Goal: Information Seeking & Learning: Learn about a topic

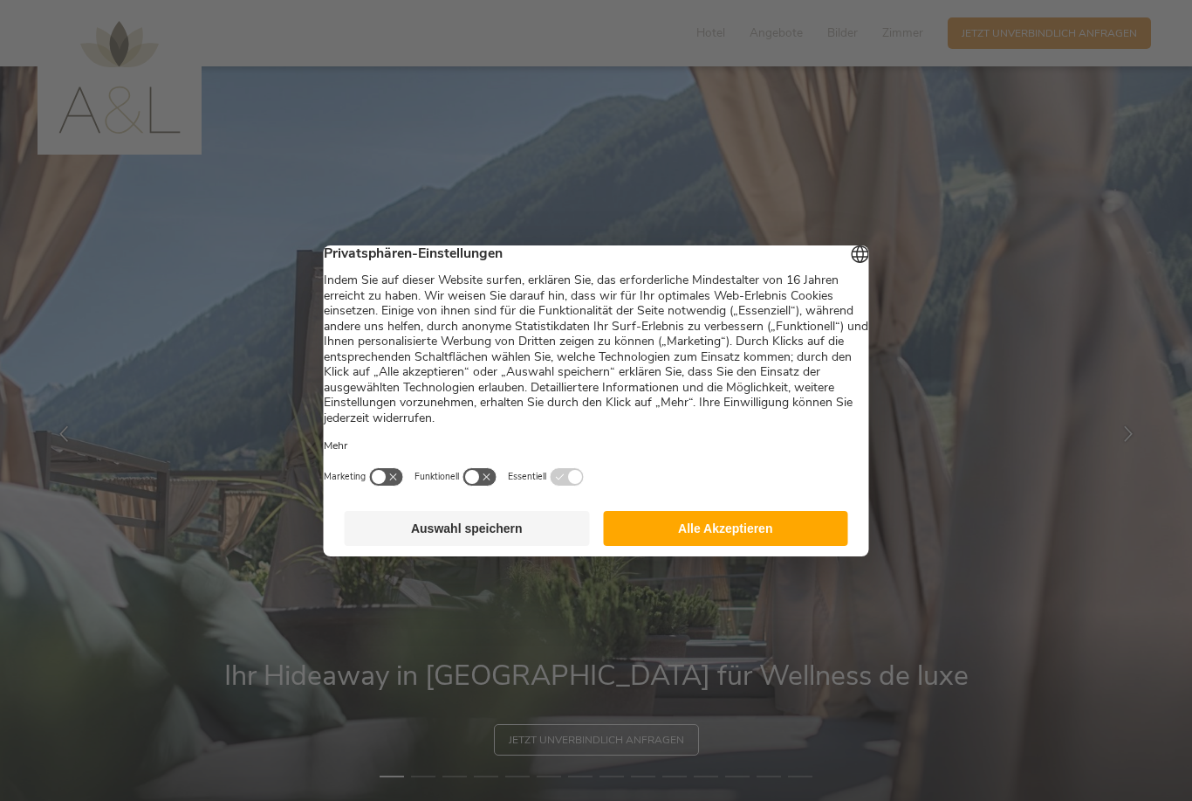
click at [487, 546] on button "Auswahl speichern" at bounding box center [467, 528] width 245 height 35
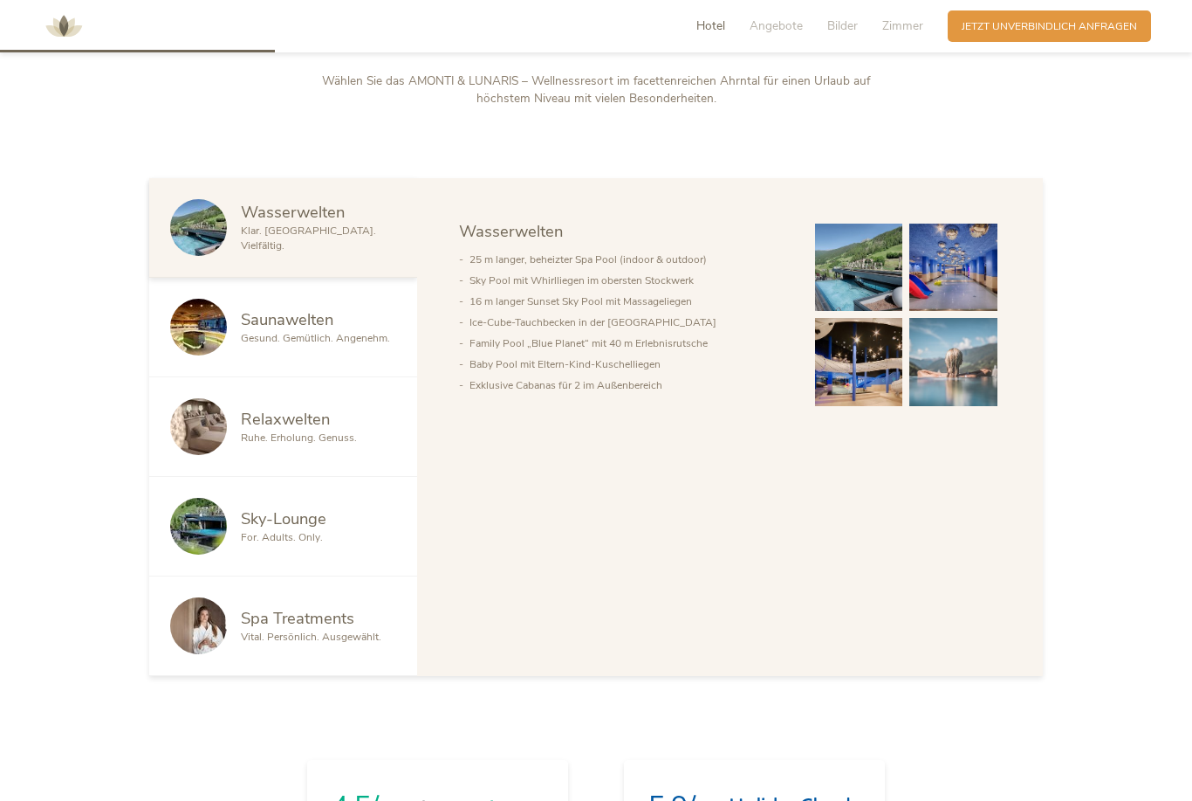
scroll to position [1024, 0]
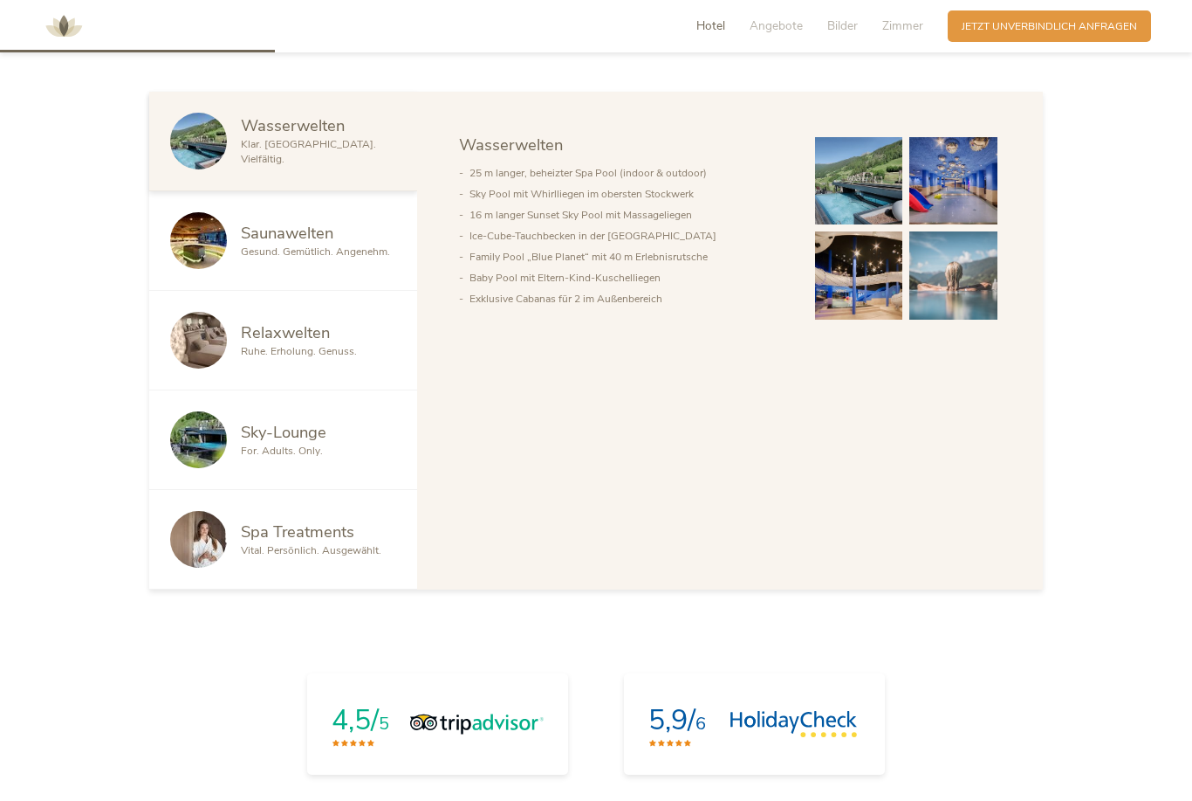
click at [286, 258] on span "Gesund. Gemütlich. Angenehm." at bounding box center [315, 251] width 149 height 14
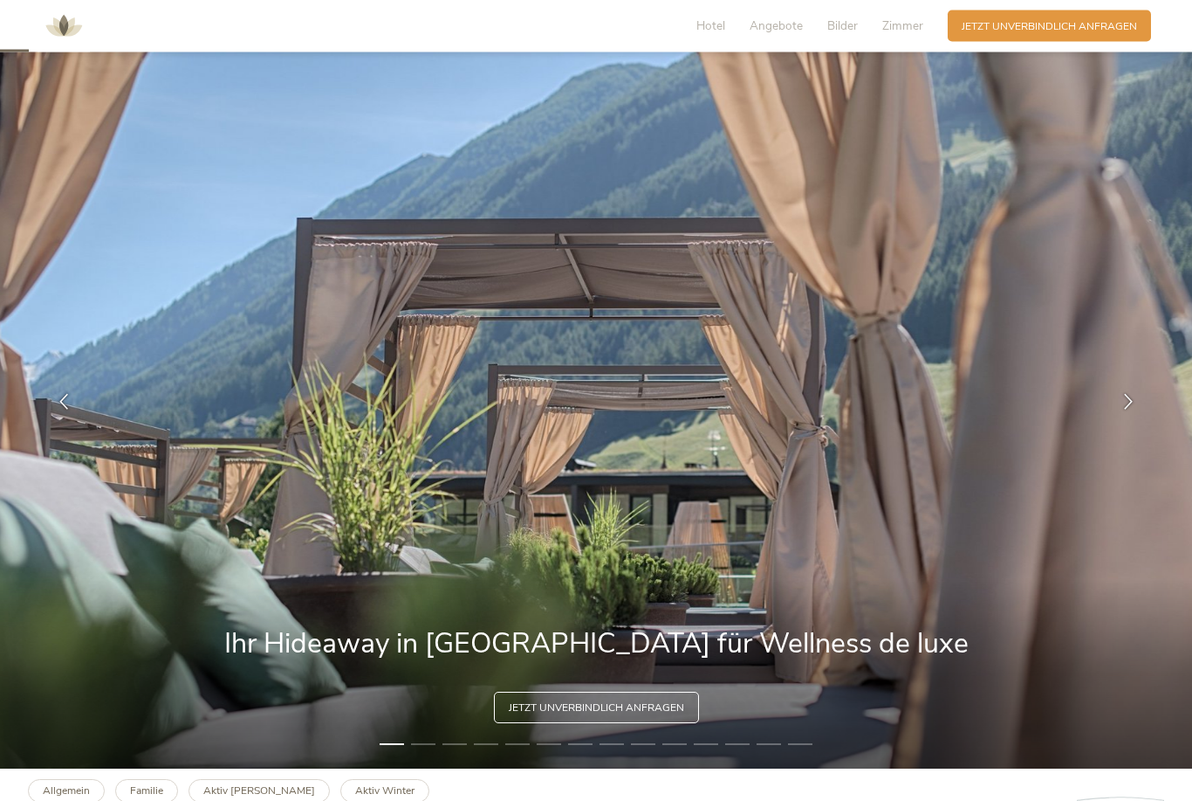
scroll to position [0, 0]
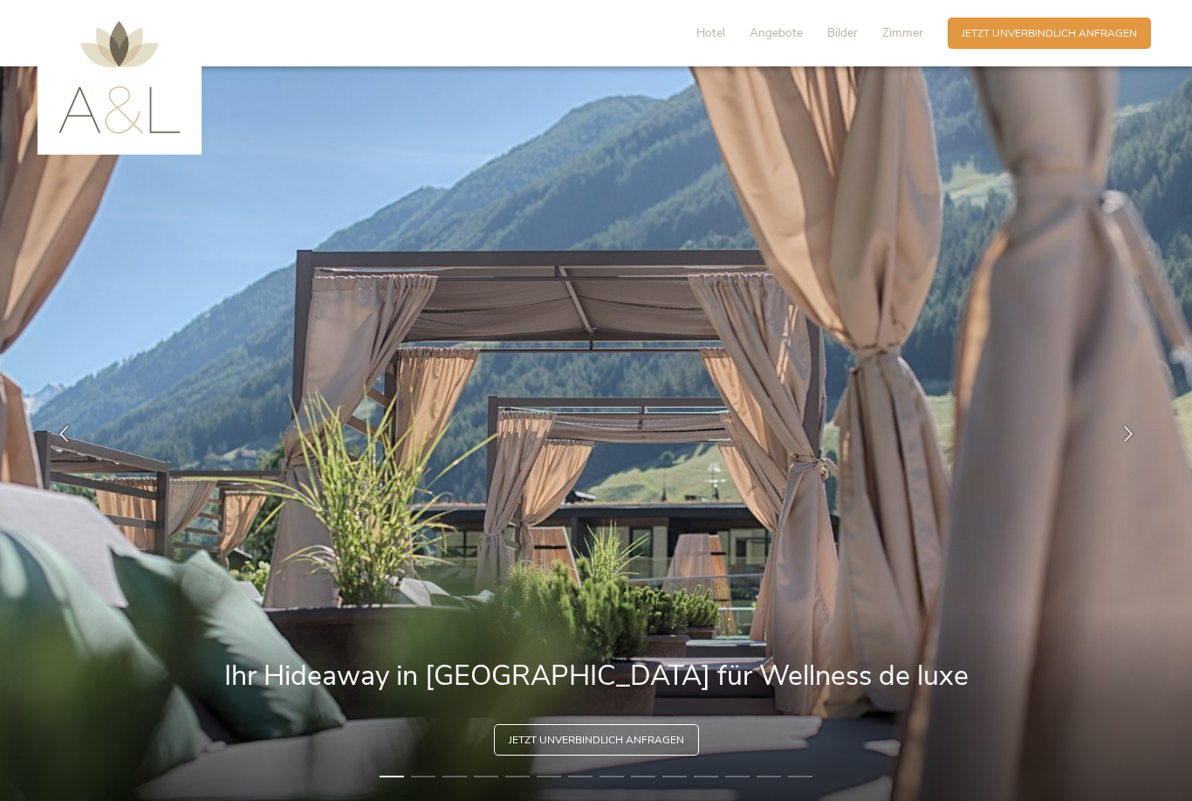
click at [839, 30] on span "Bilder" at bounding box center [843, 32] width 31 height 17
click at [849, 36] on span "Bilder" at bounding box center [843, 32] width 31 height 17
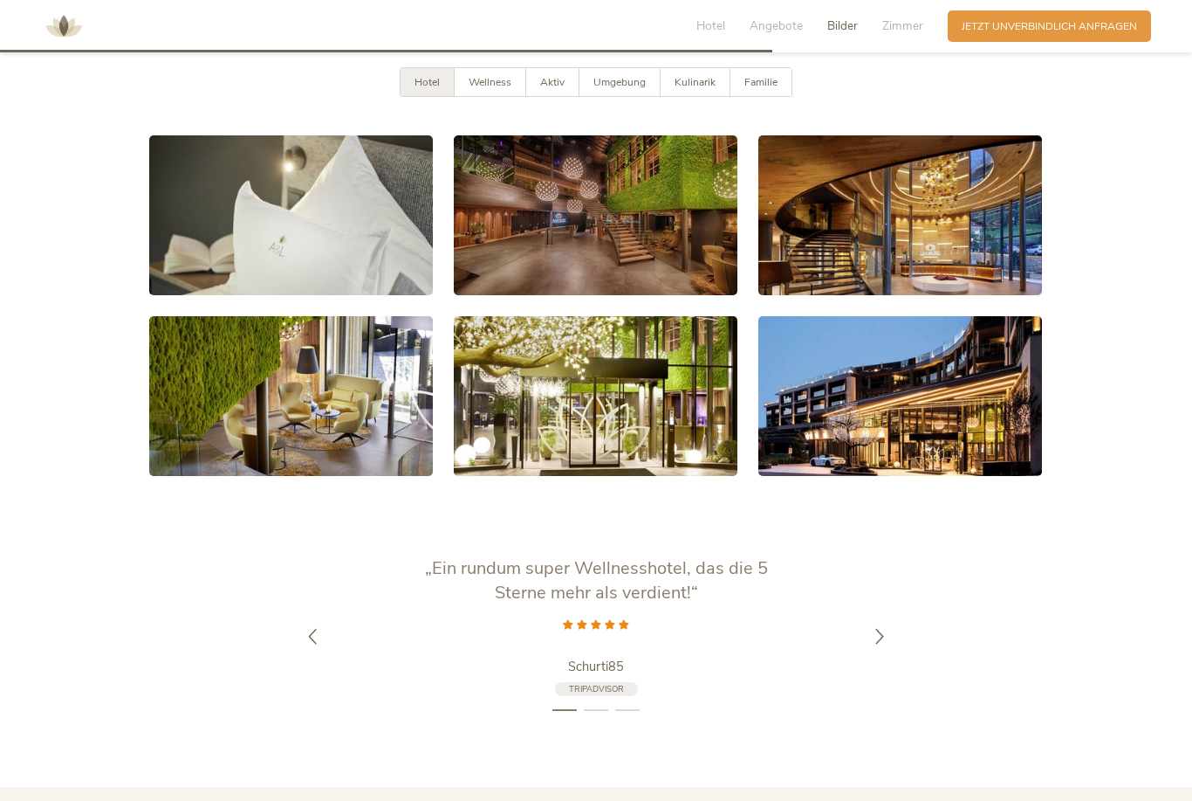
click at [802, 20] on span "Angebote" at bounding box center [776, 25] width 53 height 17
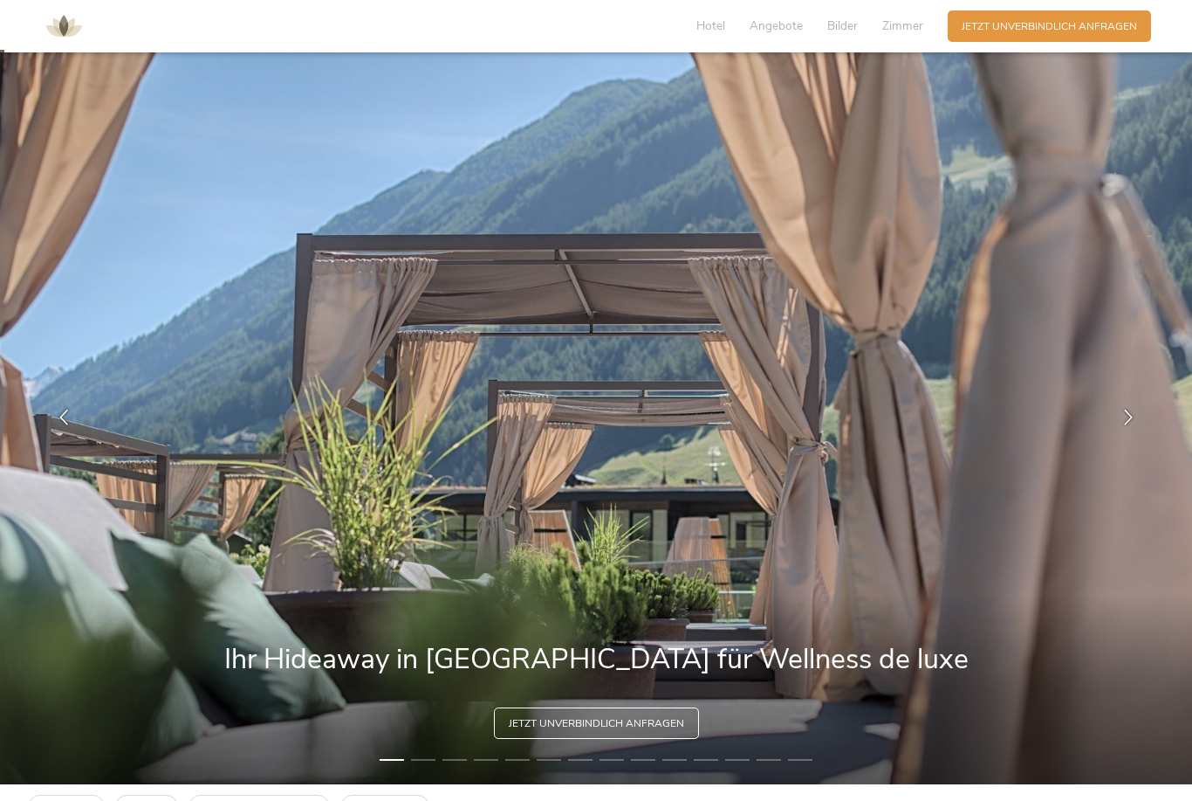
click at [852, 29] on span "Bilder" at bounding box center [843, 25] width 31 height 17
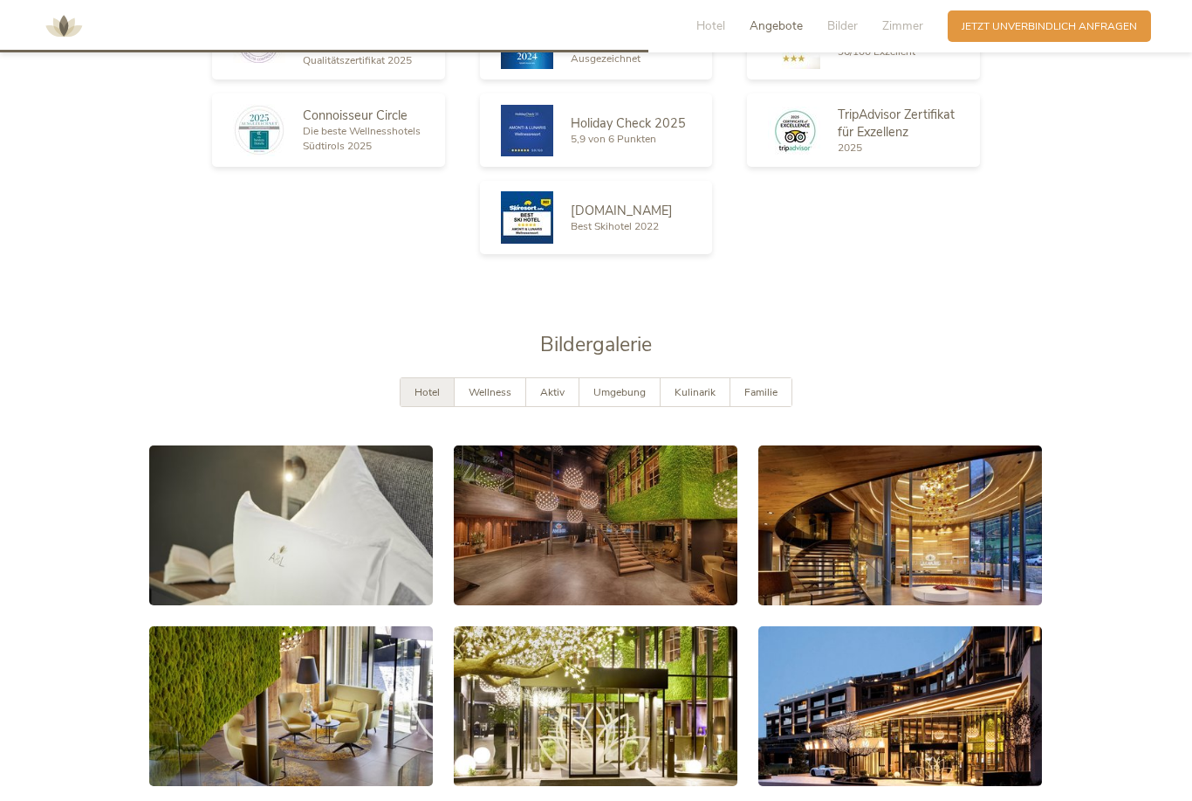
scroll to position [2917, 0]
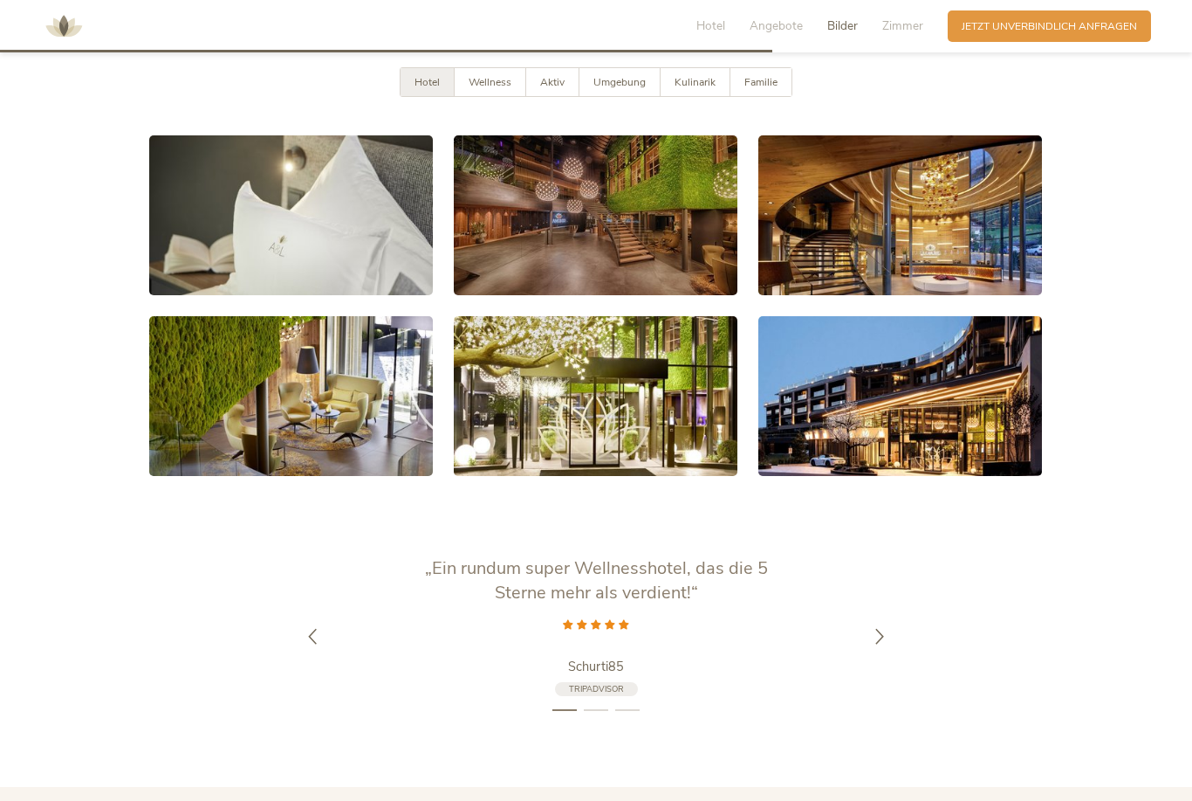
click at [260, 237] on link at bounding box center [291, 215] width 284 height 160
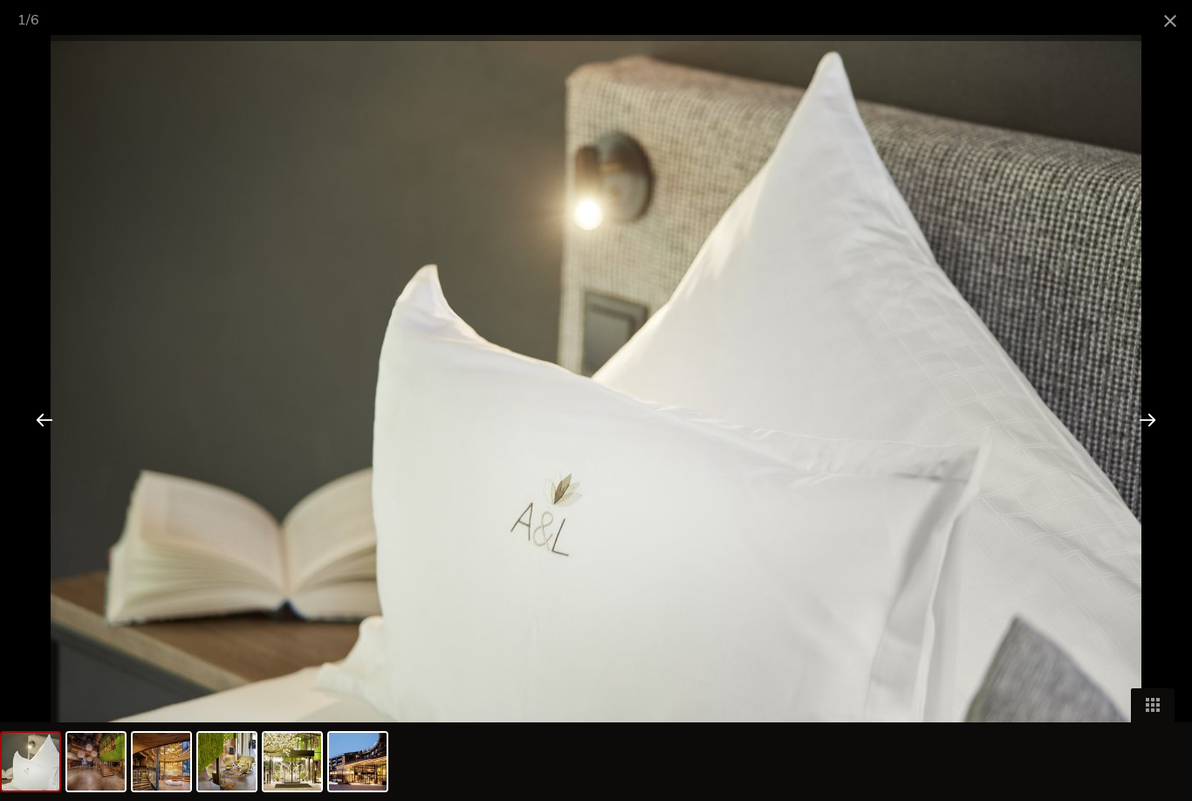
click at [1144, 420] on div at bounding box center [1148, 419] width 54 height 54
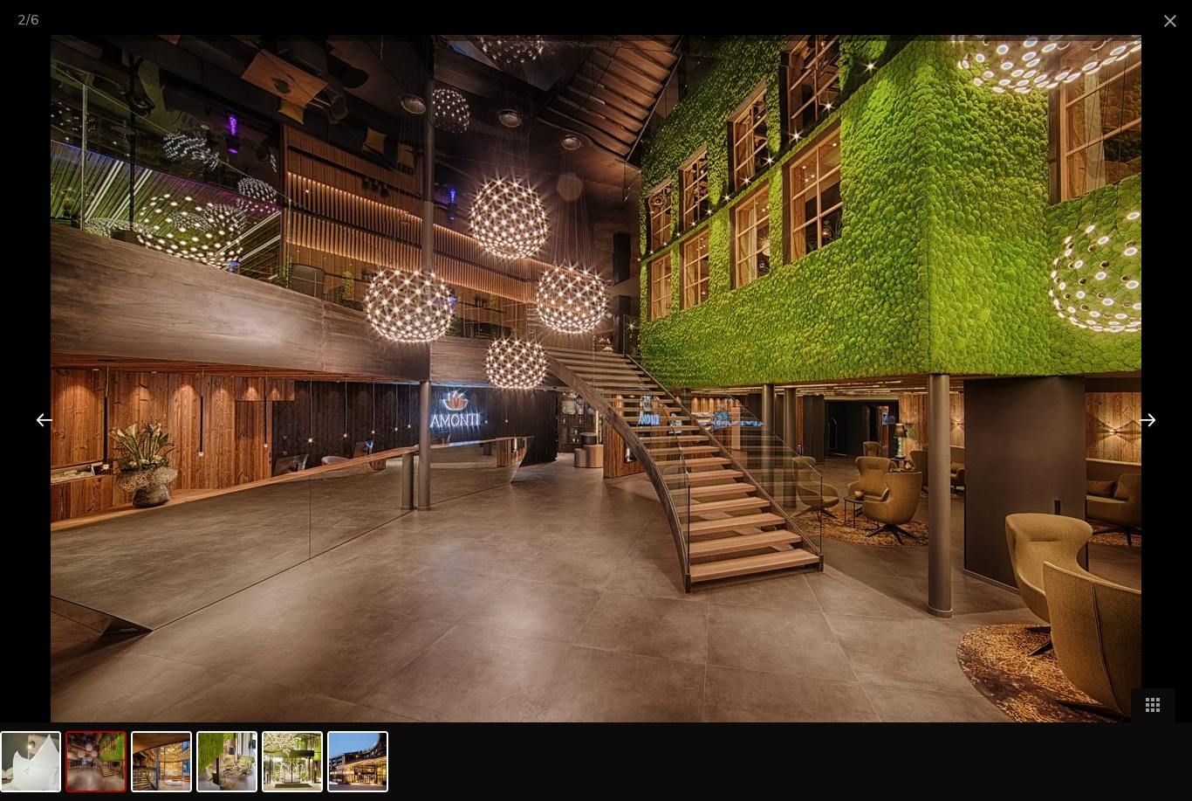
click at [1151, 429] on div at bounding box center [1148, 419] width 54 height 54
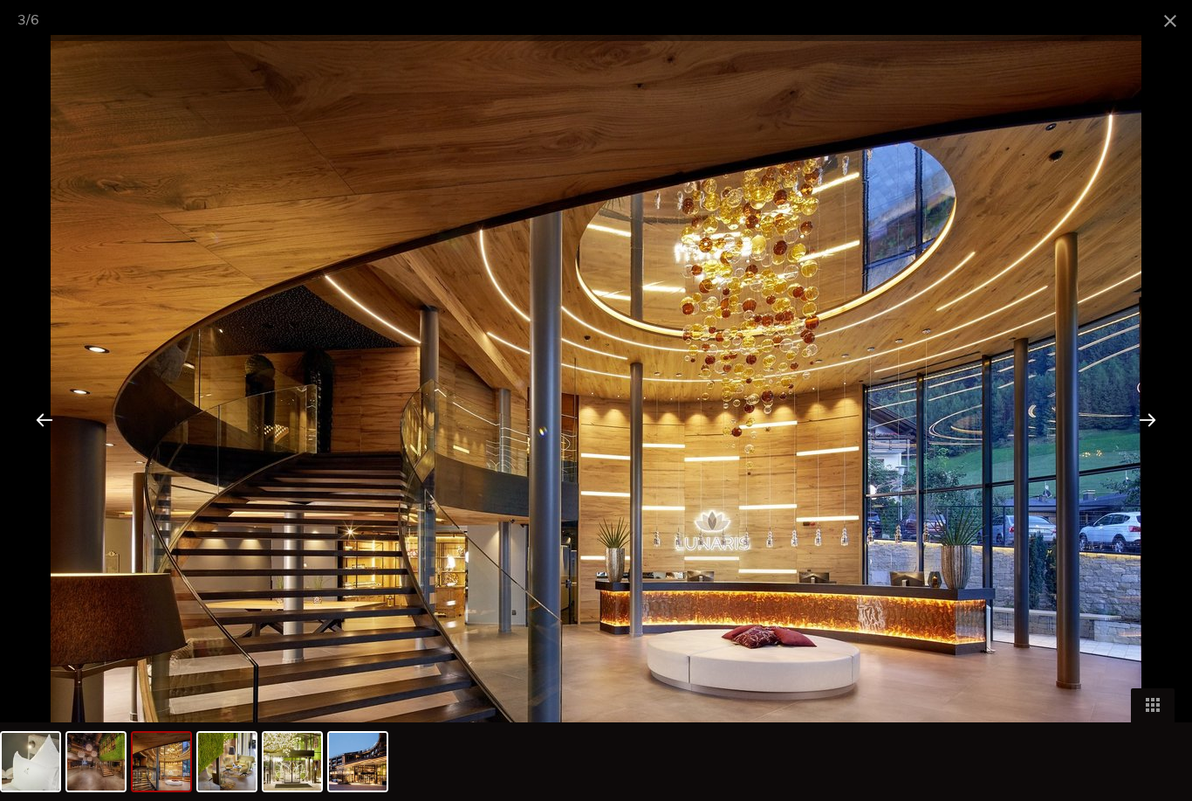
click at [1154, 435] on div at bounding box center [1148, 419] width 54 height 54
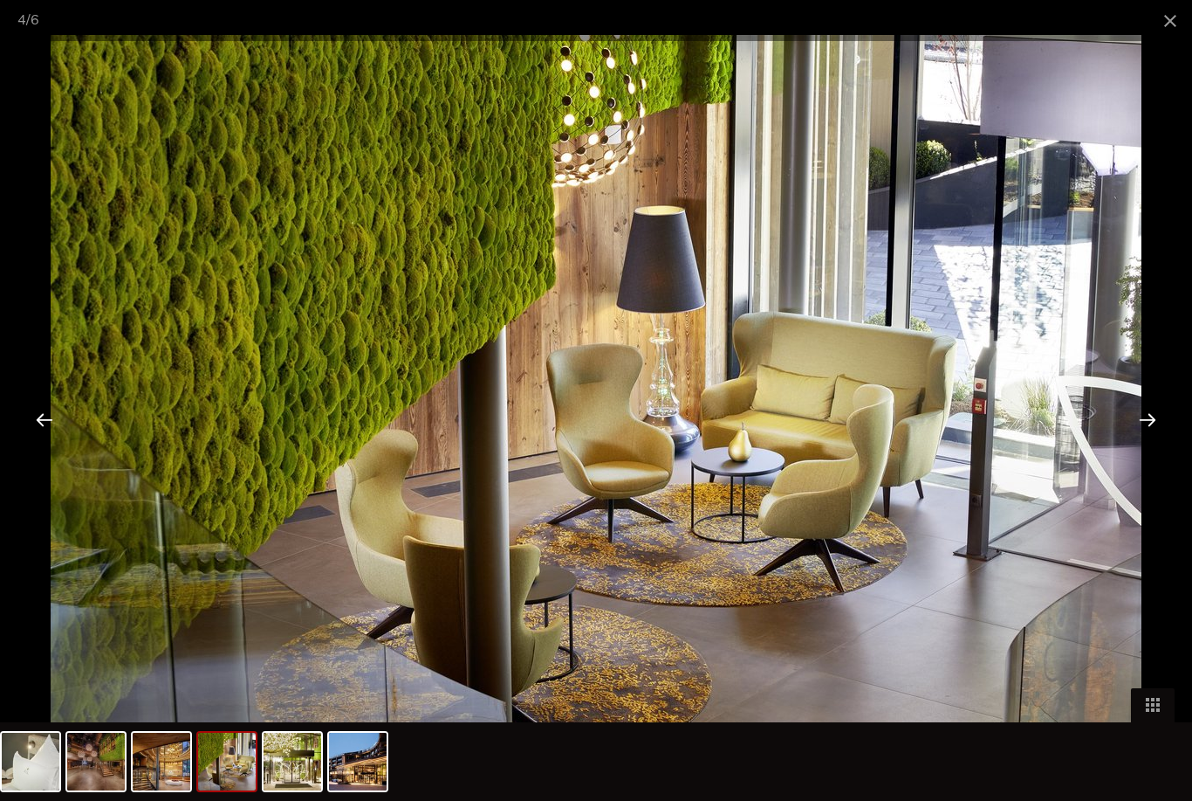
click at [1145, 436] on div at bounding box center [1148, 419] width 54 height 54
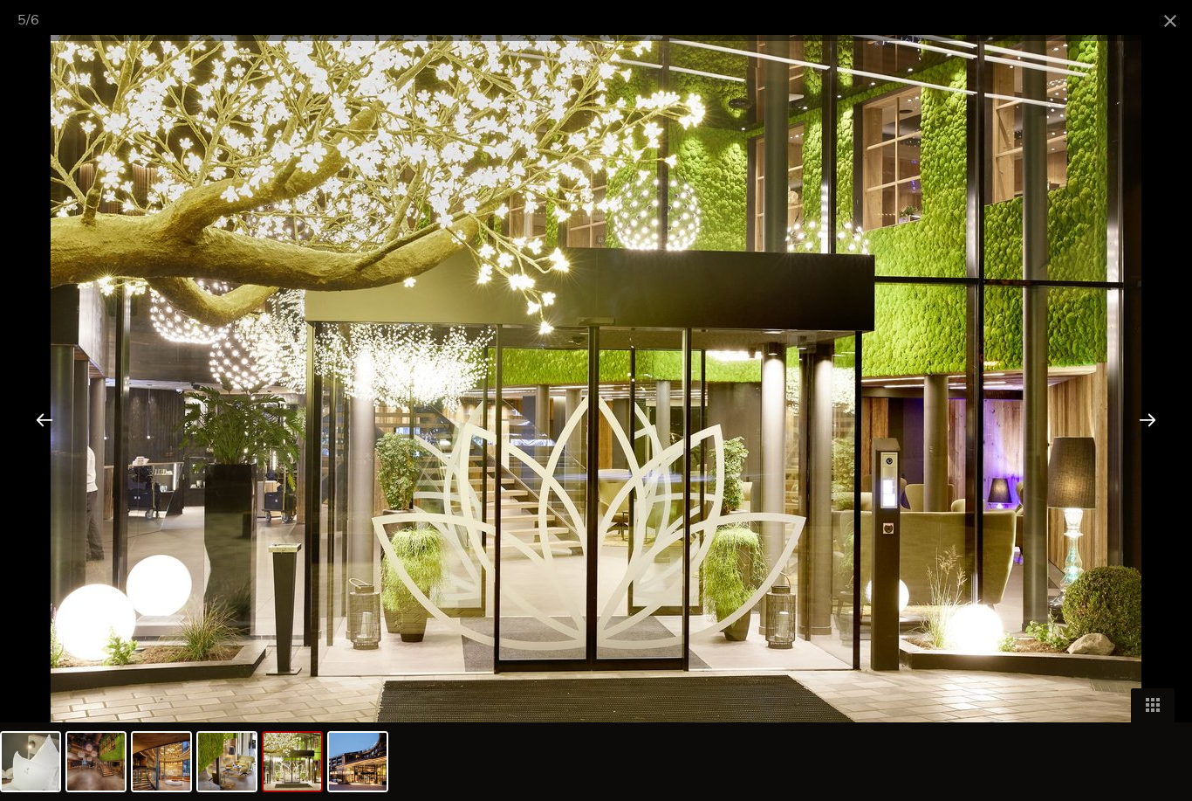
click at [1149, 429] on div at bounding box center [1148, 419] width 54 height 54
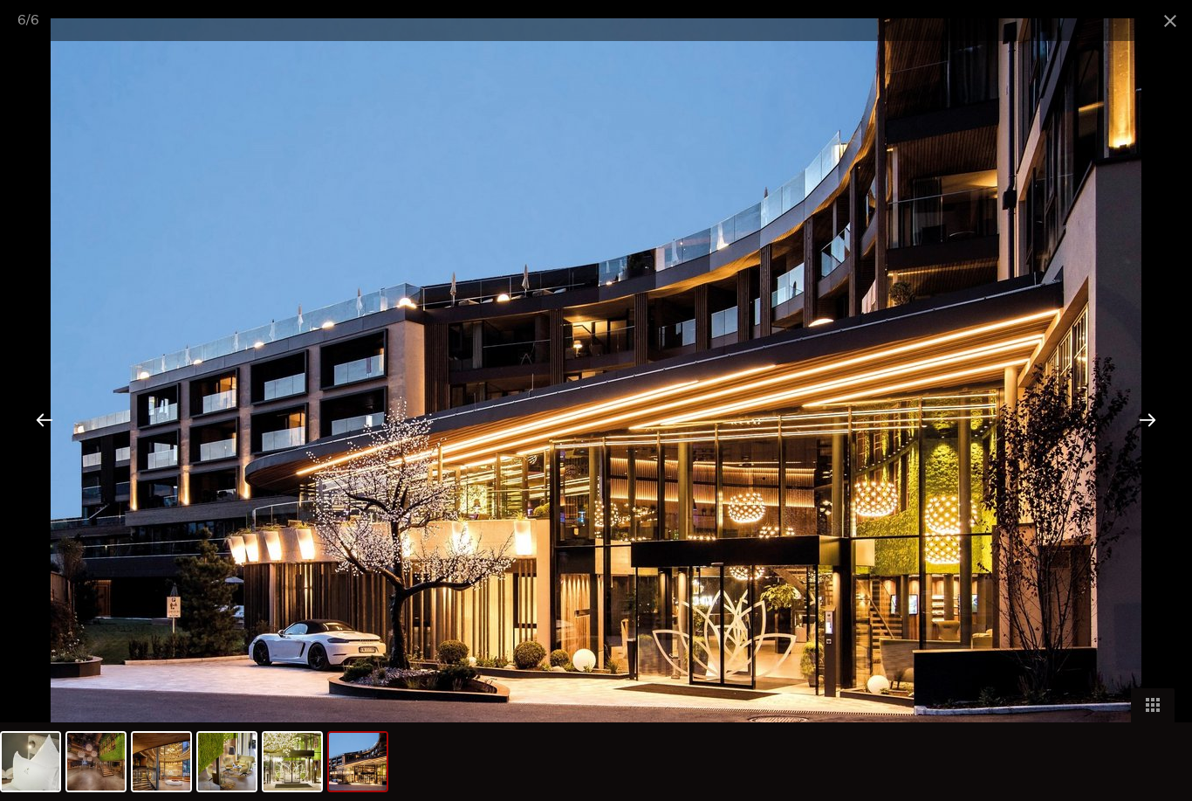
click at [1144, 430] on div at bounding box center [1148, 419] width 54 height 54
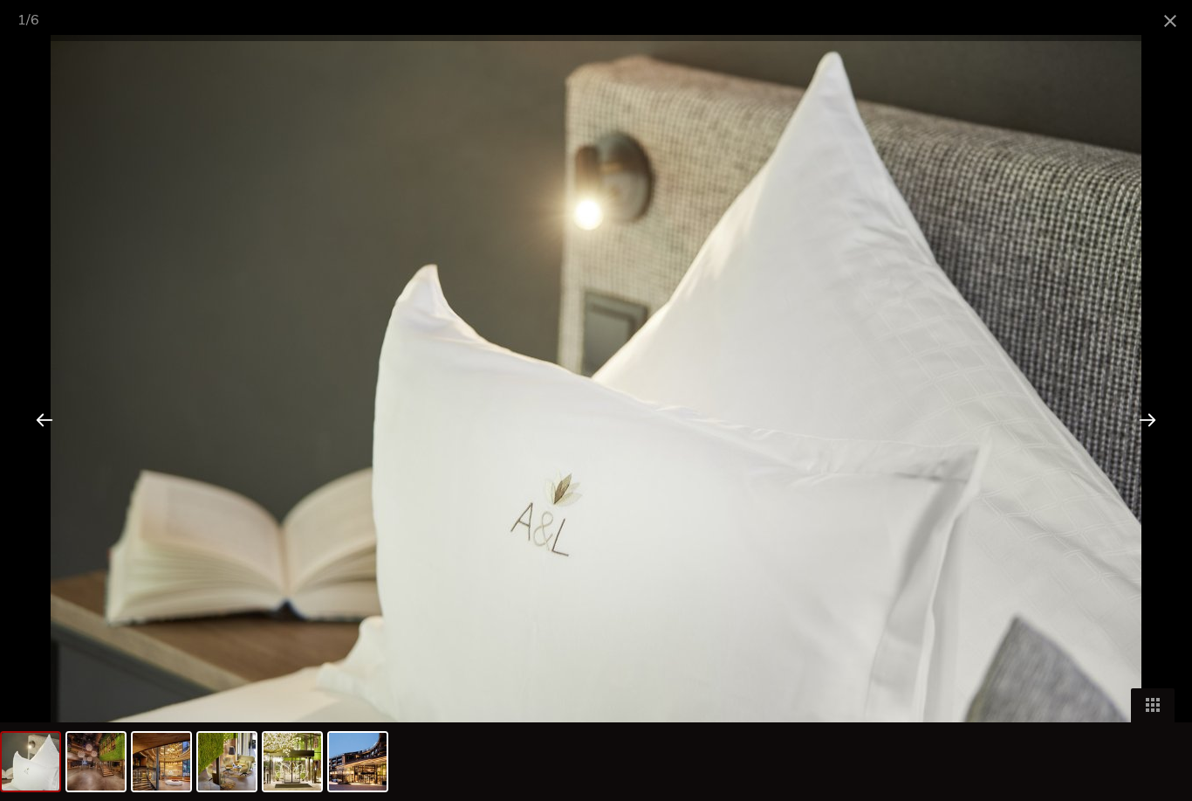
click at [1146, 431] on div at bounding box center [1148, 419] width 54 height 54
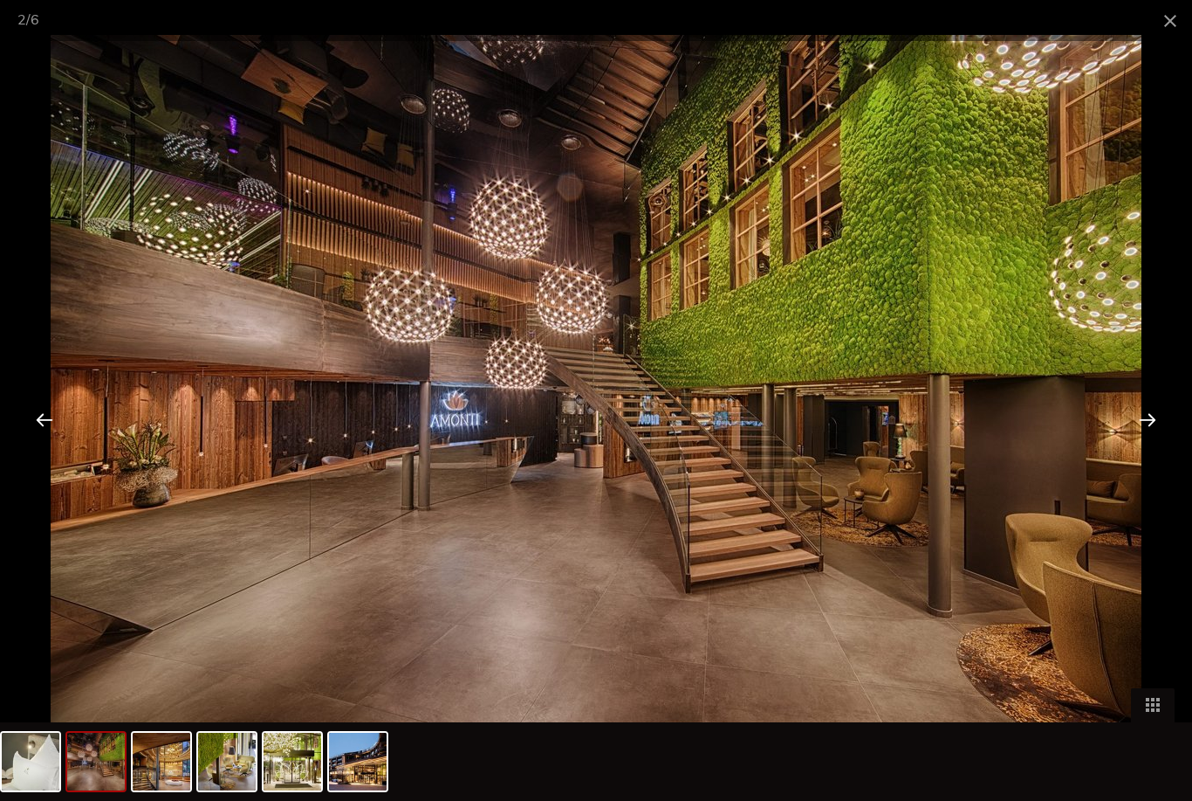
click at [1166, 36] on span at bounding box center [1171, 20] width 44 height 41
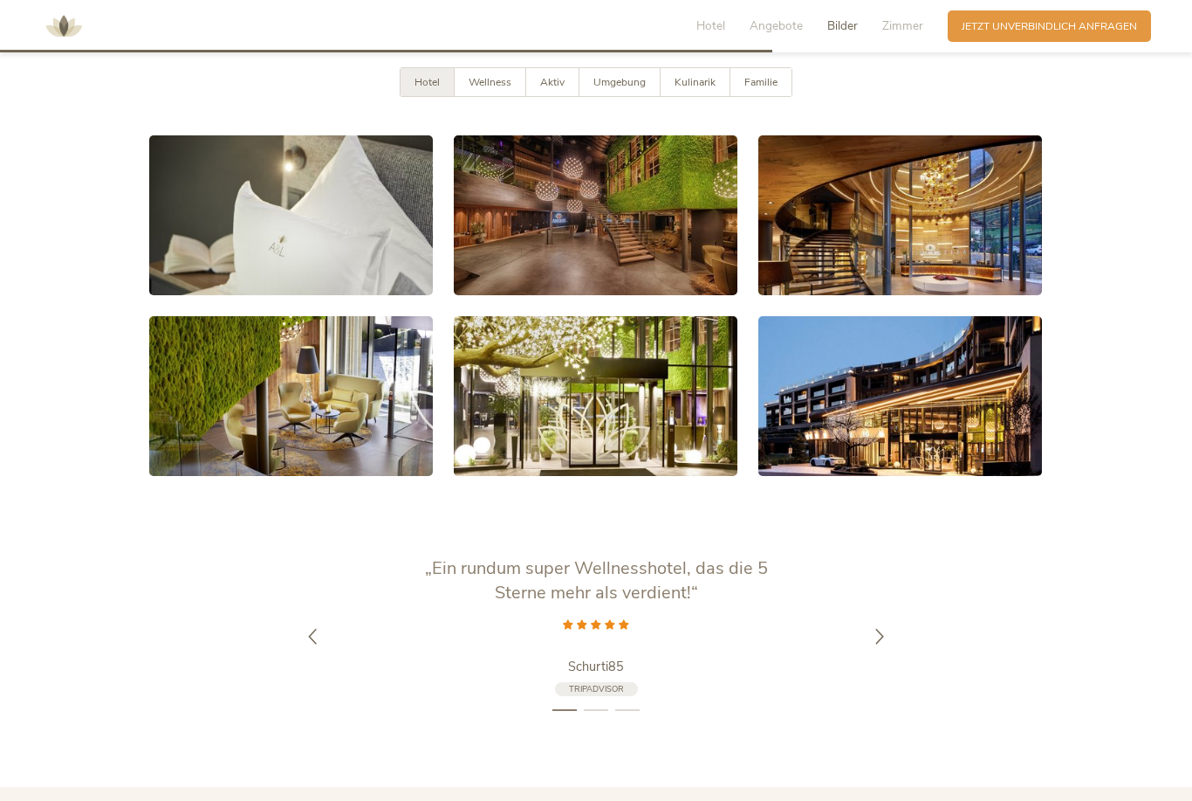
click at [490, 89] on span "Wellness" at bounding box center [490, 82] width 43 height 14
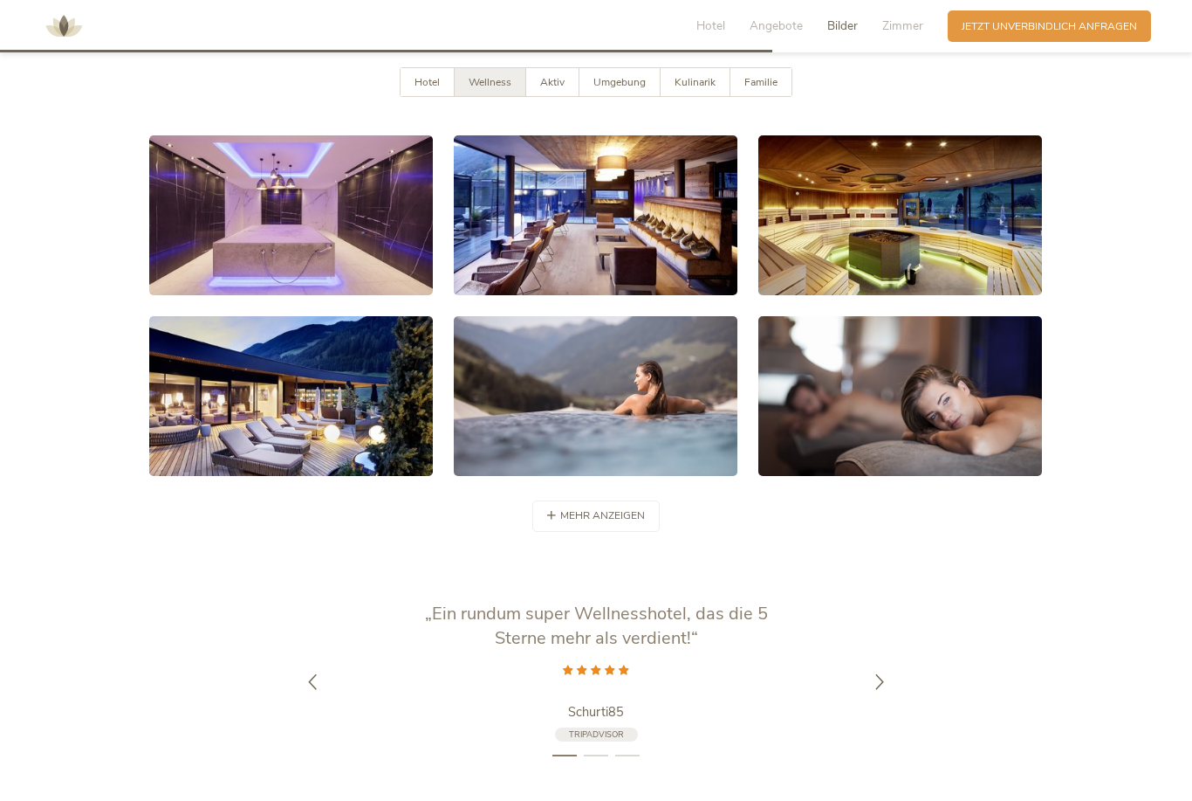
click at [213, 258] on link at bounding box center [291, 215] width 284 height 160
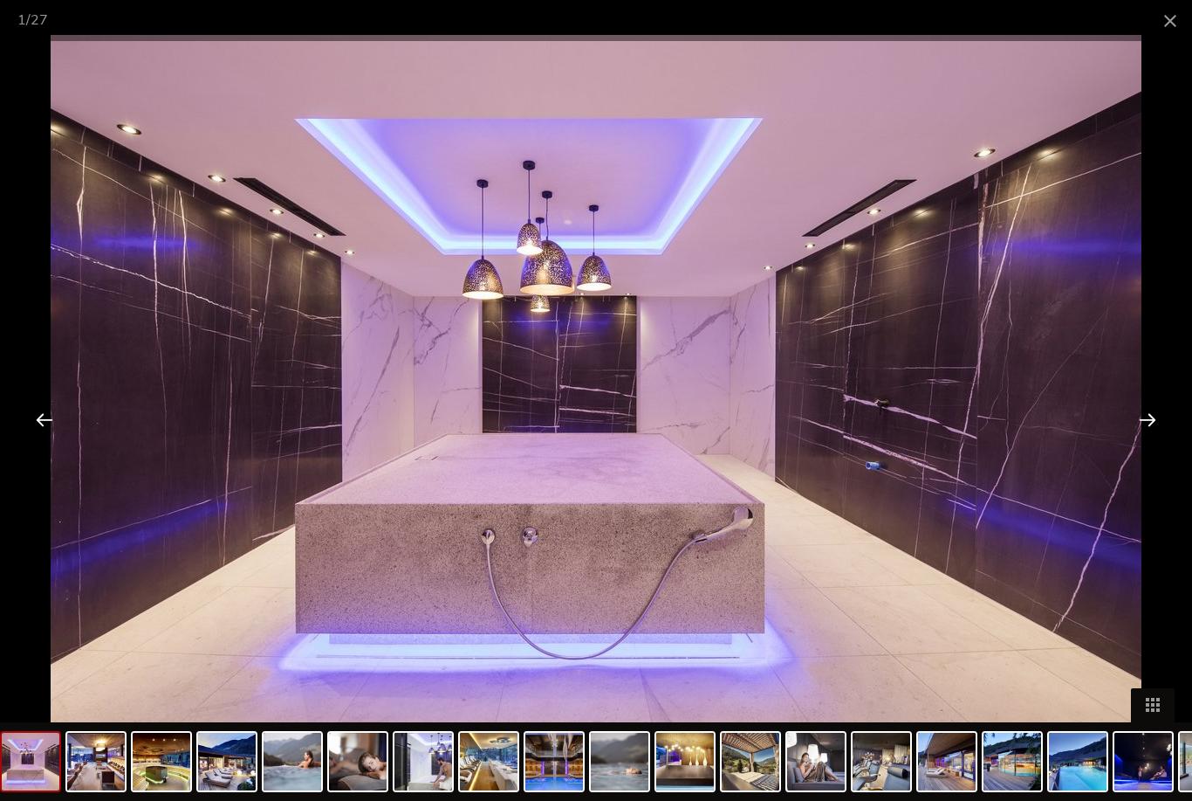
click at [1143, 417] on div at bounding box center [1148, 419] width 54 height 54
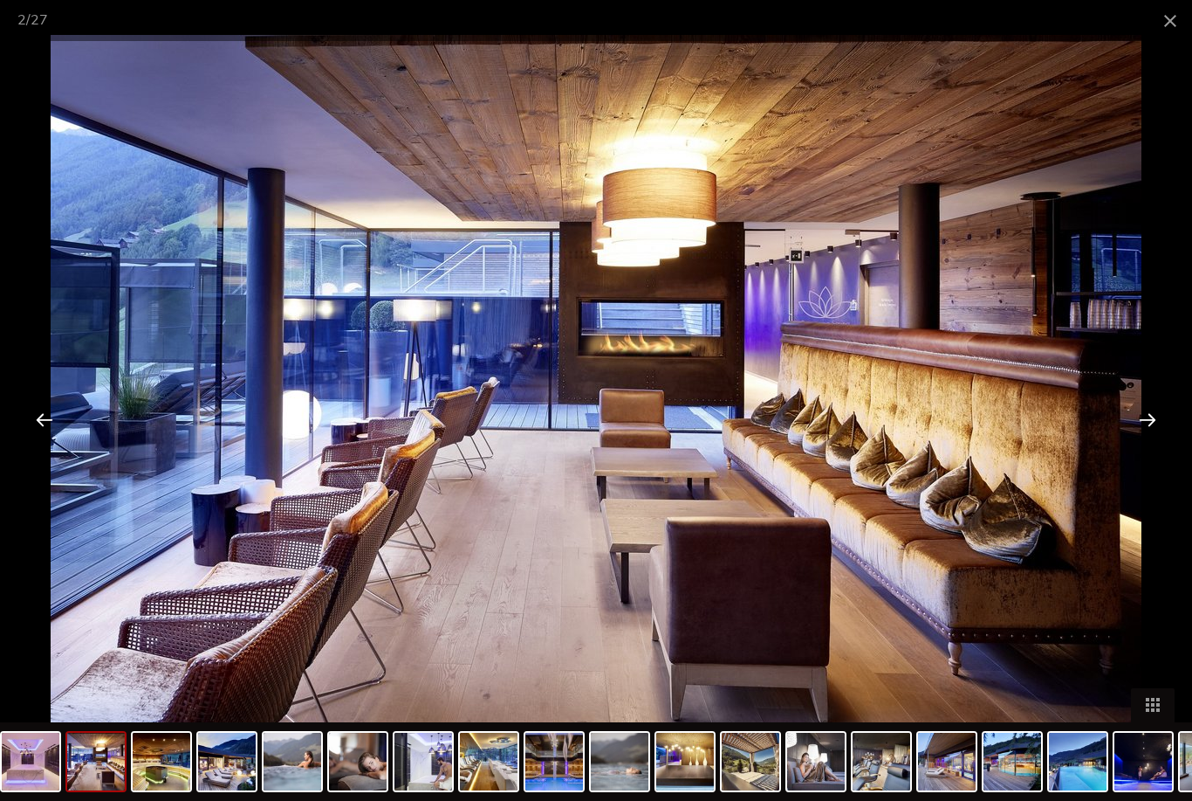
click at [1137, 428] on div at bounding box center [1148, 419] width 54 height 54
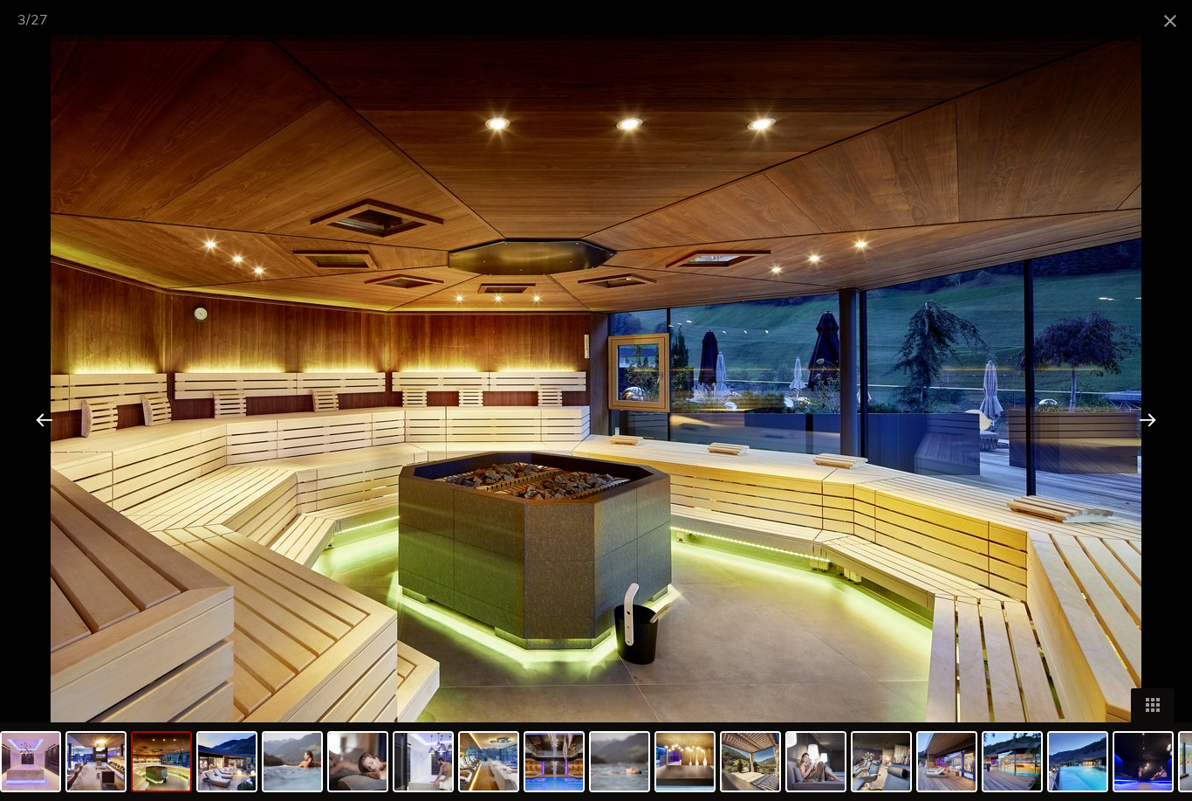
click at [1140, 428] on div at bounding box center [1148, 419] width 54 height 54
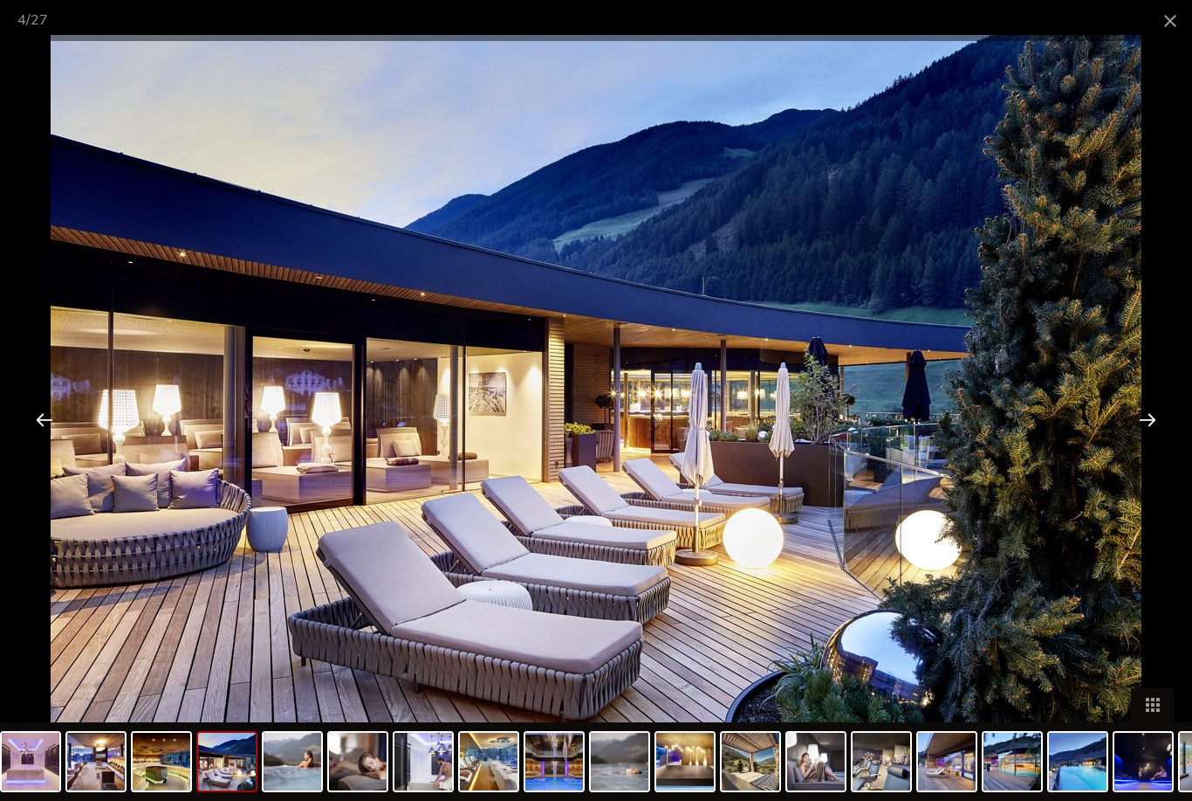
click at [1135, 439] on div at bounding box center [1148, 419] width 54 height 54
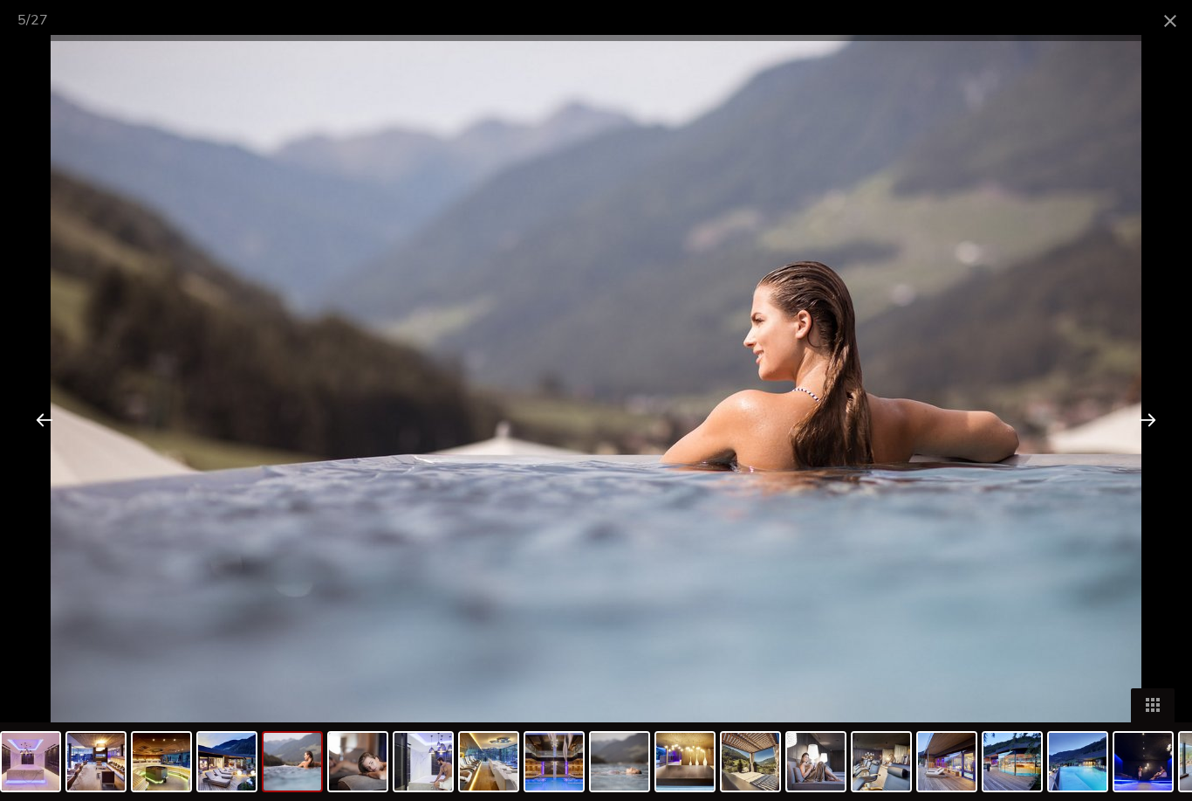
click at [1138, 429] on div at bounding box center [1148, 419] width 54 height 54
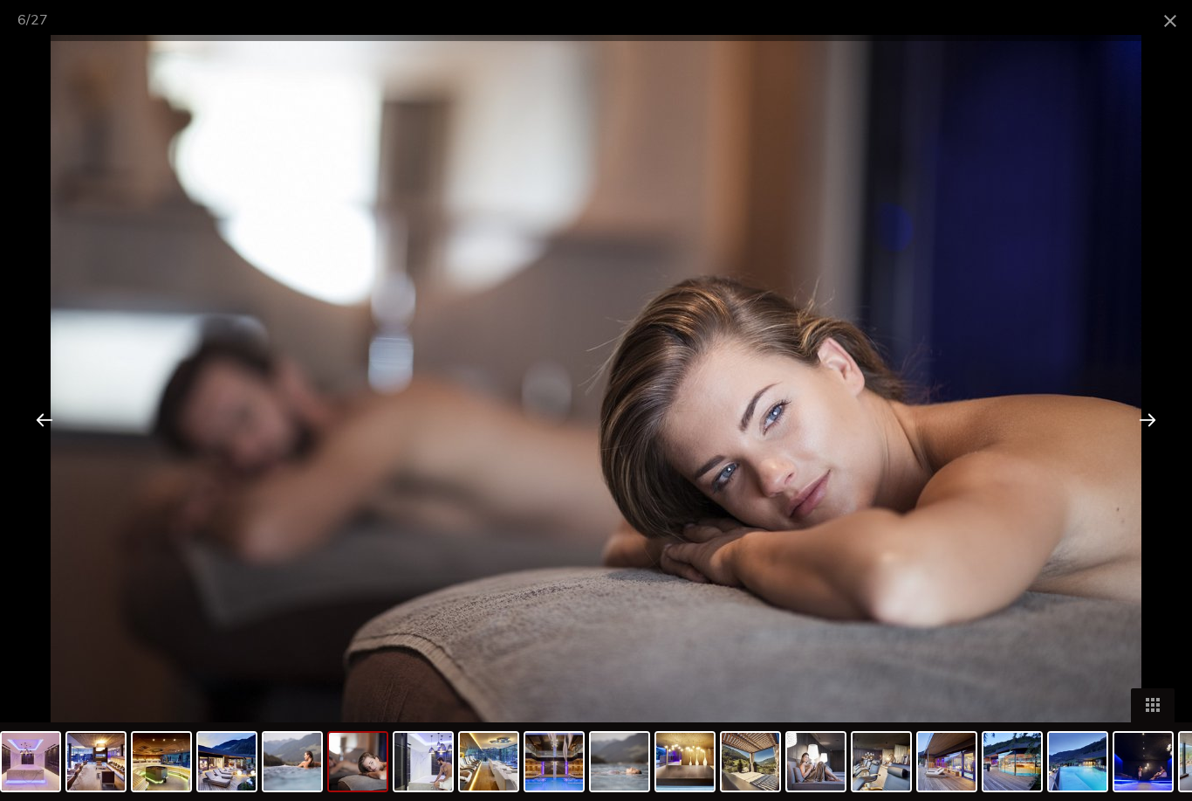
click at [1145, 424] on div at bounding box center [1148, 419] width 54 height 54
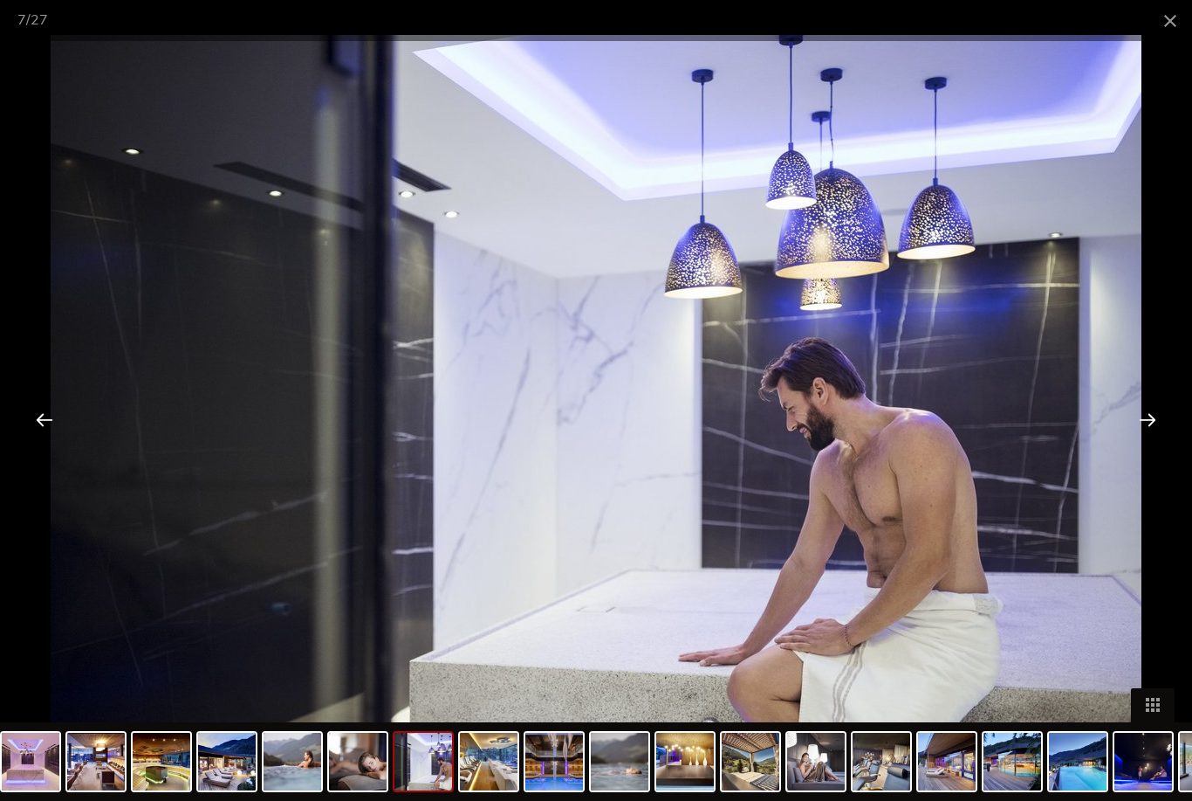
click at [1142, 423] on div at bounding box center [1148, 419] width 54 height 54
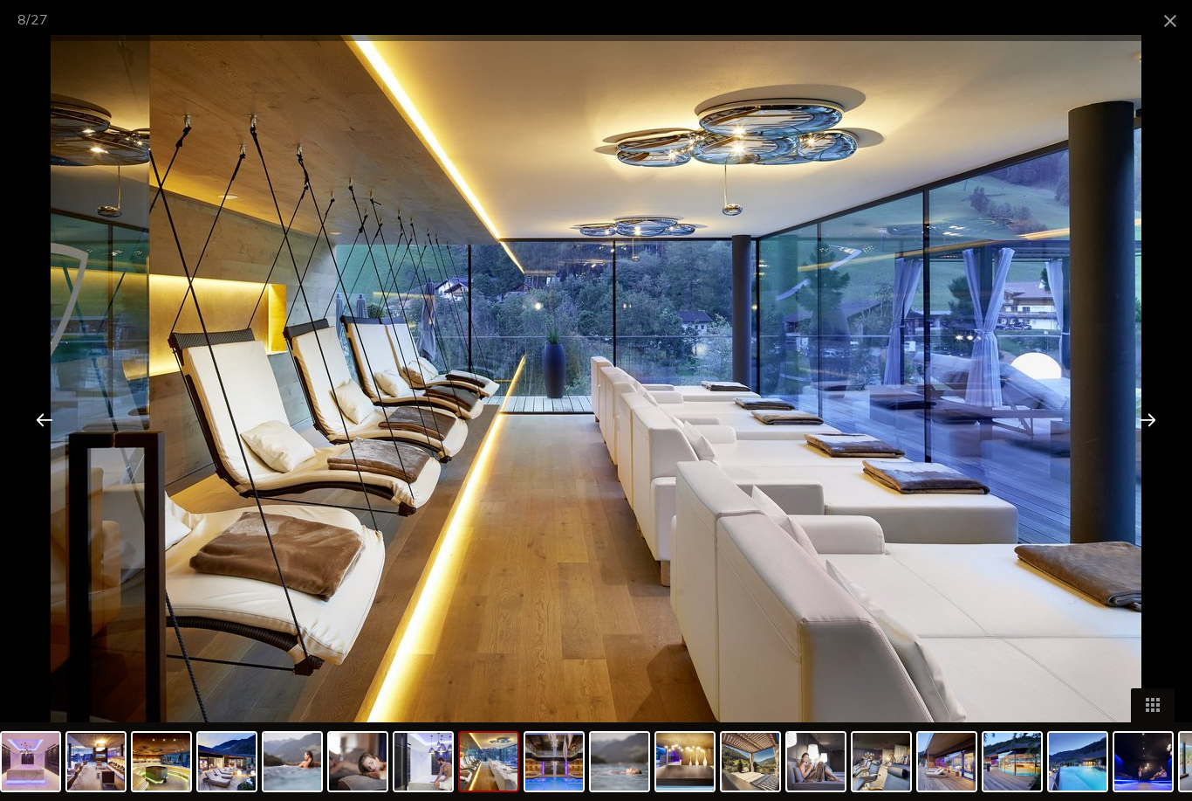
click at [1149, 423] on div at bounding box center [1148, 419] width 54 height 54
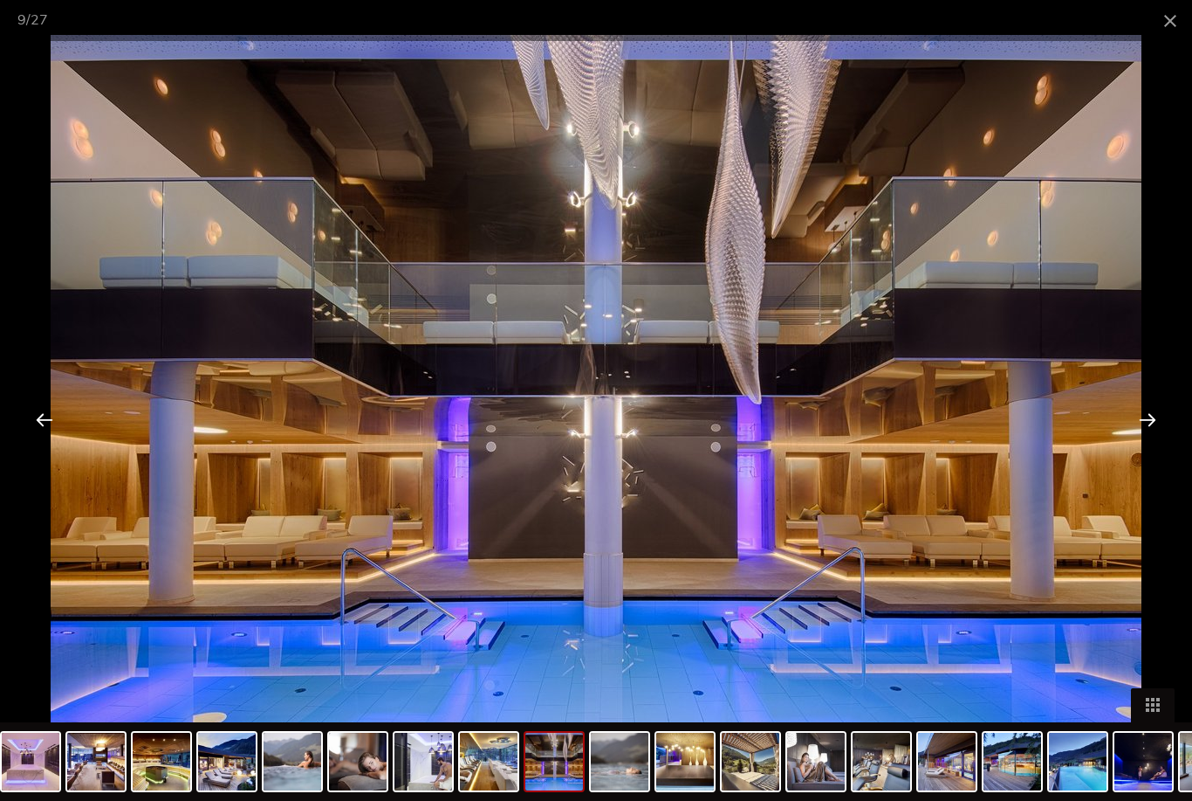
click at [1134, 423] on div at bounding box center [1148, 419] width 54 height 54
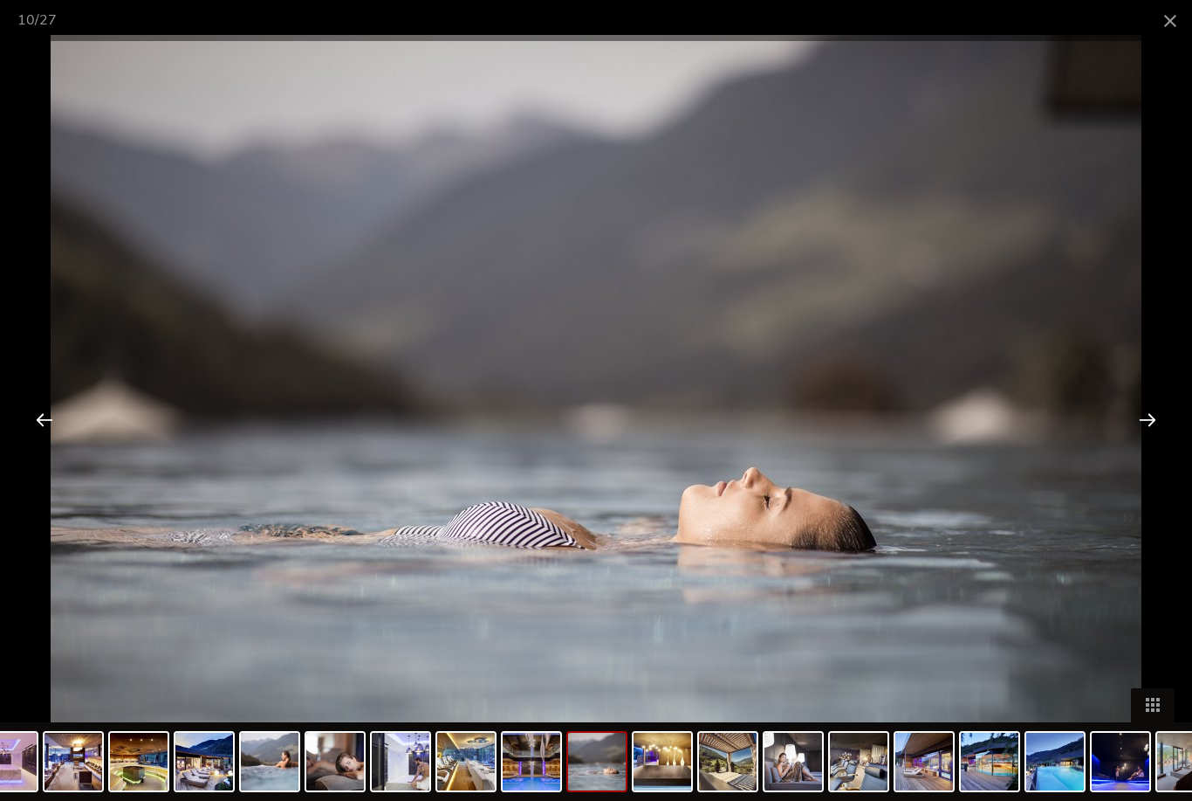
click at [1135, 423] on div at bounding box center [1148, 419] width 54 height 54
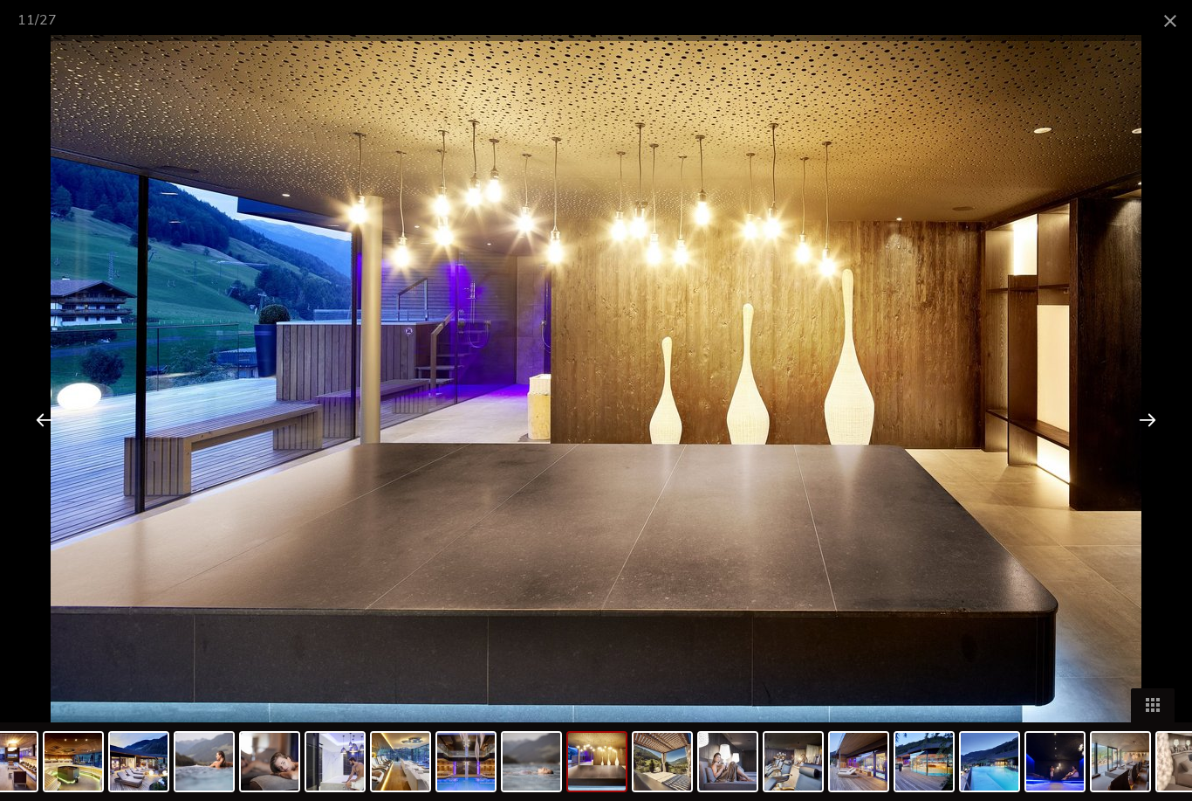
click at [1135, 424] on div at bounding box center [1148, 419] width 54 height 54
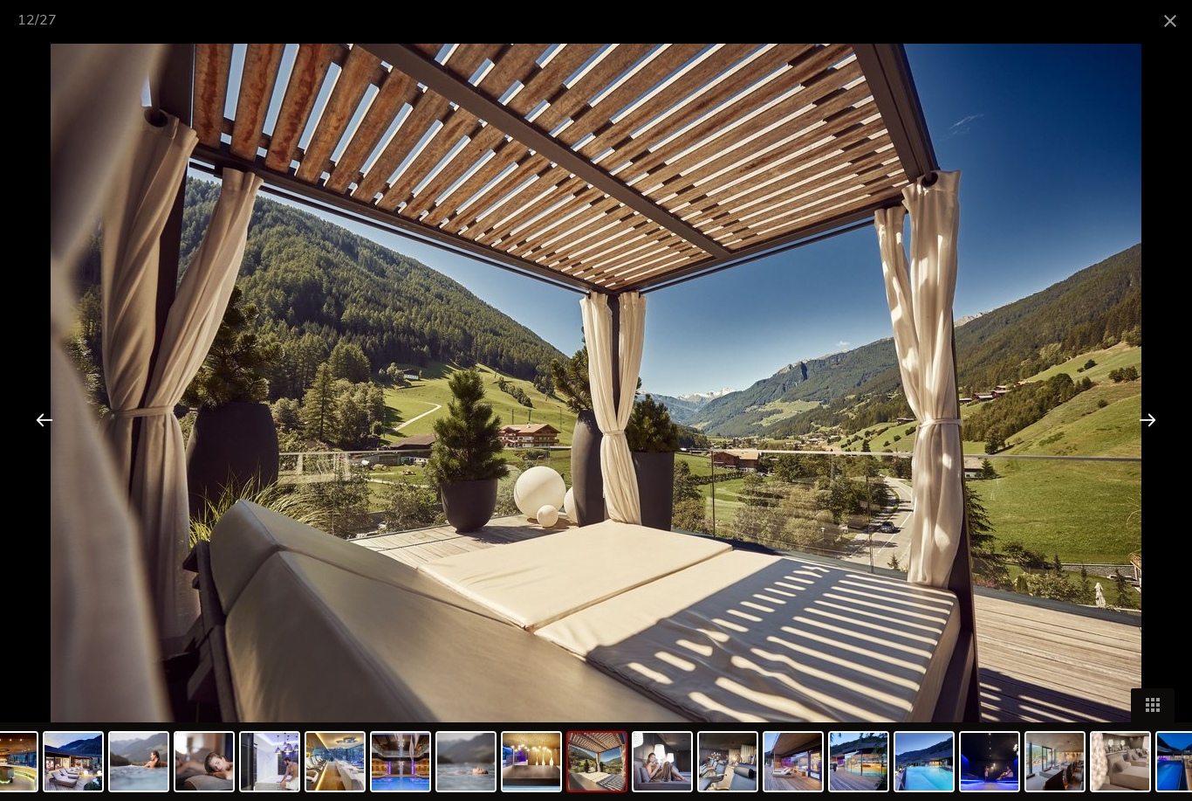
click at [1136, 421] on div at bounding box center [1148, 419] width 54 height 54
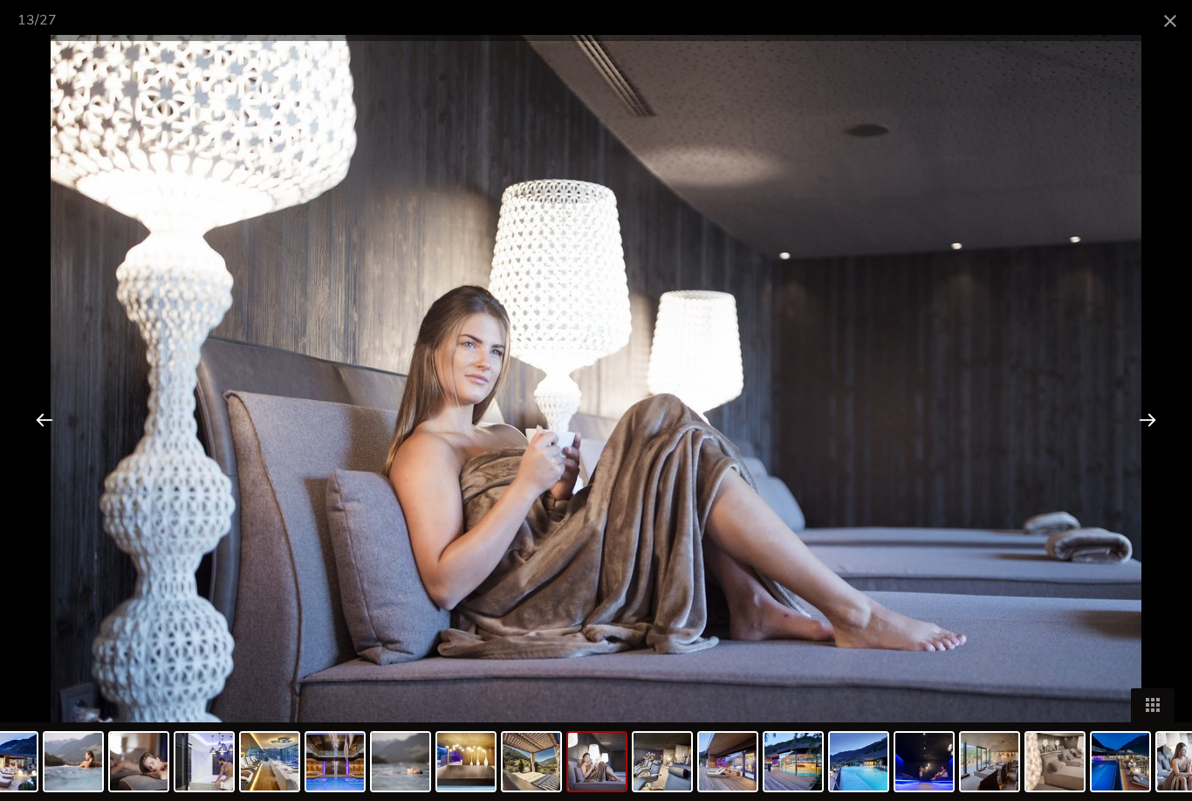
click at [1136, 417] on div at bounding box center [1148, 419] width 54 height 54
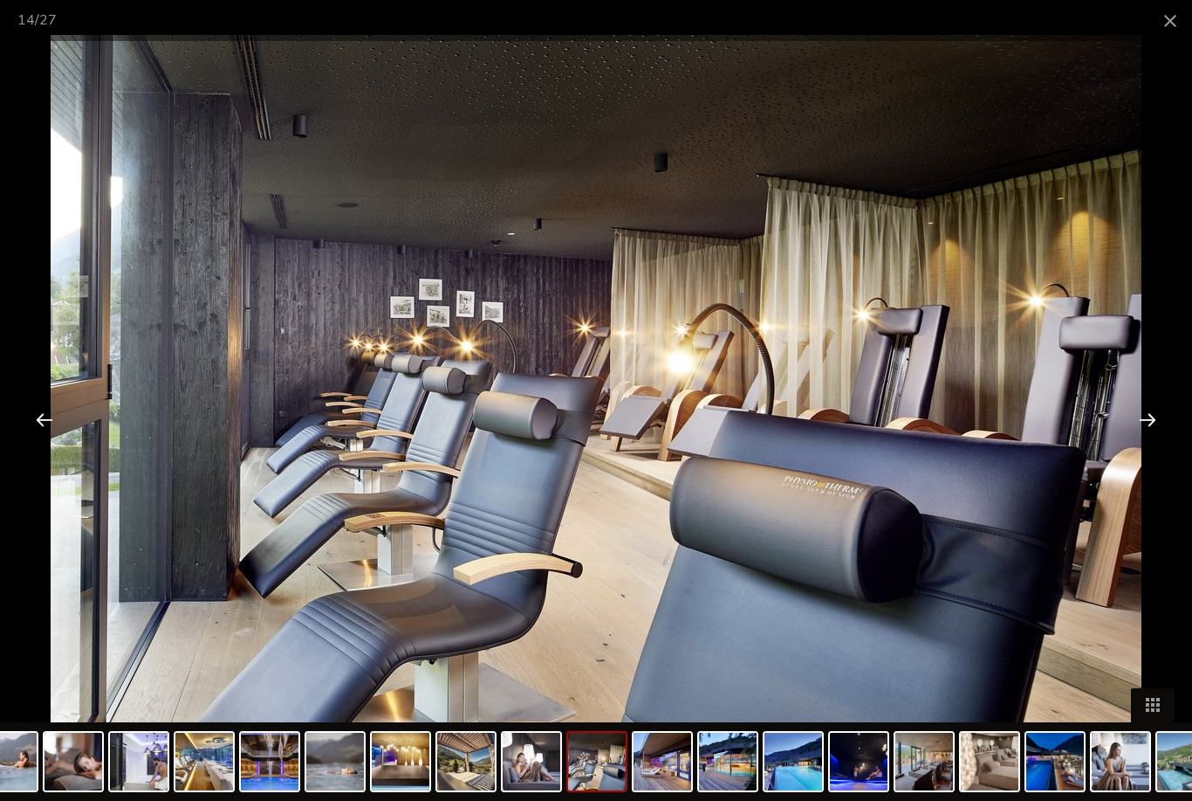
click at [1142, 414] on div at bounding box center [1148, 419] width 54 height 54
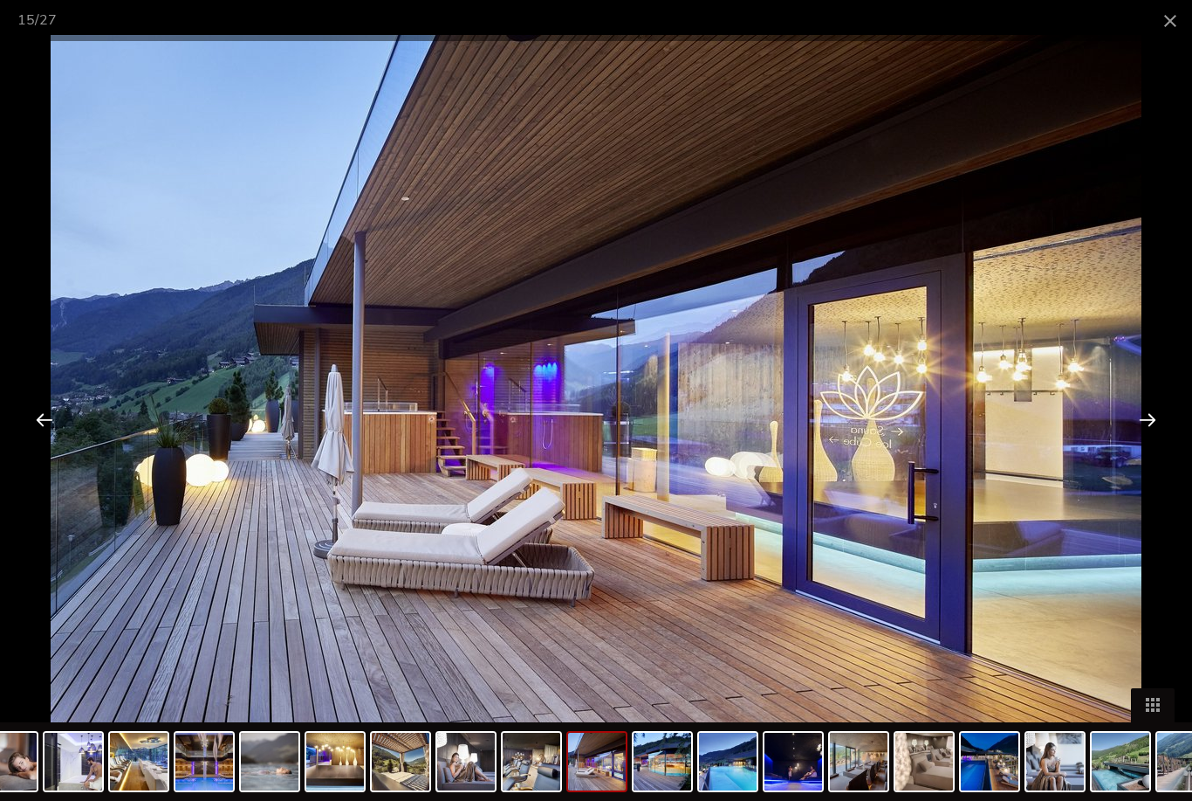
click at [1139, 426] on div at bounding box center [1148, 419] width 54 height 54
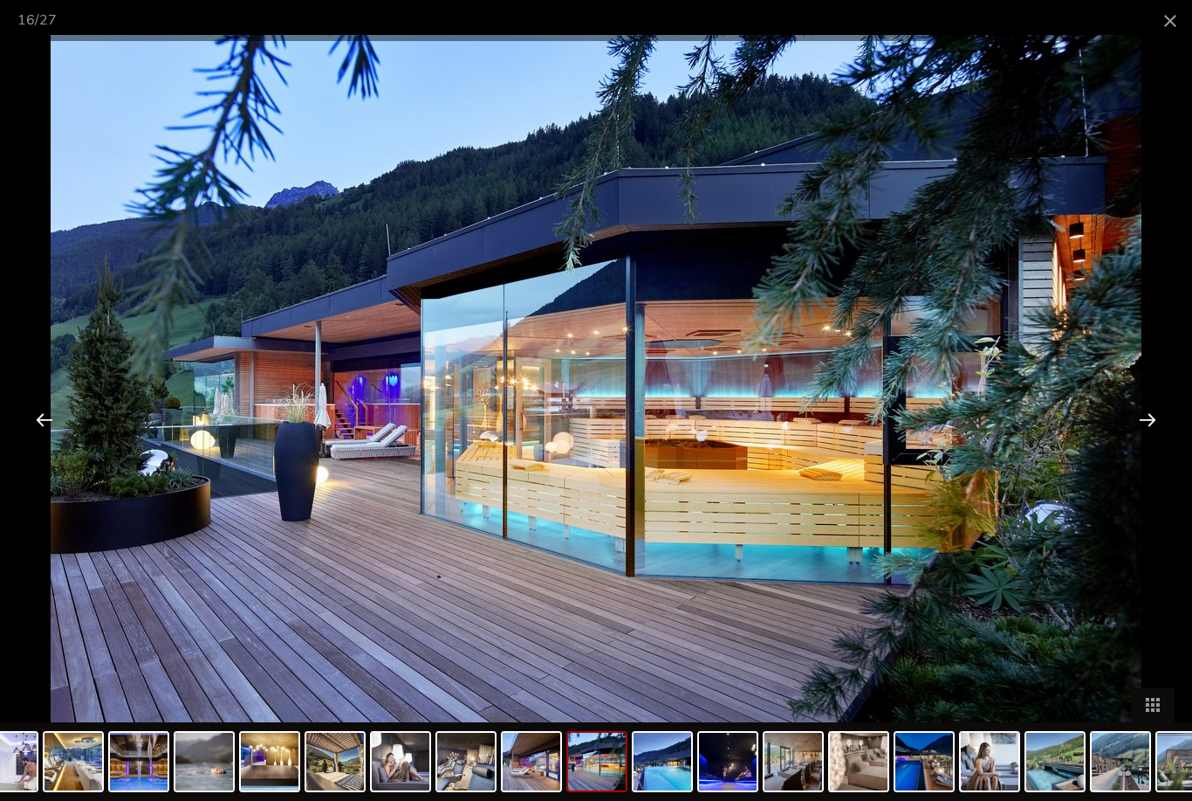
click at [1135, 429] on div at bounding box center [1148, 419] width 54 height 54
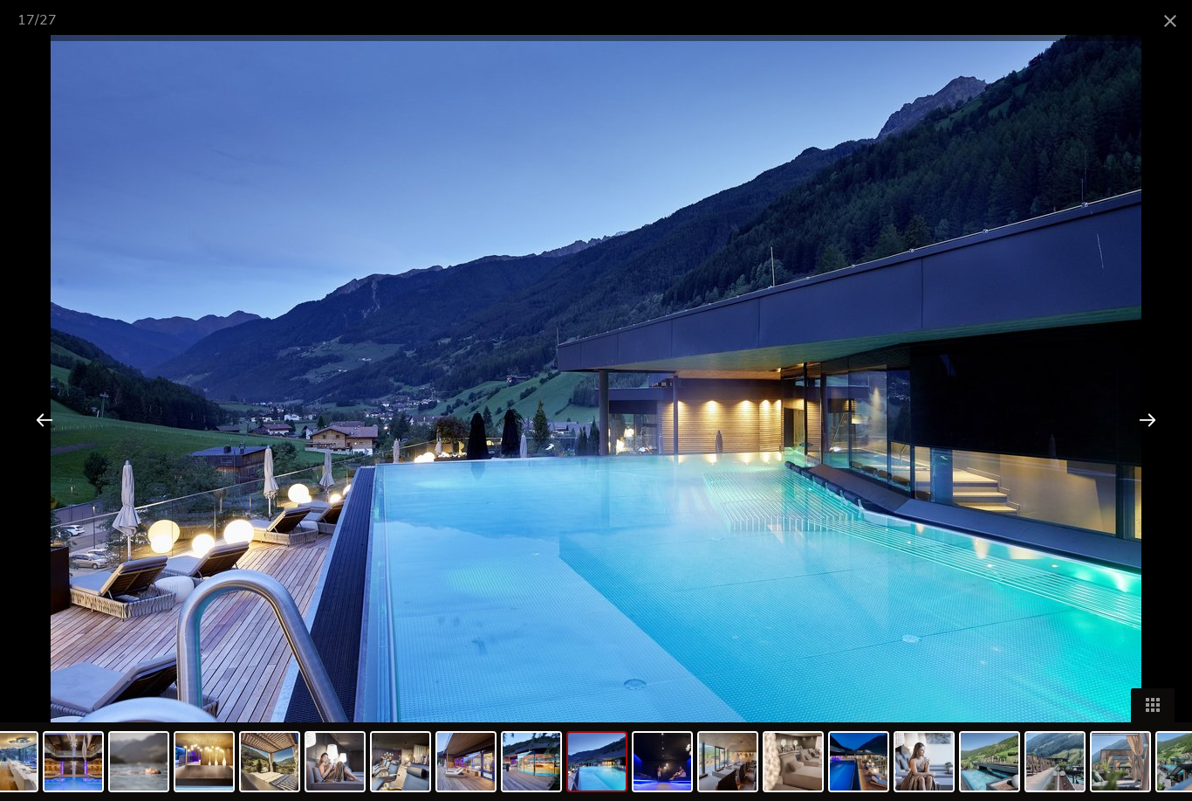
click at [1133, 428] on div at bounding box center [1148, 419] width 54 height 54
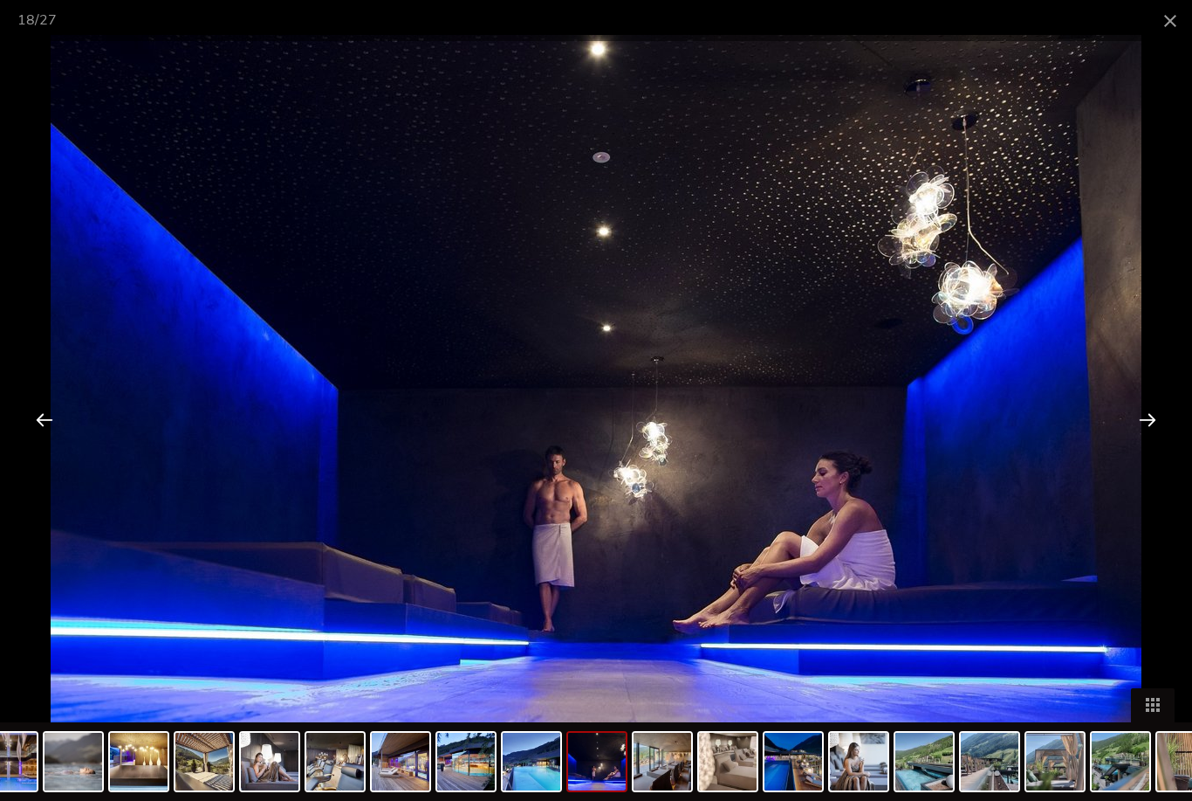
click at [1130, 430] on div at bounding box center [1148, 419] width 54 height 54
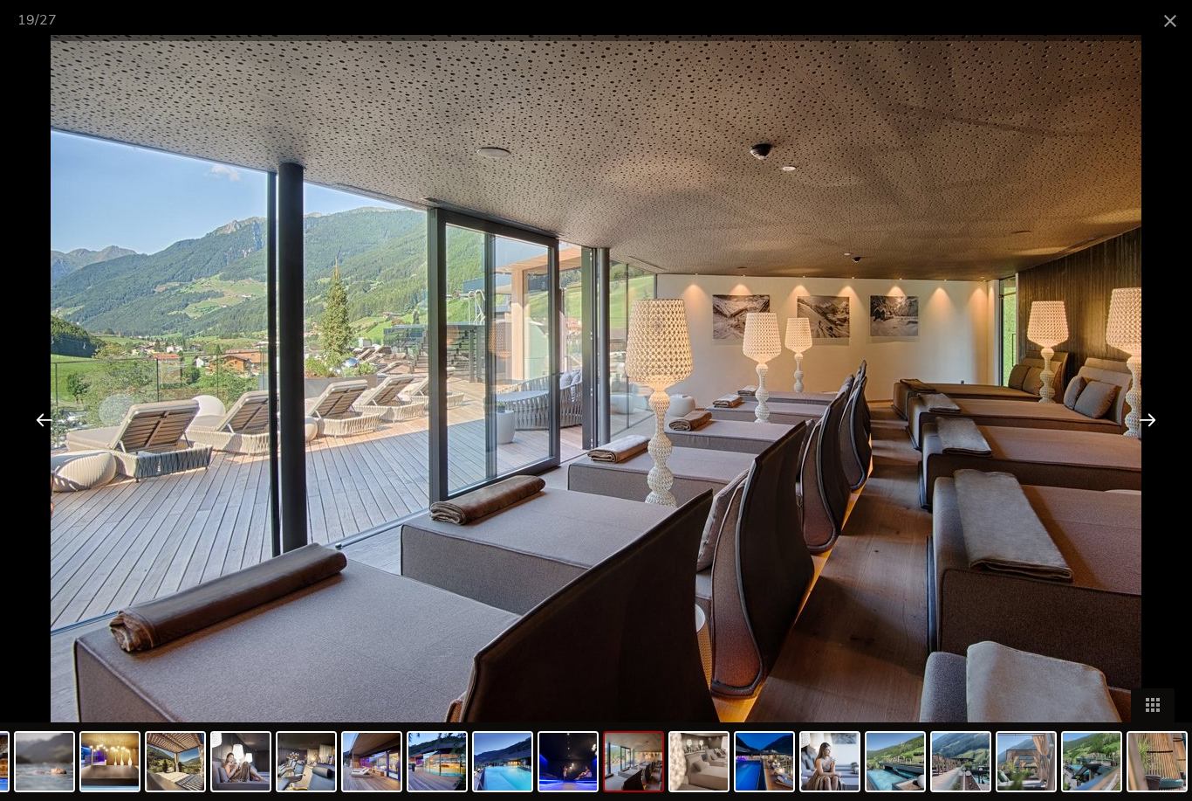
click at [1130, 429] on div at bounding box center [1148, 419] width 54 height 54
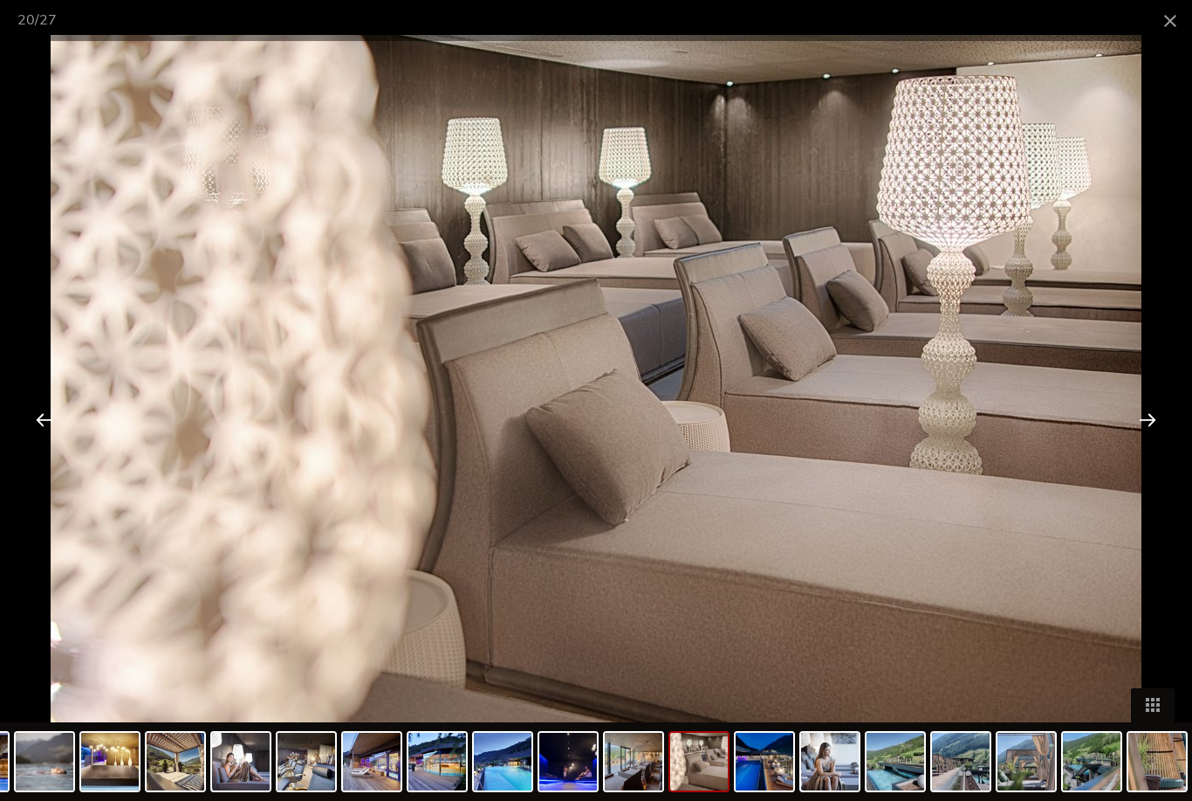
click at [1131, 423] on div at bounding box center [1148, 419] width 54 height 54
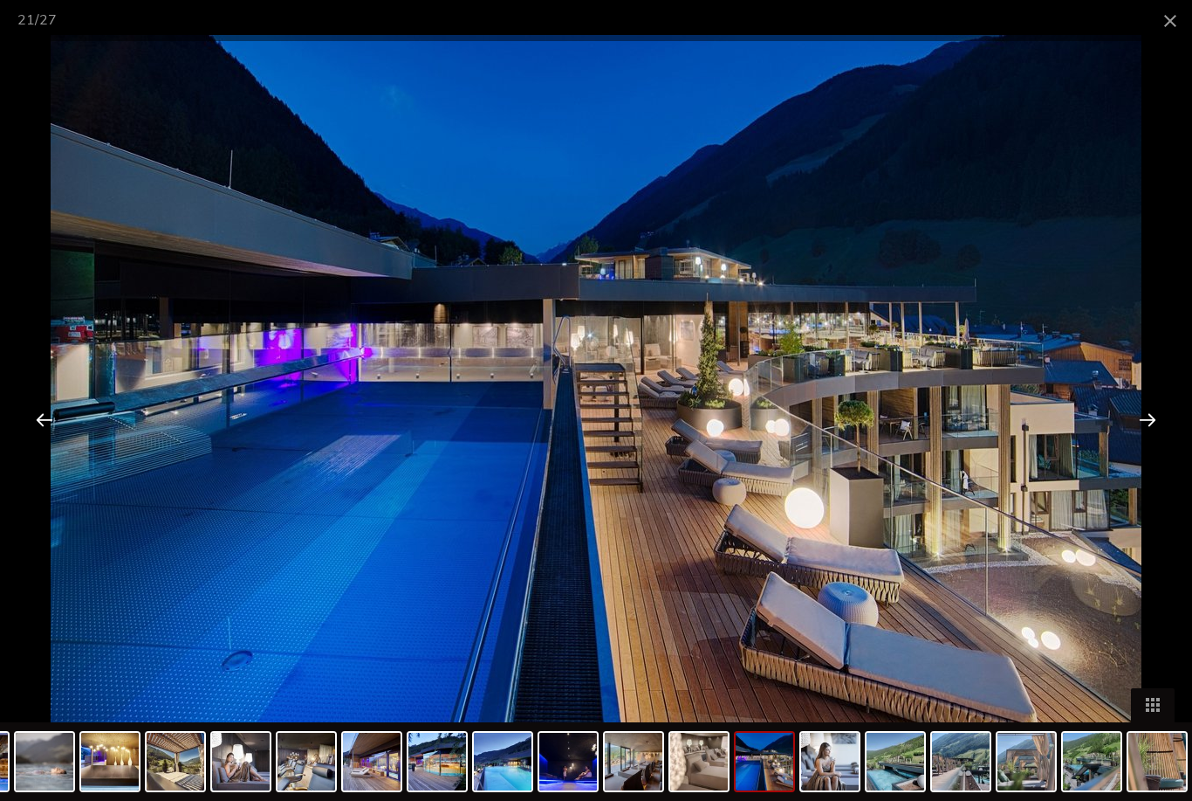
click at [1129, 423] on div at bounding box center [1148, 419] width 54 height 54
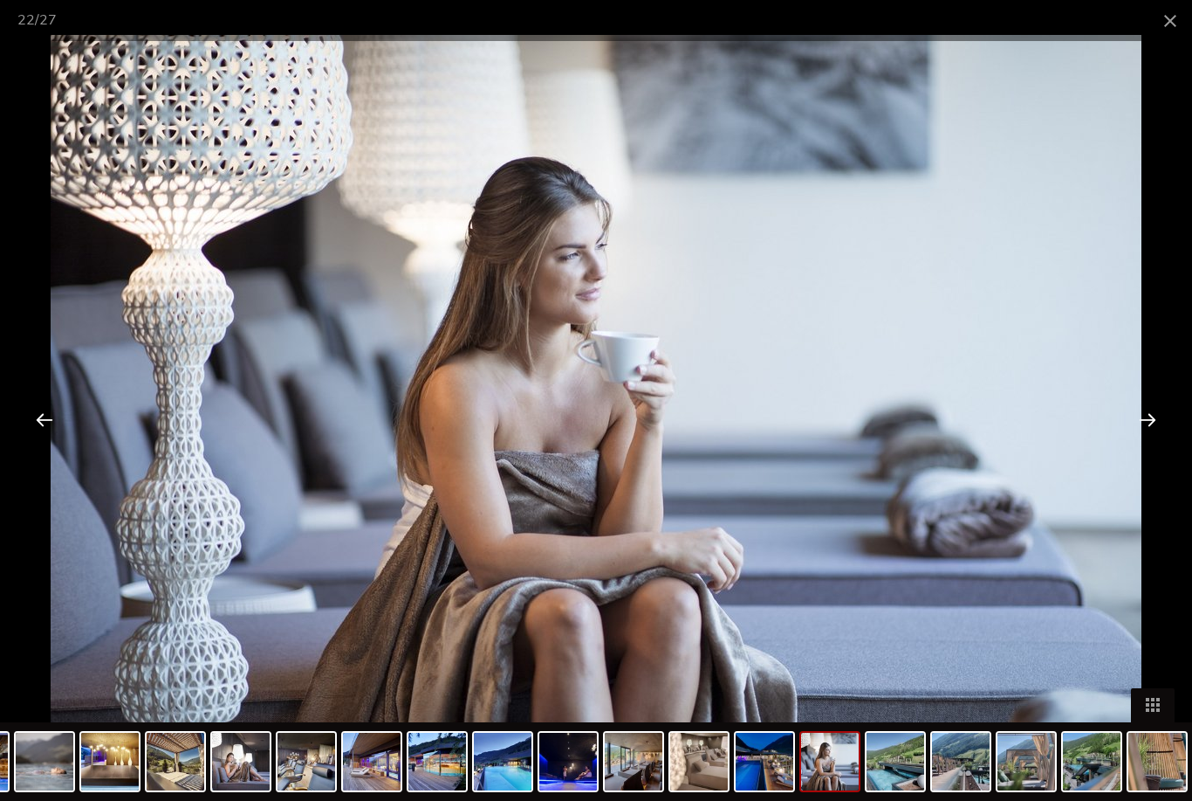
click at [1129, 428] on div at bounding box center [1148, 419] width 54 height 54
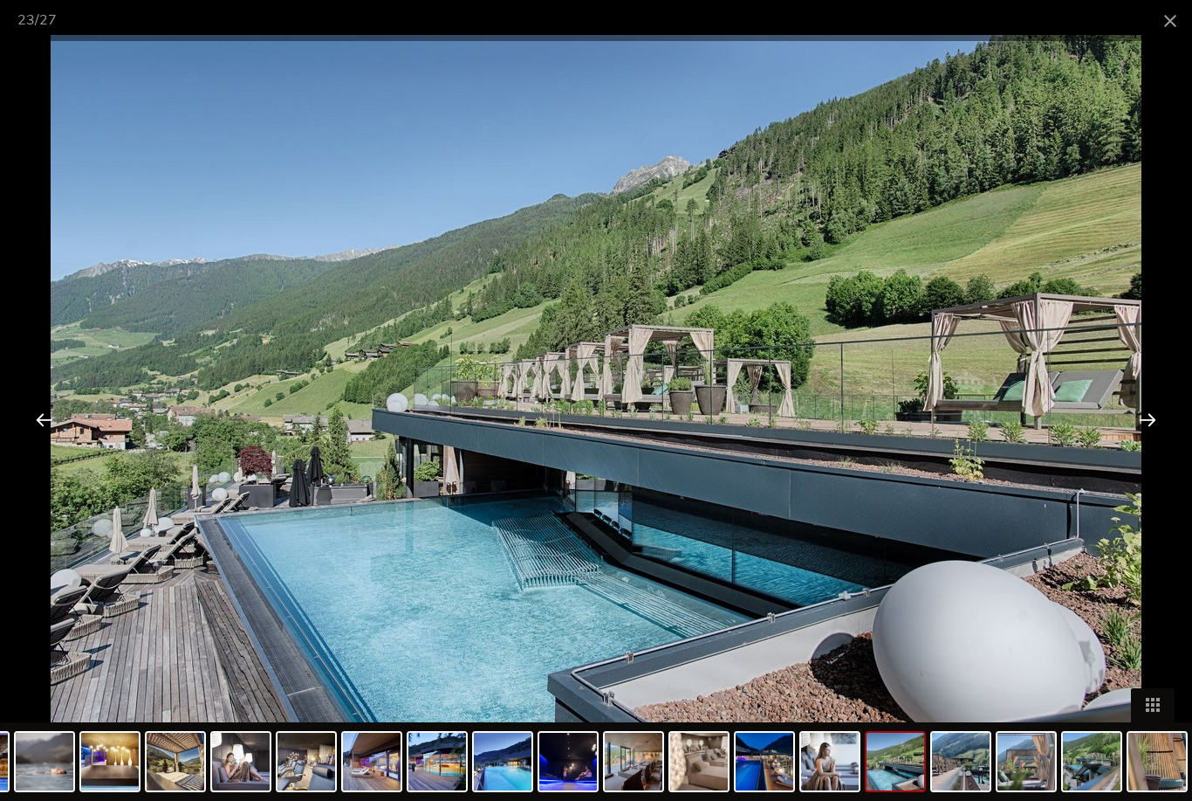
click at [1128, 429] on div at bounding box center [1148, 419] width 54 height 54
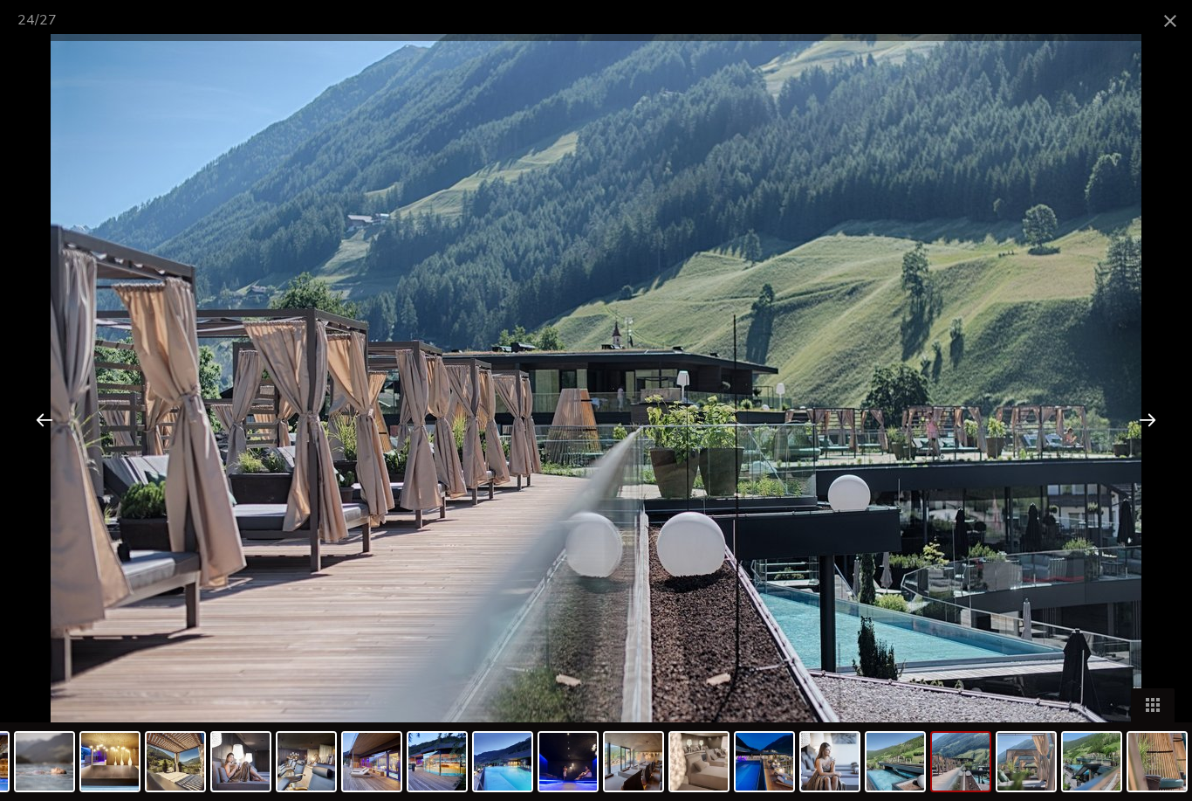
click at [1127, 437] on div at bounding box center [1148, 419] width 54 height 54
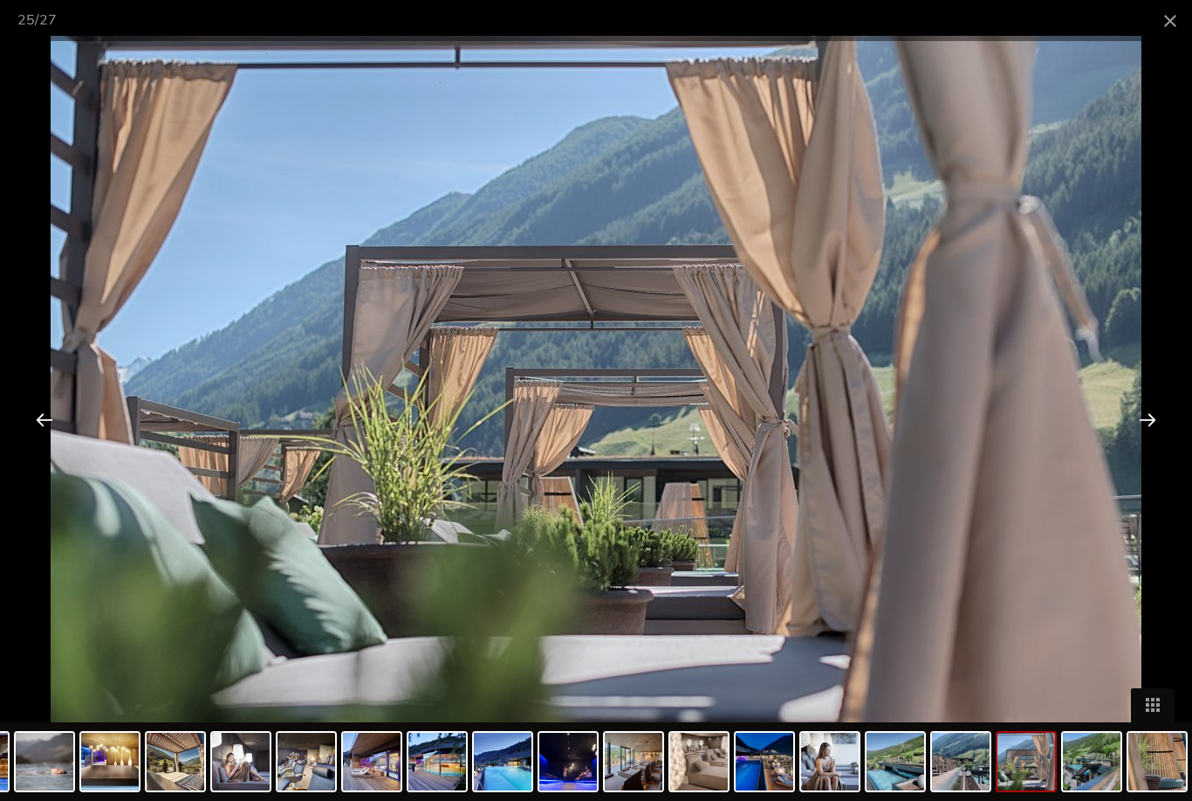
click at [1130, 426] on div at bounding box center [1148, 419] width 54 height 54
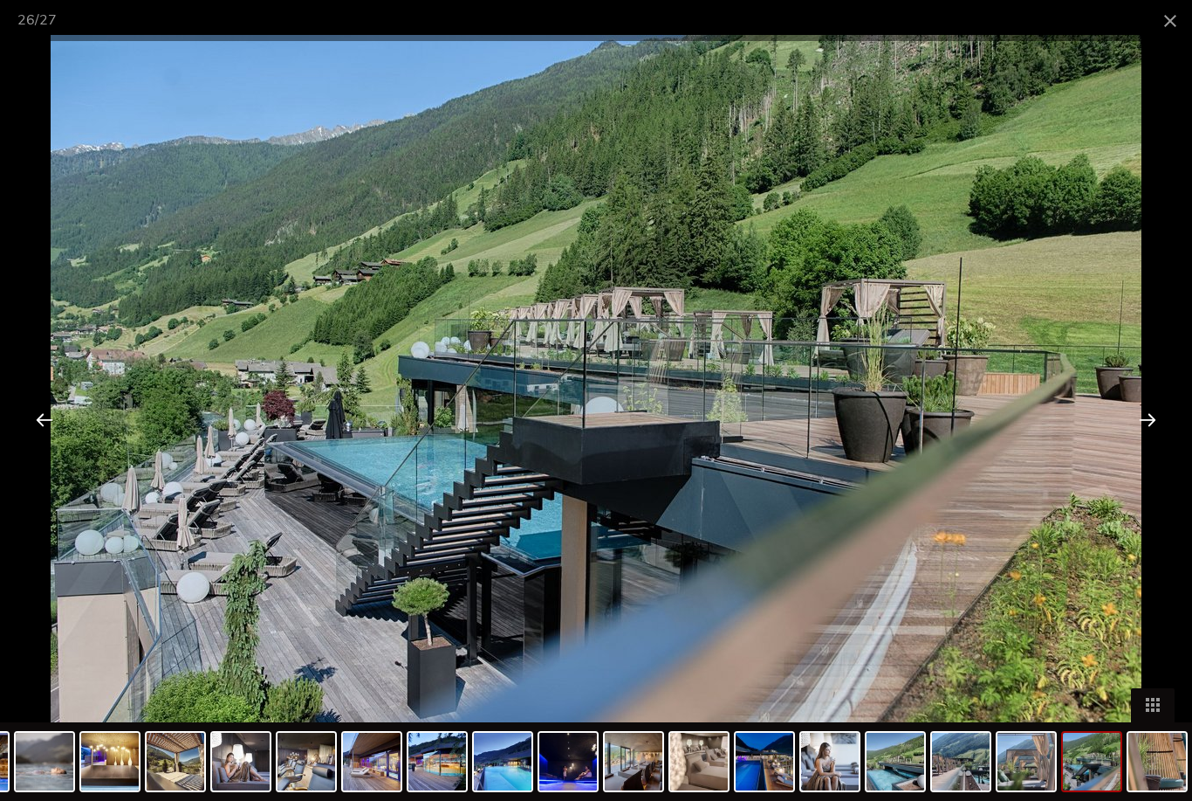
click at [1129, 425] on div at bounding box center [1148, 419] width 54 height 54
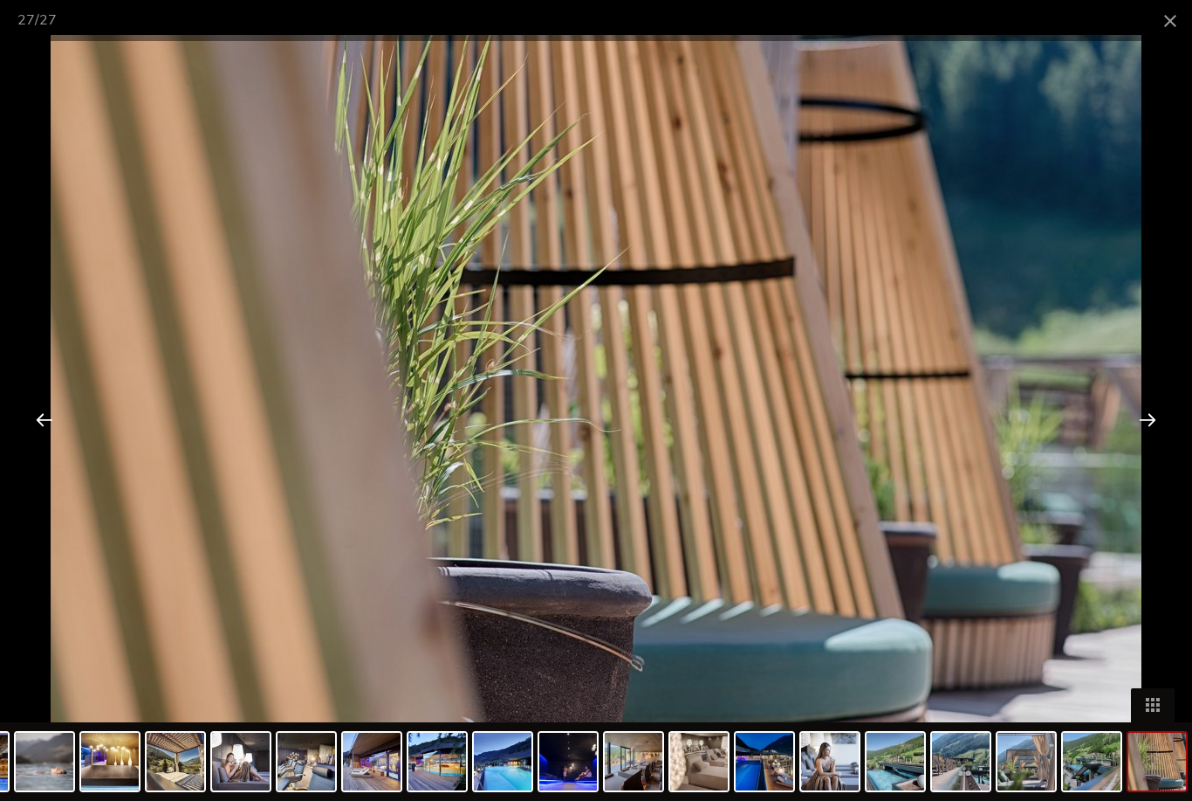
click at [1134, 419] on div at bounding box center [1148, 419] width 54 height 54
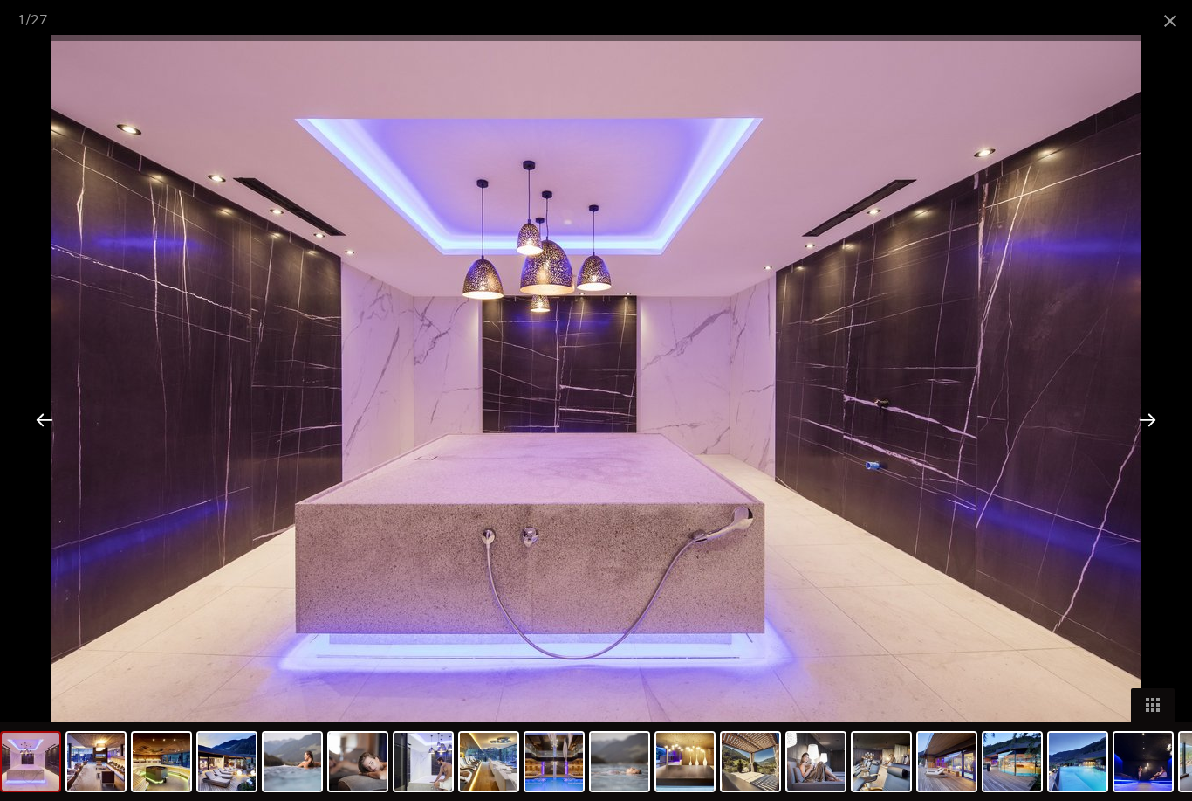
click at [1138, 426] on div at bounding box center [1148, 419] width 54 height 54
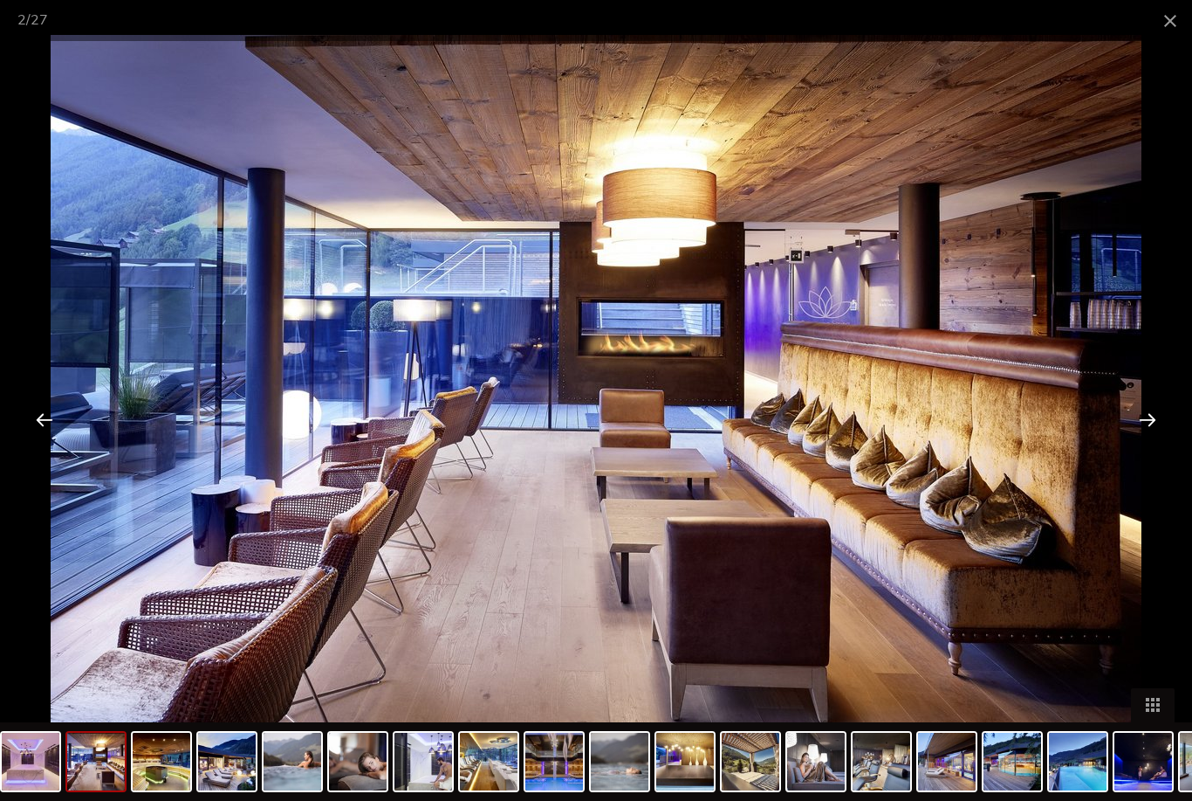
click at [1163, 37] on span at bounding box center [1171, 20] width 44 height 41
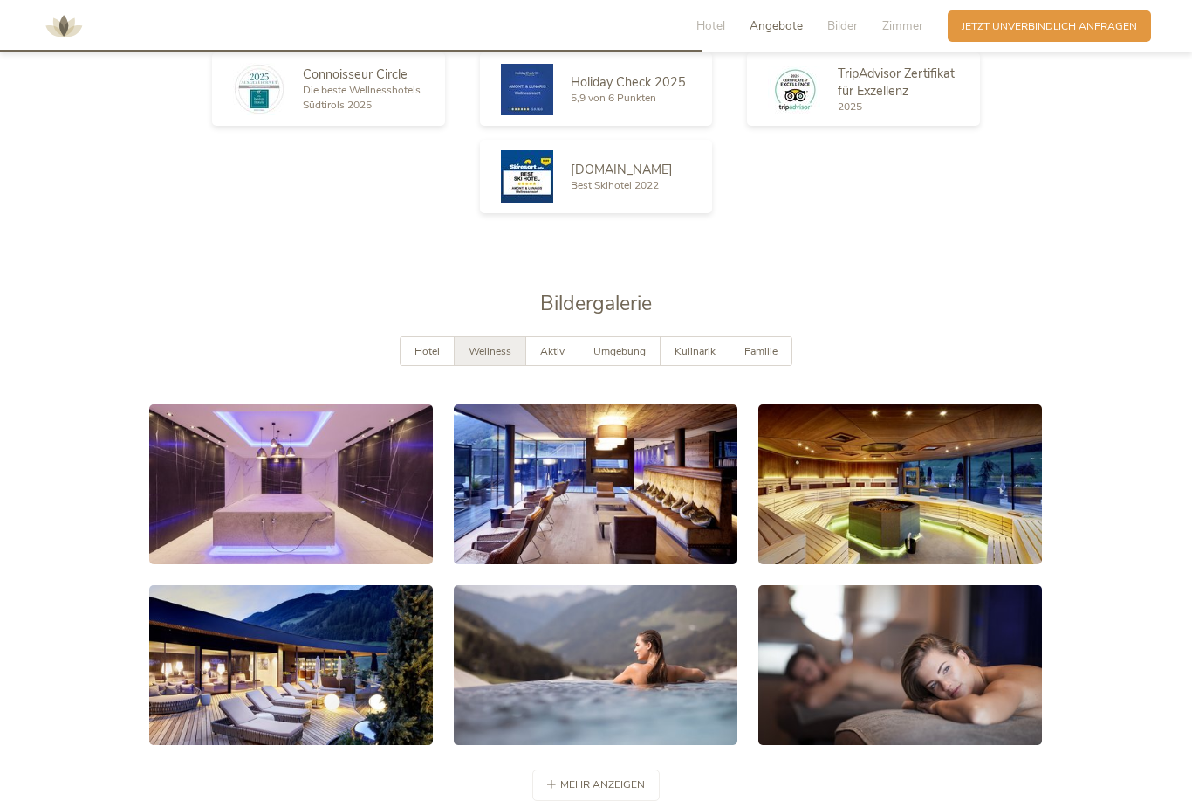
scroll to position [2643, 0]
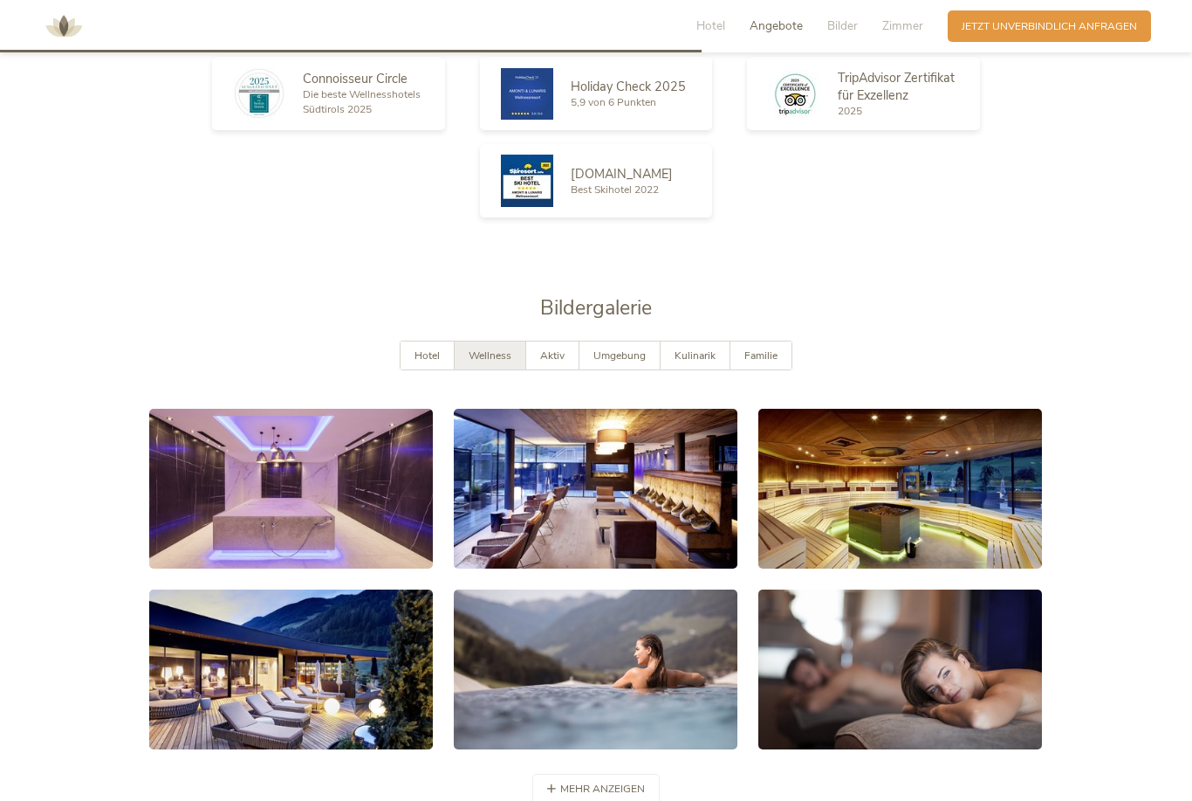
click at [620, 362] on span "Umgebung" at bounding box center [620, 355] width 52 height 14
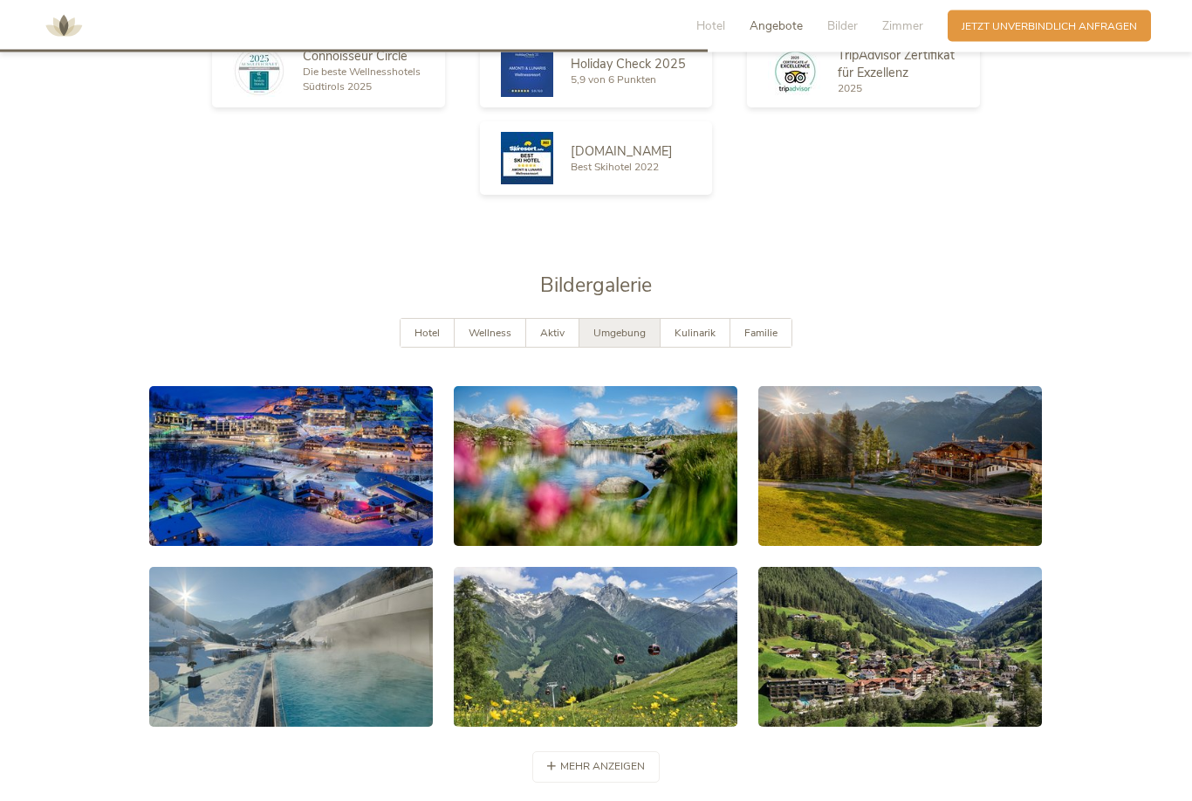
scroll to position [2666, 0]
click at [697, 347] on div "Kulinarik" at bounding box center [696, 333] width 70 height 29
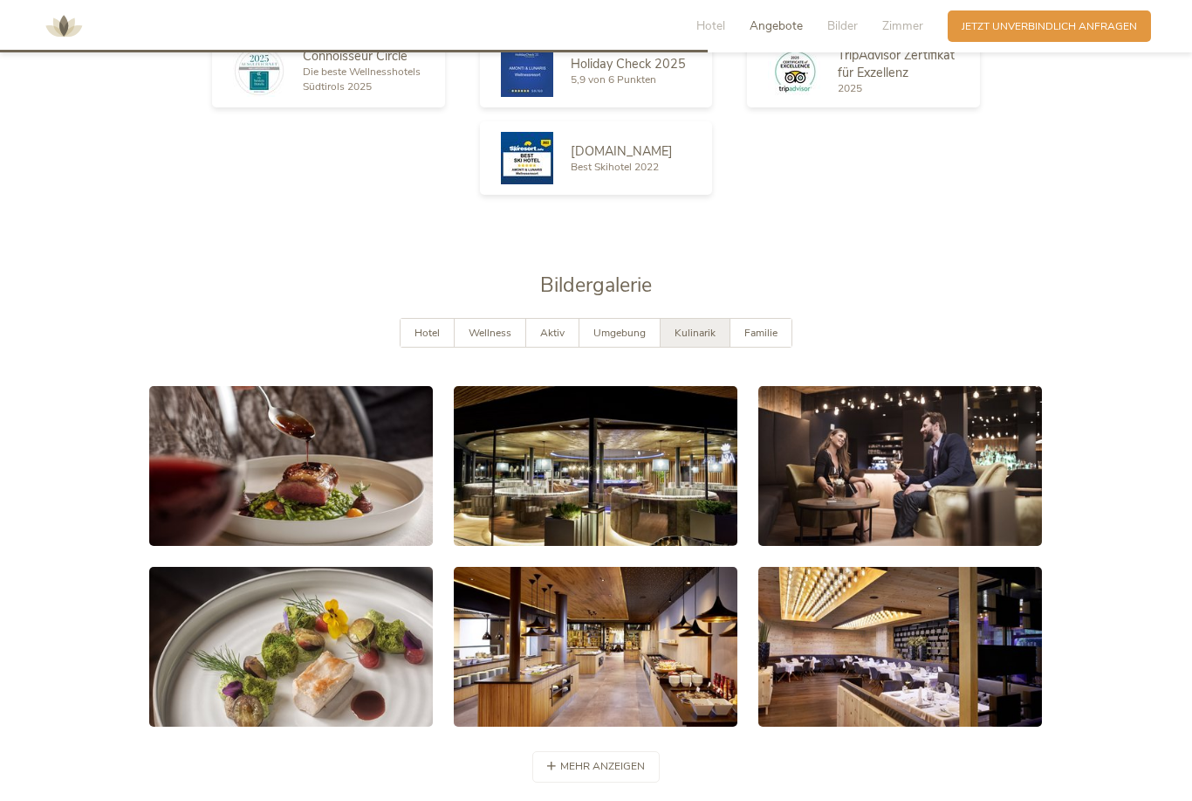
click at [341, 717] on link at bounding box center [291, 647] width 284 height 160
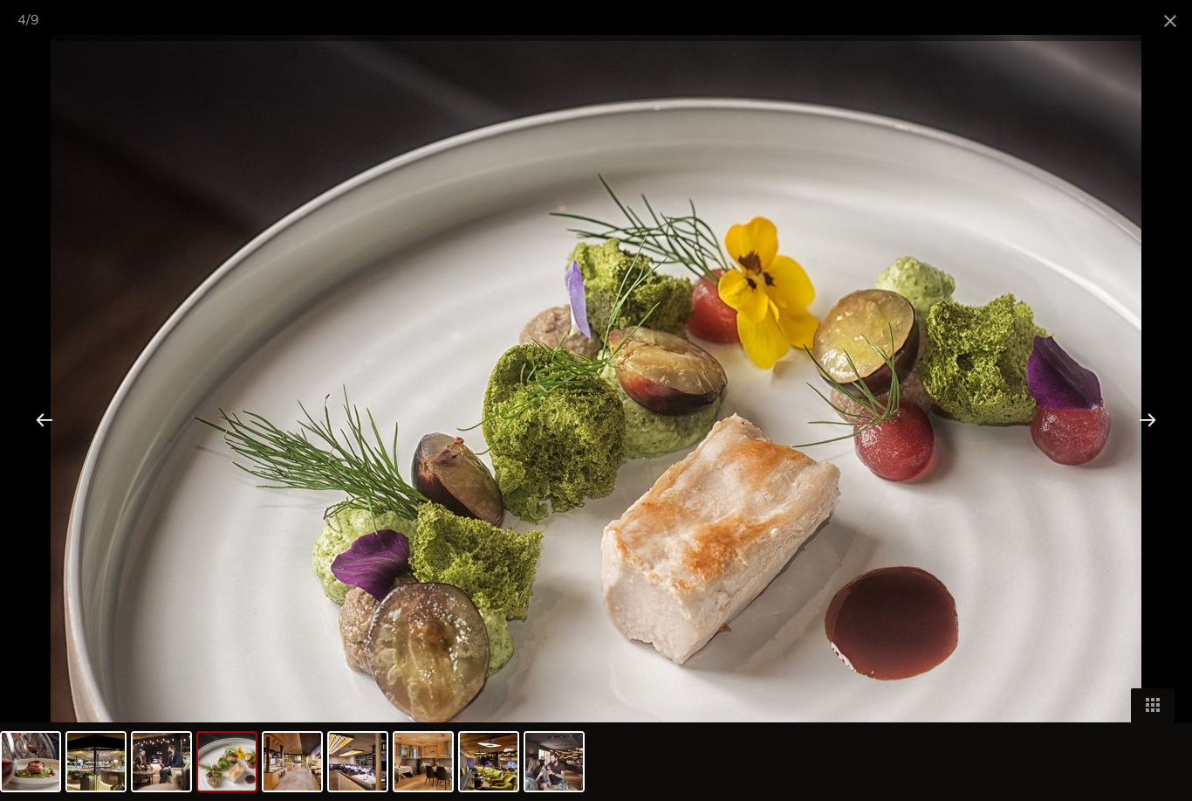
click at [1145, 446] on div at bounding box center [1148, 419] width 54 height 54
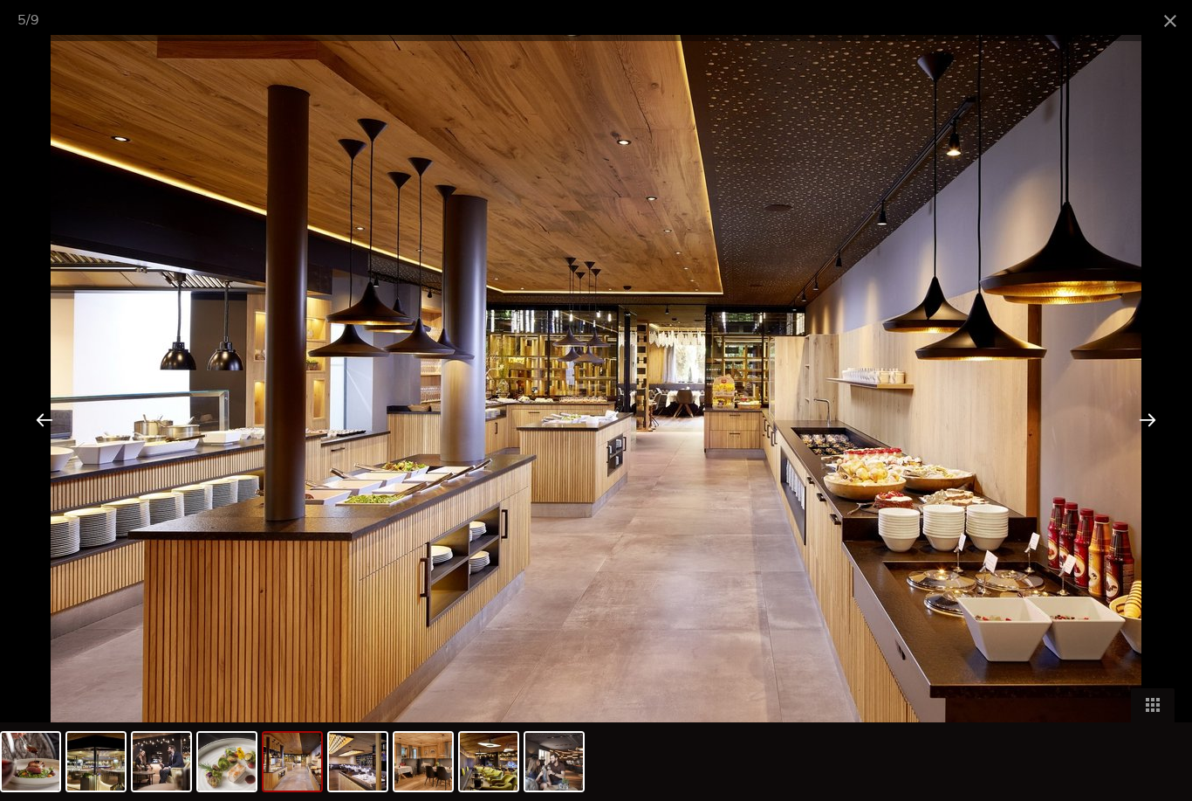
click at [1144, 446] on div at bounding box center [1148, 419] width 54 height 54
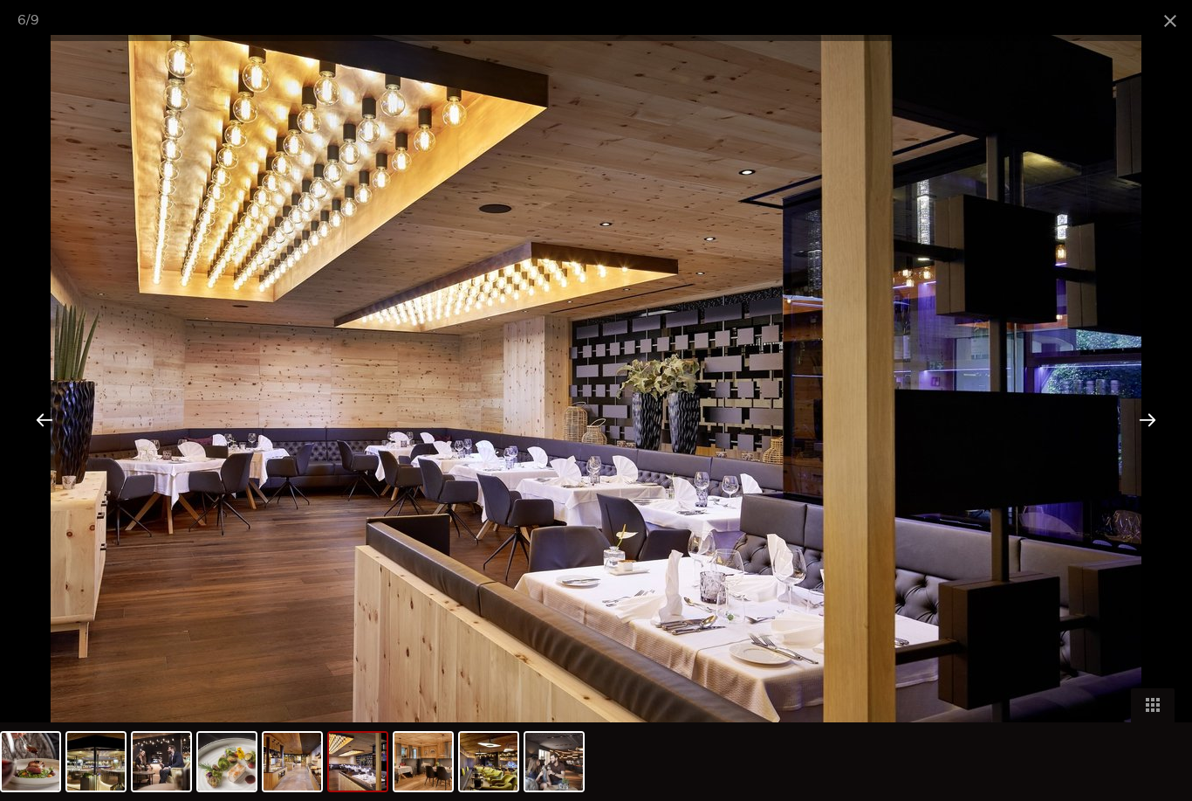
click at [1152, 446] on div at bounding box center [1148, 419] width 54 height 54
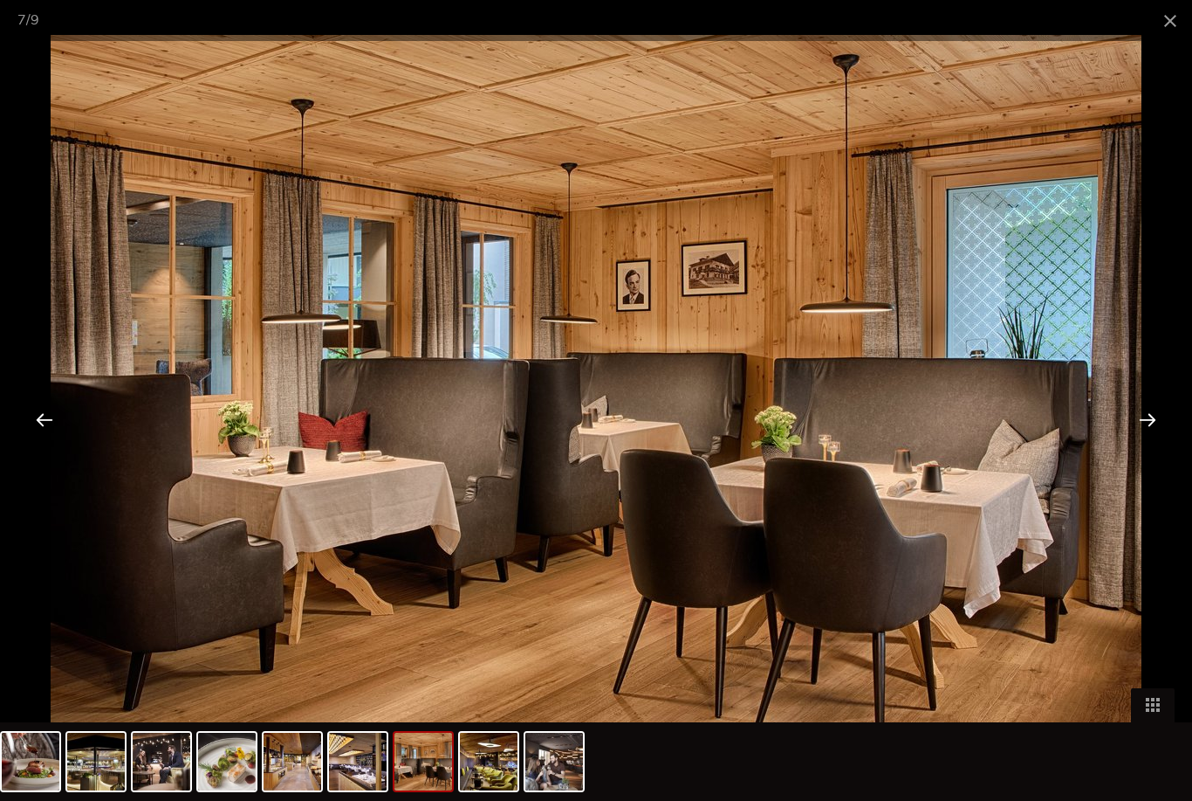
click at [1147, 446] on div at bounding box center [1148, 419] width 54 height 54
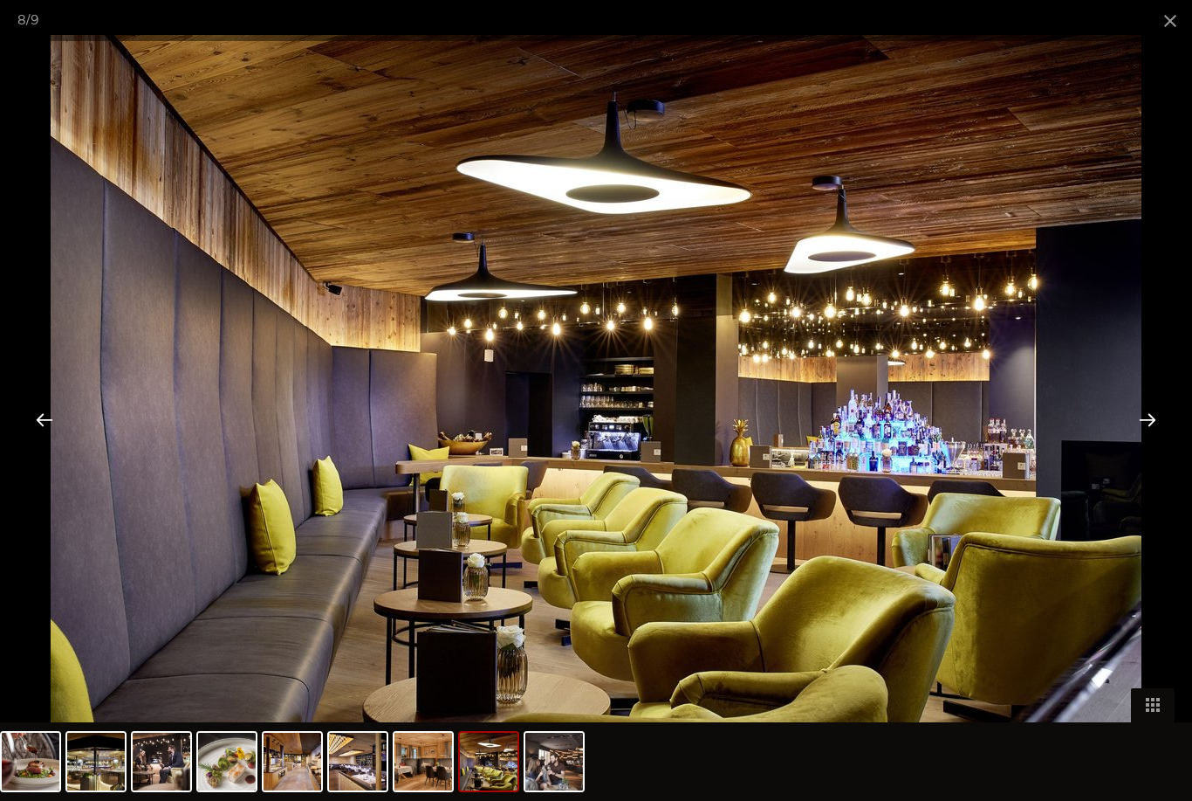
click at [1139, 446] on div at bounding box center [1148, 419] width 54 height 54
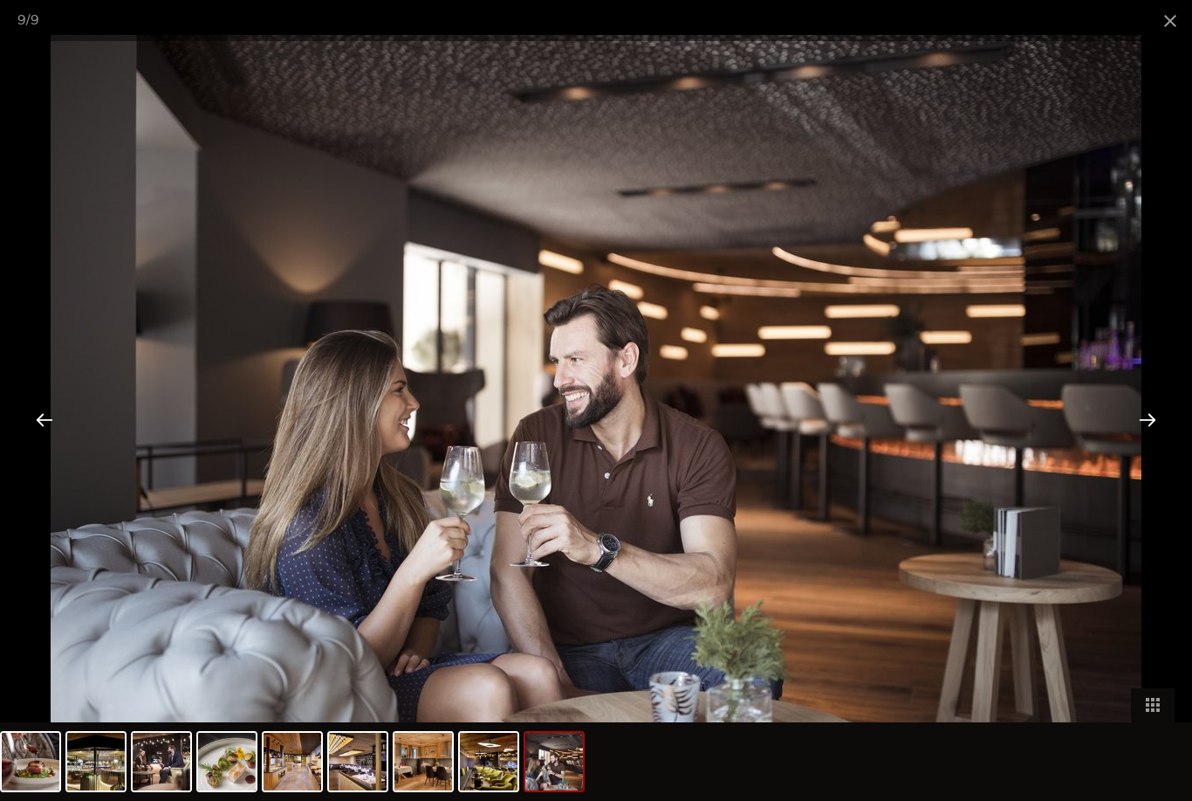
click at [1137, 446] on div at bounding box center [1148, 419] width 54 height 54
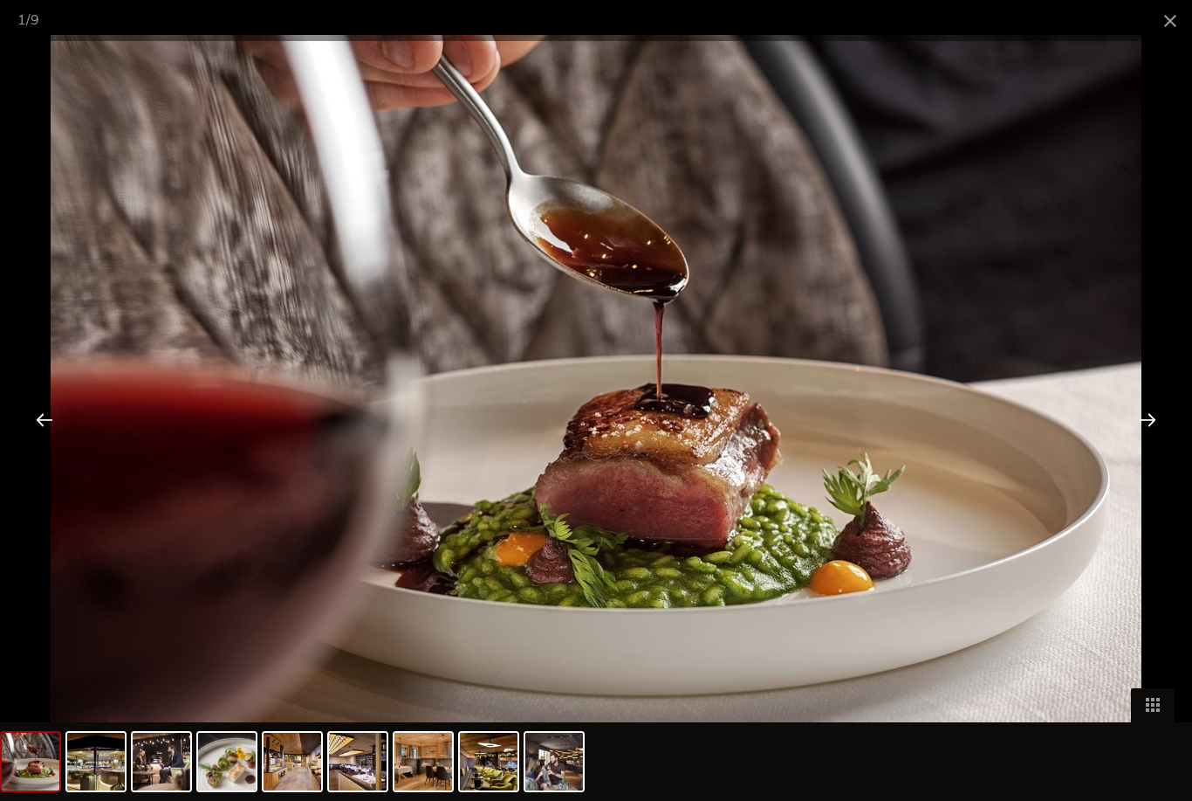
click at [1130, 443] on div at bounding box center [1148, 419] width 54 height 54
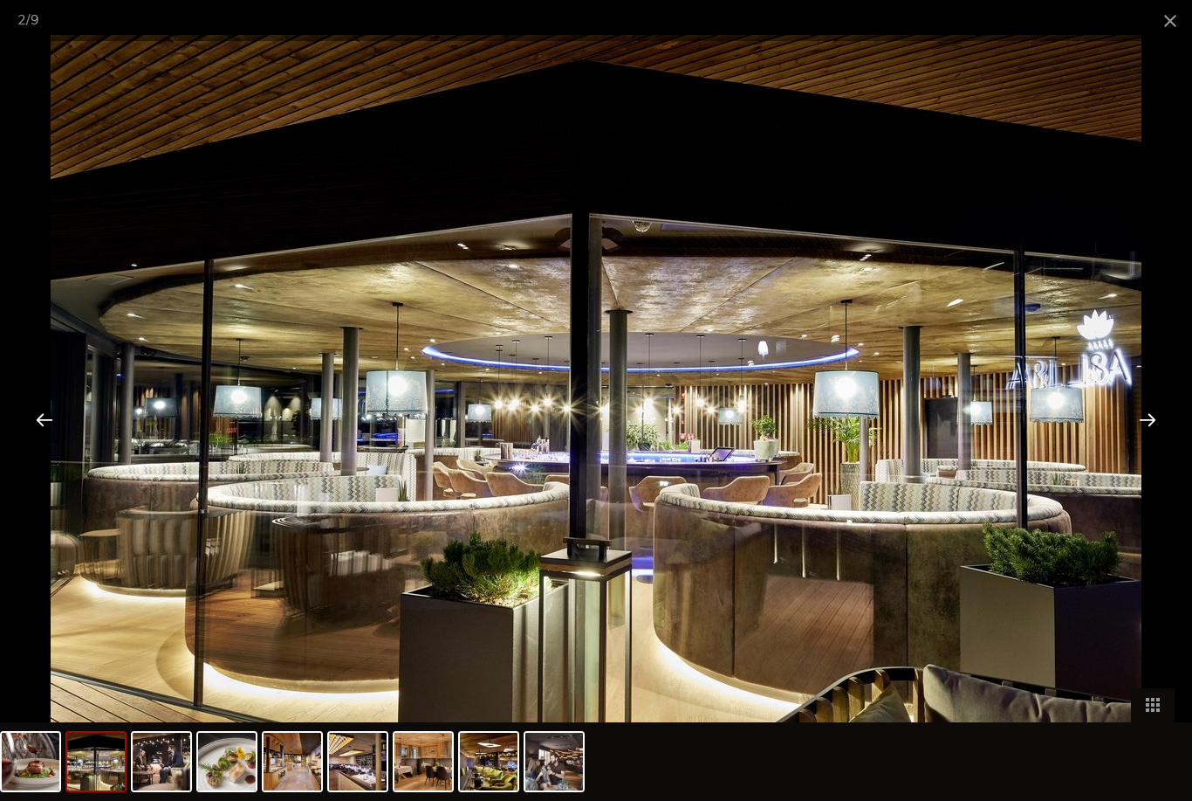
click at [1158, 25] on span at bounding box center [1171, 20] width 44 height 41
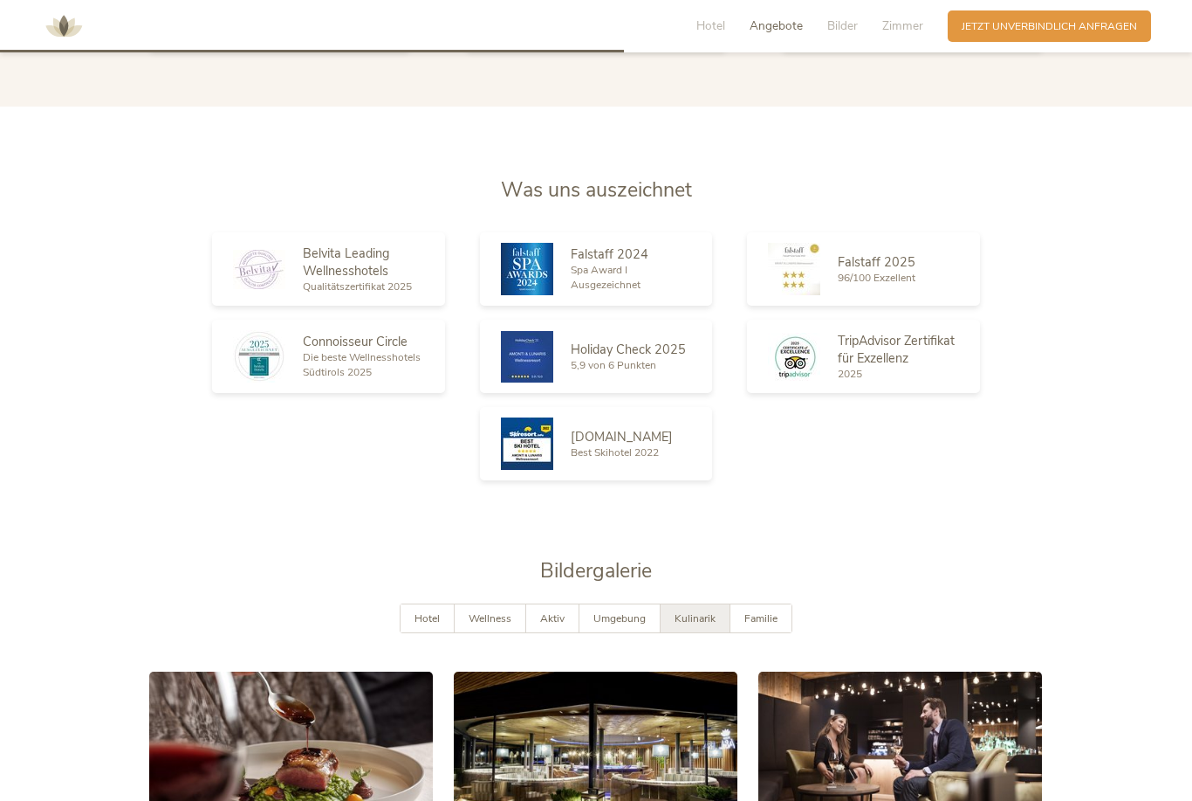
scroll to position [2380, 0]
click at [762, 633] on div "Familie" at bounding box center [761, 618] width 61 height 29
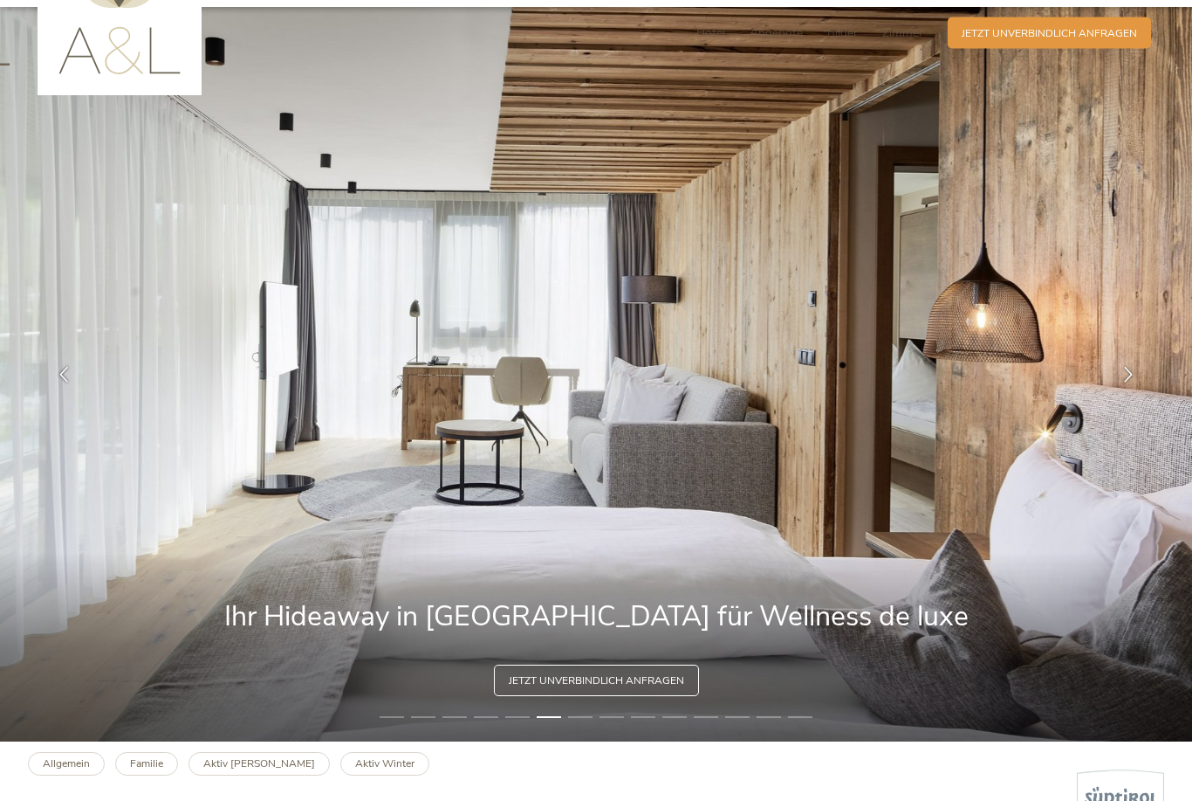
scroll to position [0, 0]
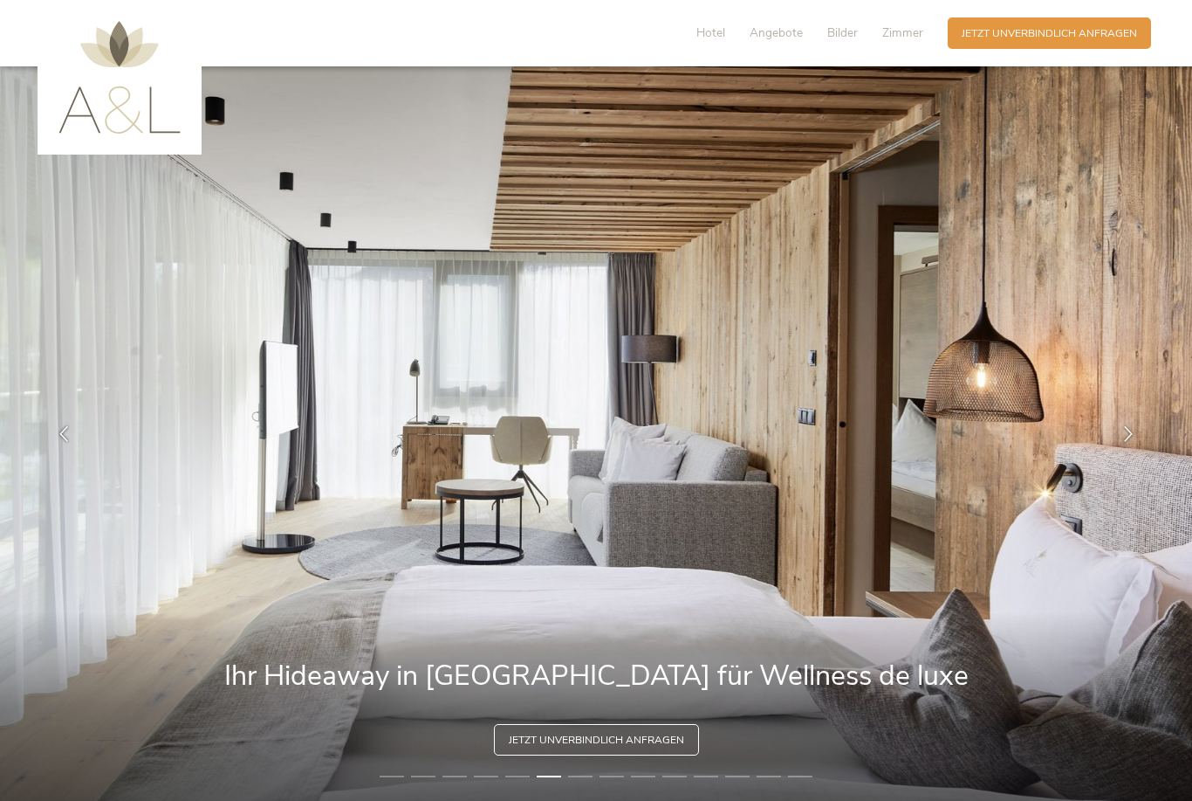
click at [717, 36] on span "Hotel" at bounding box center [711, 32] width 29 height 17
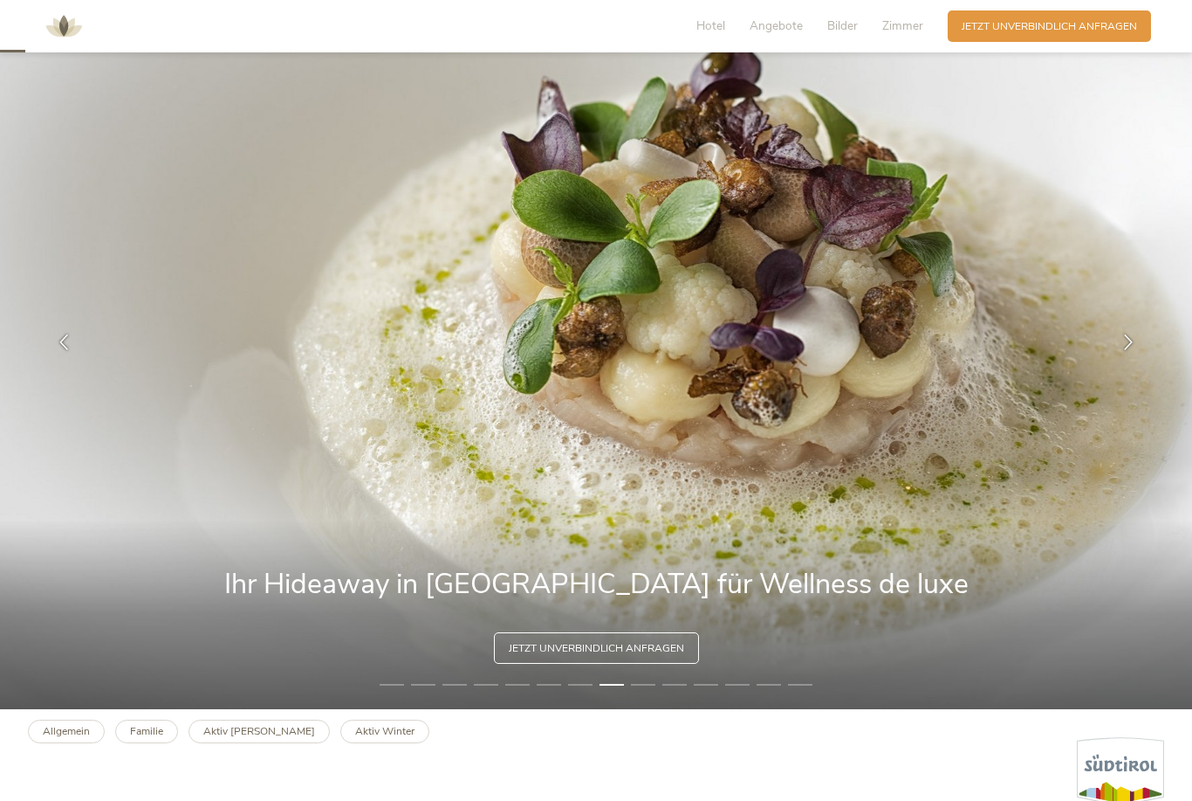
scroll to position [94, 0]
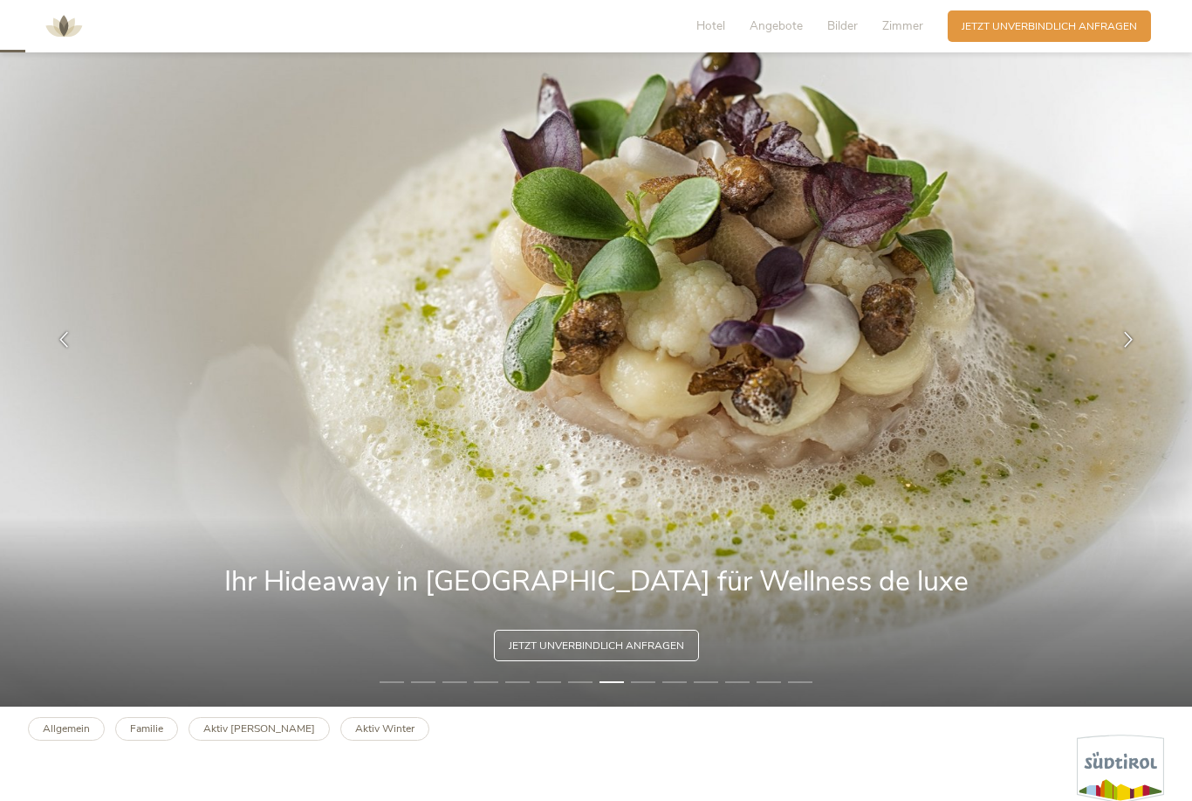
click at [675, 504] on img at bounding box center [596, 339] width 1192 height 734
click at [614, 501] on img at bounding box center [596, 339] width 1192 height 734
click at [644, 689] on li "9" at bounding box center [643, 682] width 24 height 14
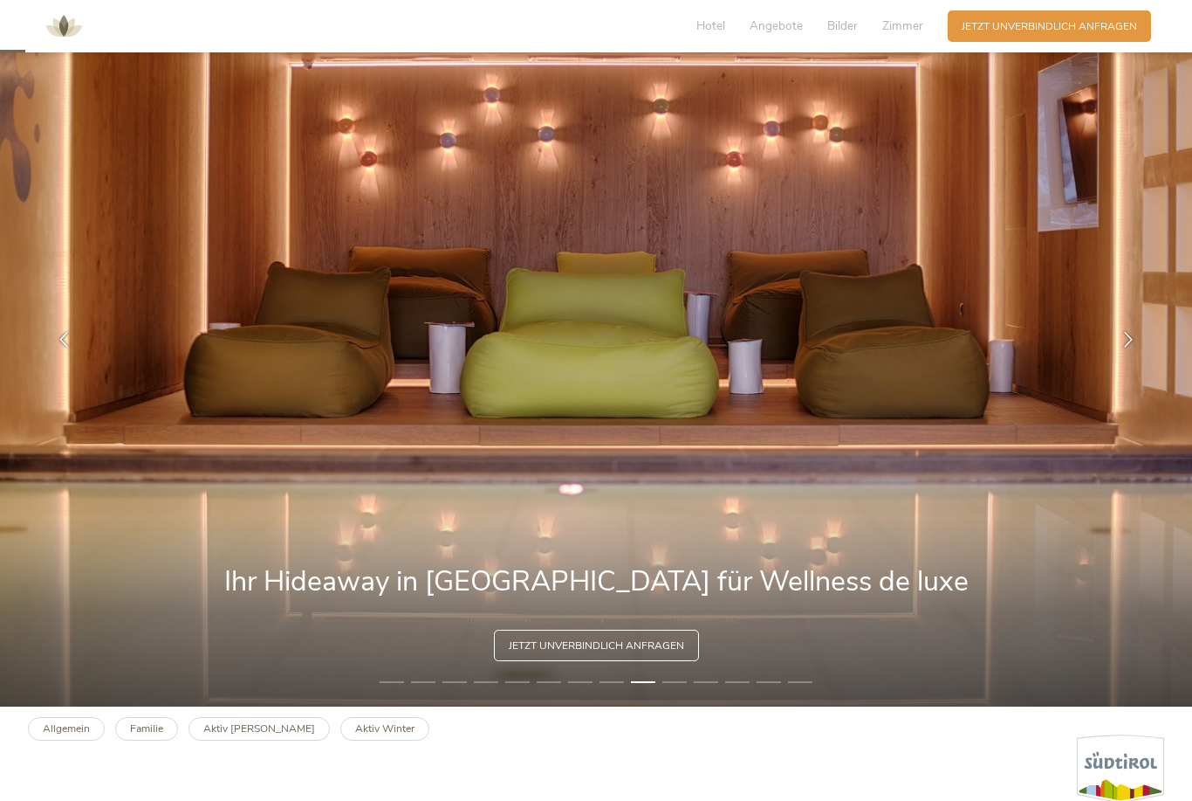
click at [673, 689] on li "10" at bounding box center [675, 682] width 24 height 14
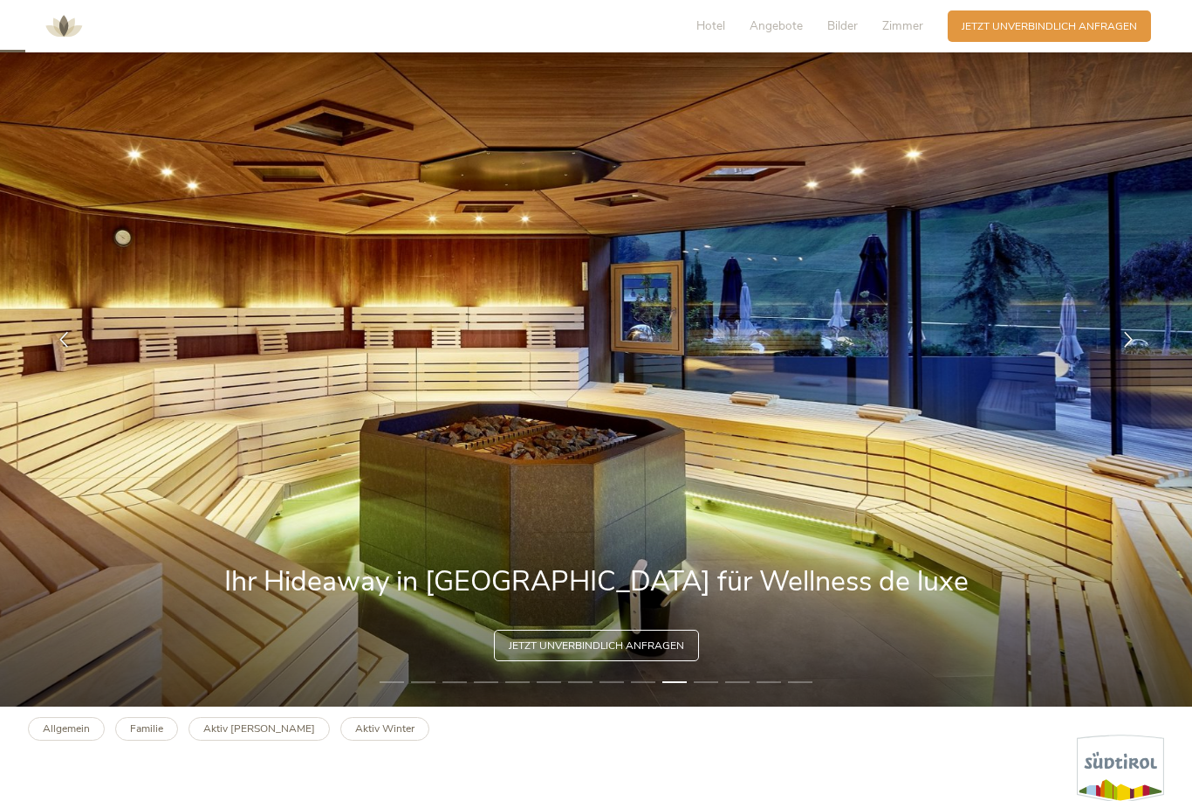
click at [710, 689] on li "11" at bounding box center [706, 682] width 24 height 14
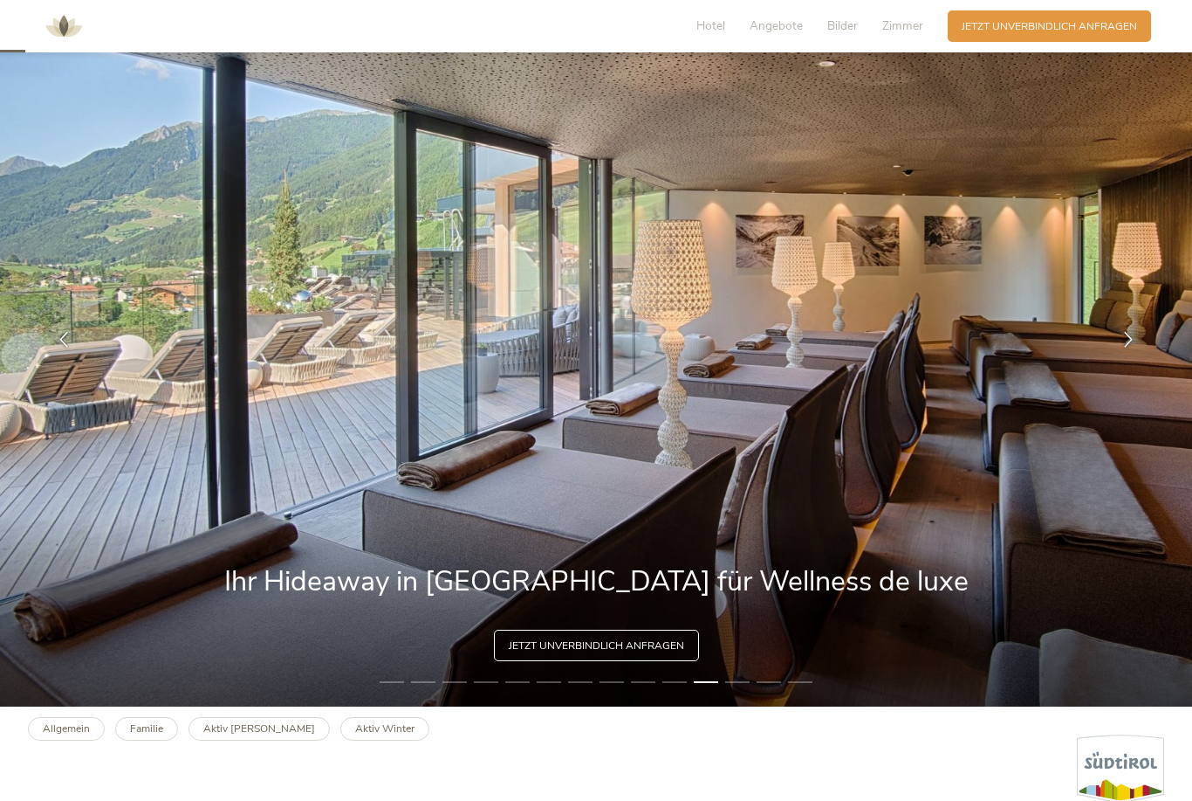
click at [746, 689] on li "12" at bounding box center [737, 682] width 24 height 14
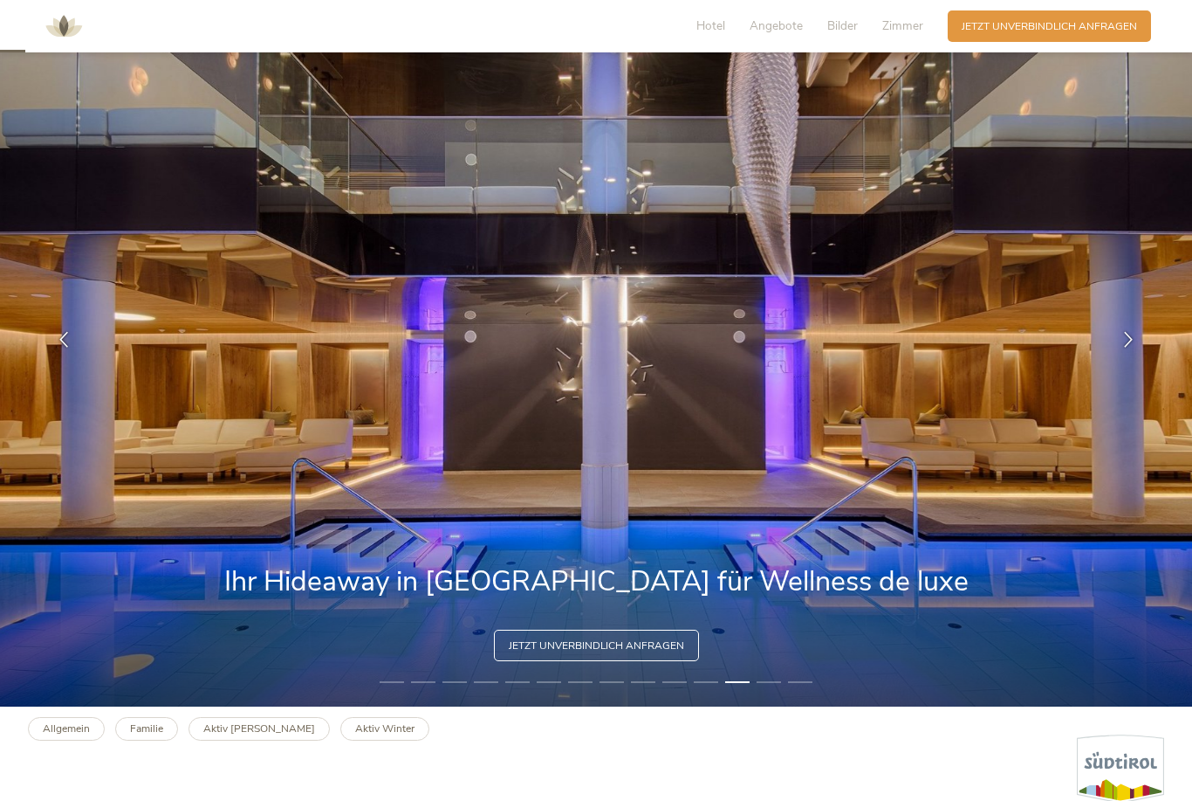
click at [769, 689] on li "13" at bounding box center [769, 682] width 24 height 14
click at [806, 689] on li "14" at bounding box center [800, 682] width 24 height 14
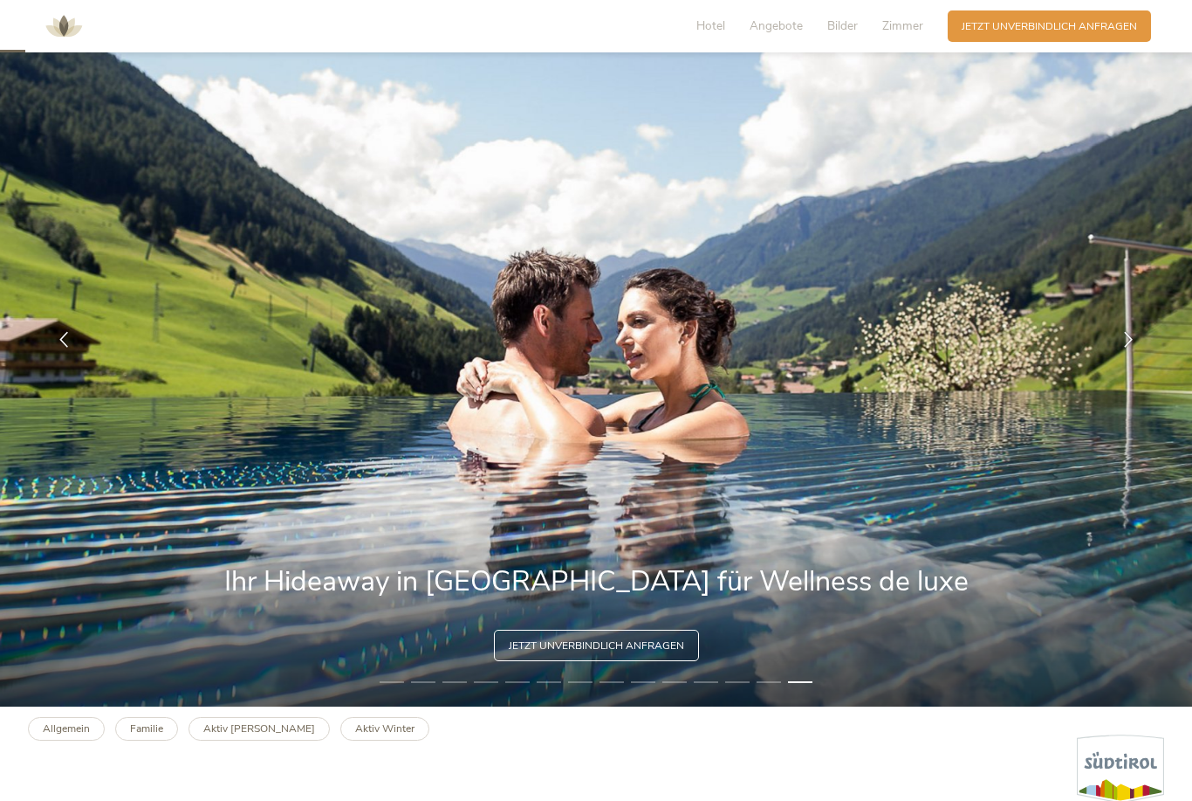
click at [395, 706] on img at bounding box center [596, 339] width 1192 height 734
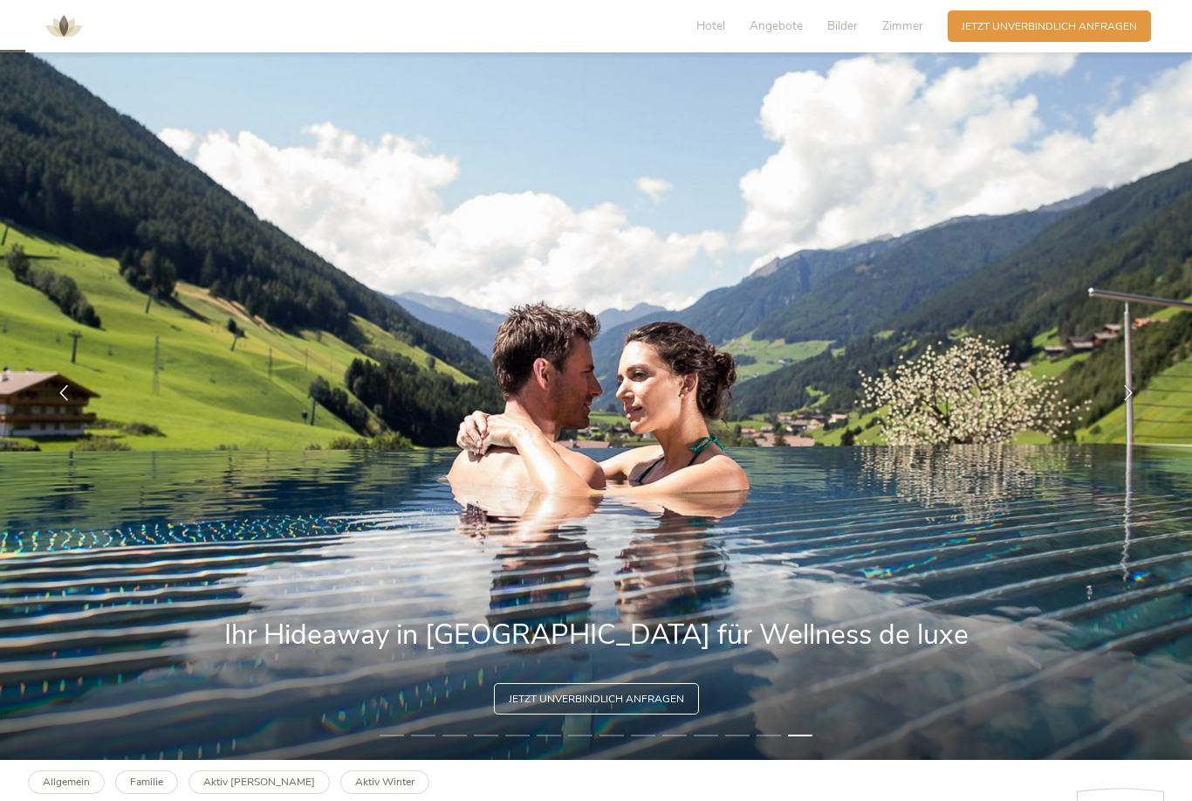
scroll to position [0, 0]
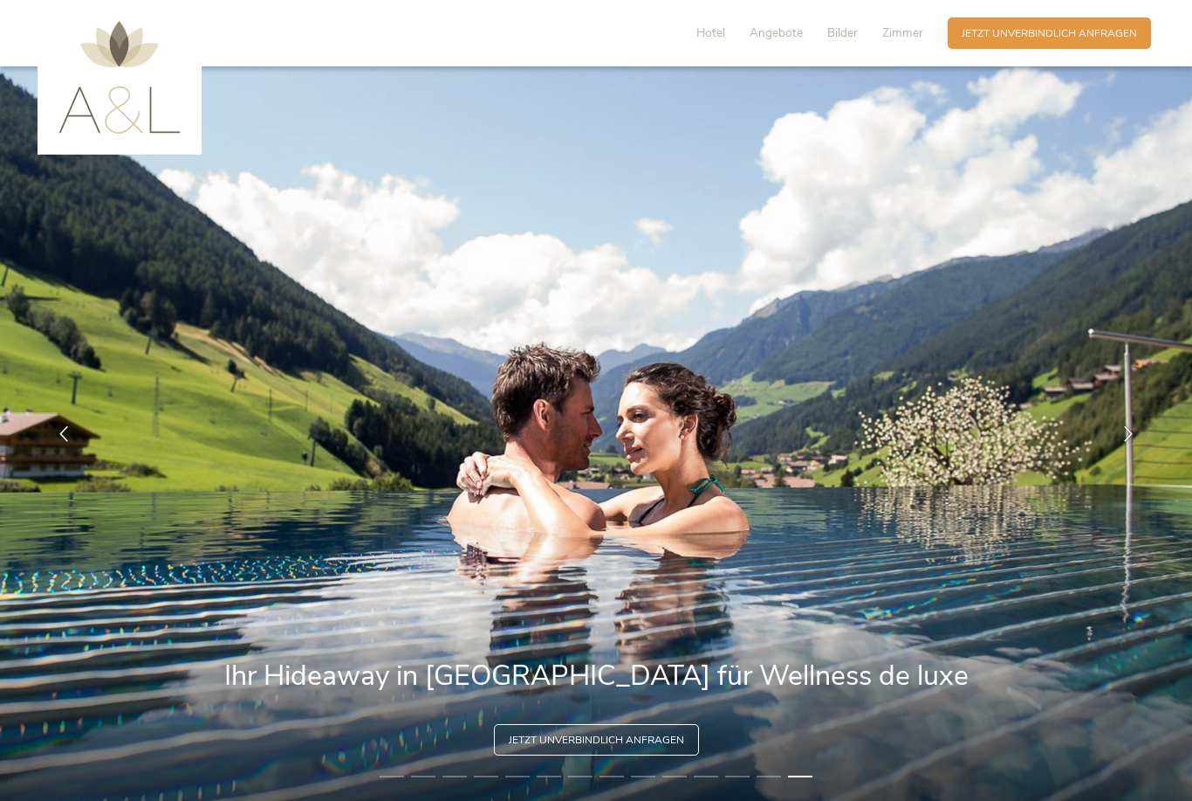
click at [717, 39] on span "Hotel" at bounding box center [711, 32] width 29 height 17
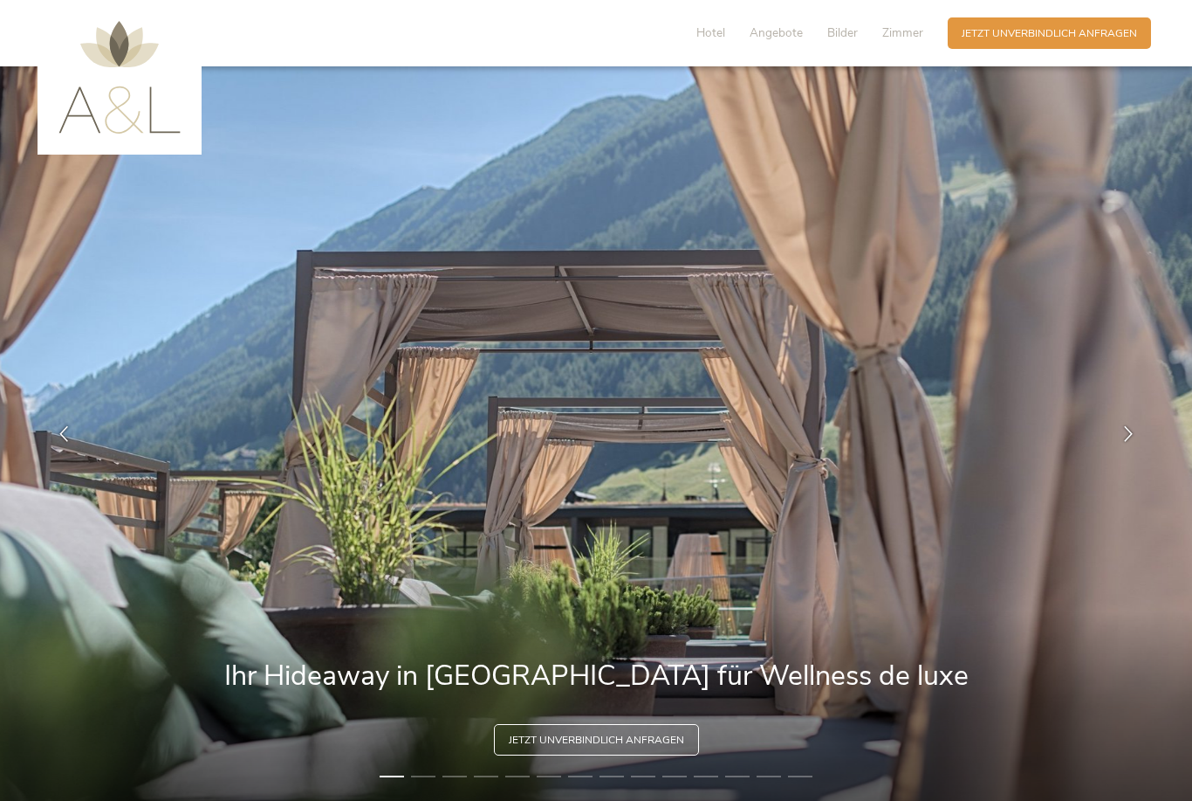
click at [786, 30] on span "Angebote" at bounding box center [776, 32] width 53 height 17
